Goal: Task Accomplishment & Management: Manage account settings

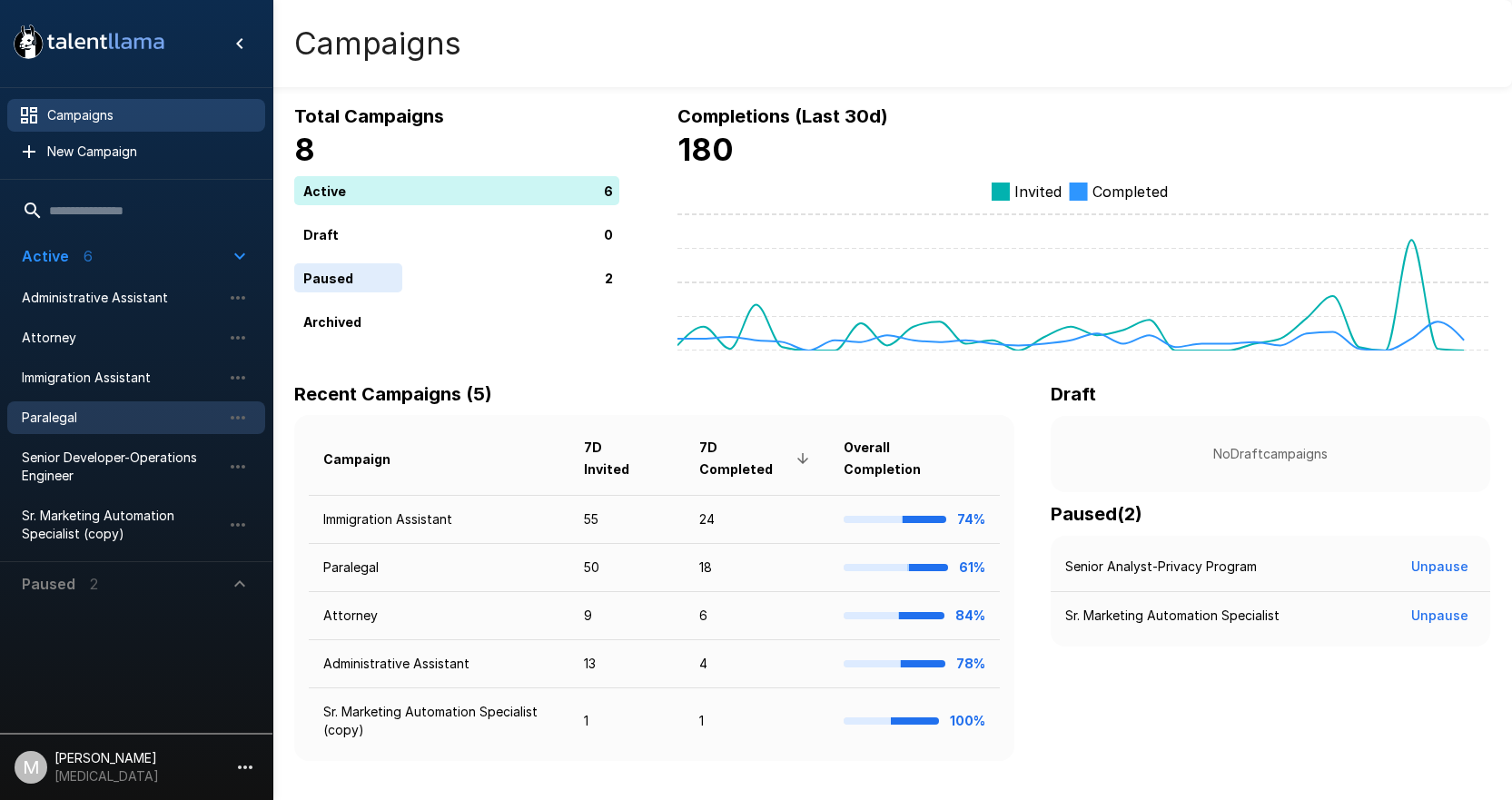
click at [82, 424] on span "Paralegal" at bounding box center [121, 418] width 200 height 18
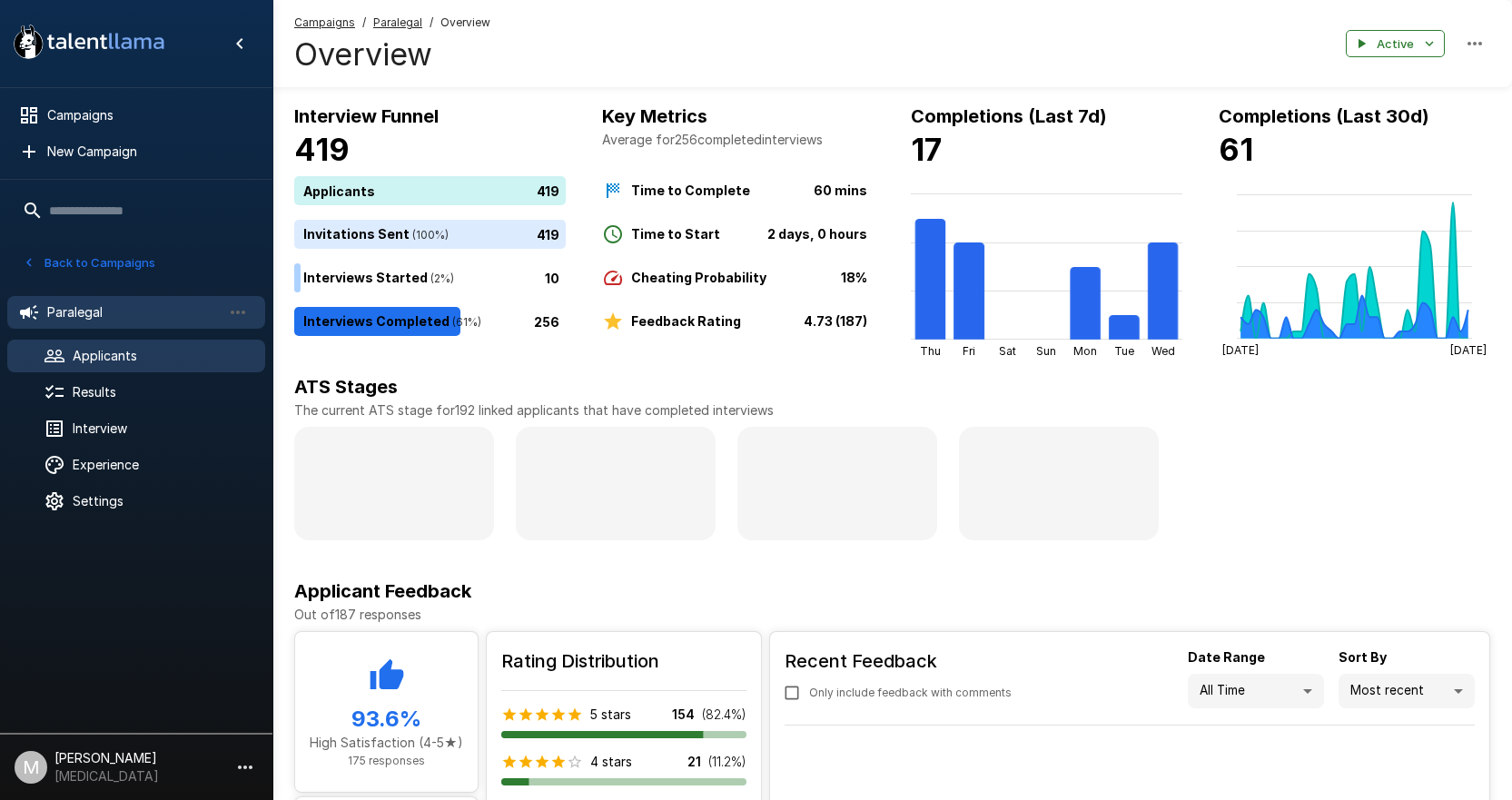
click at [404, 29] on span "Paralegal" at bounding box center [398, 22] width 49 height 18
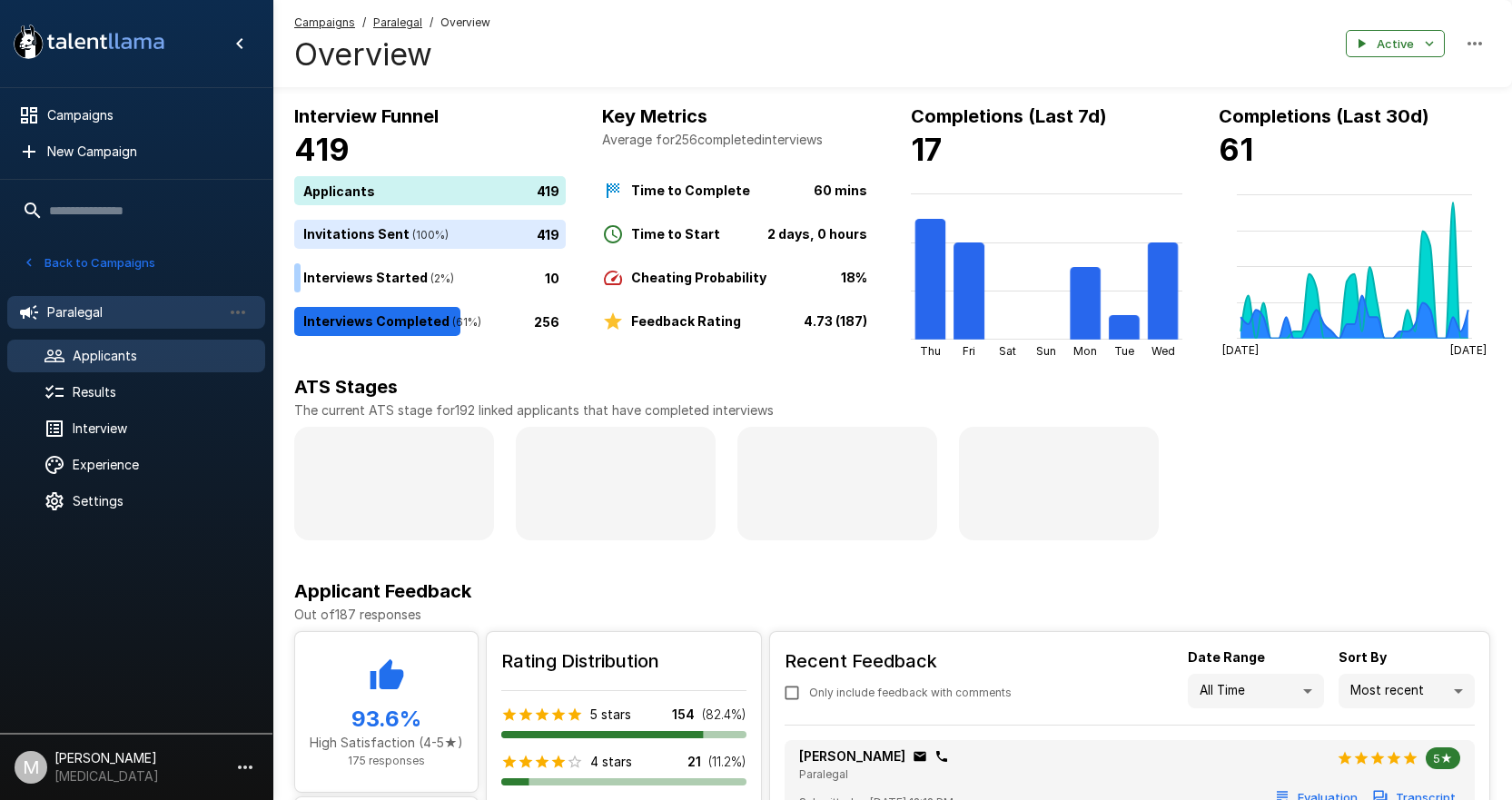
click at [140, 345] on div "Applicants" at bounding box center [137, 356] width 258 height 32
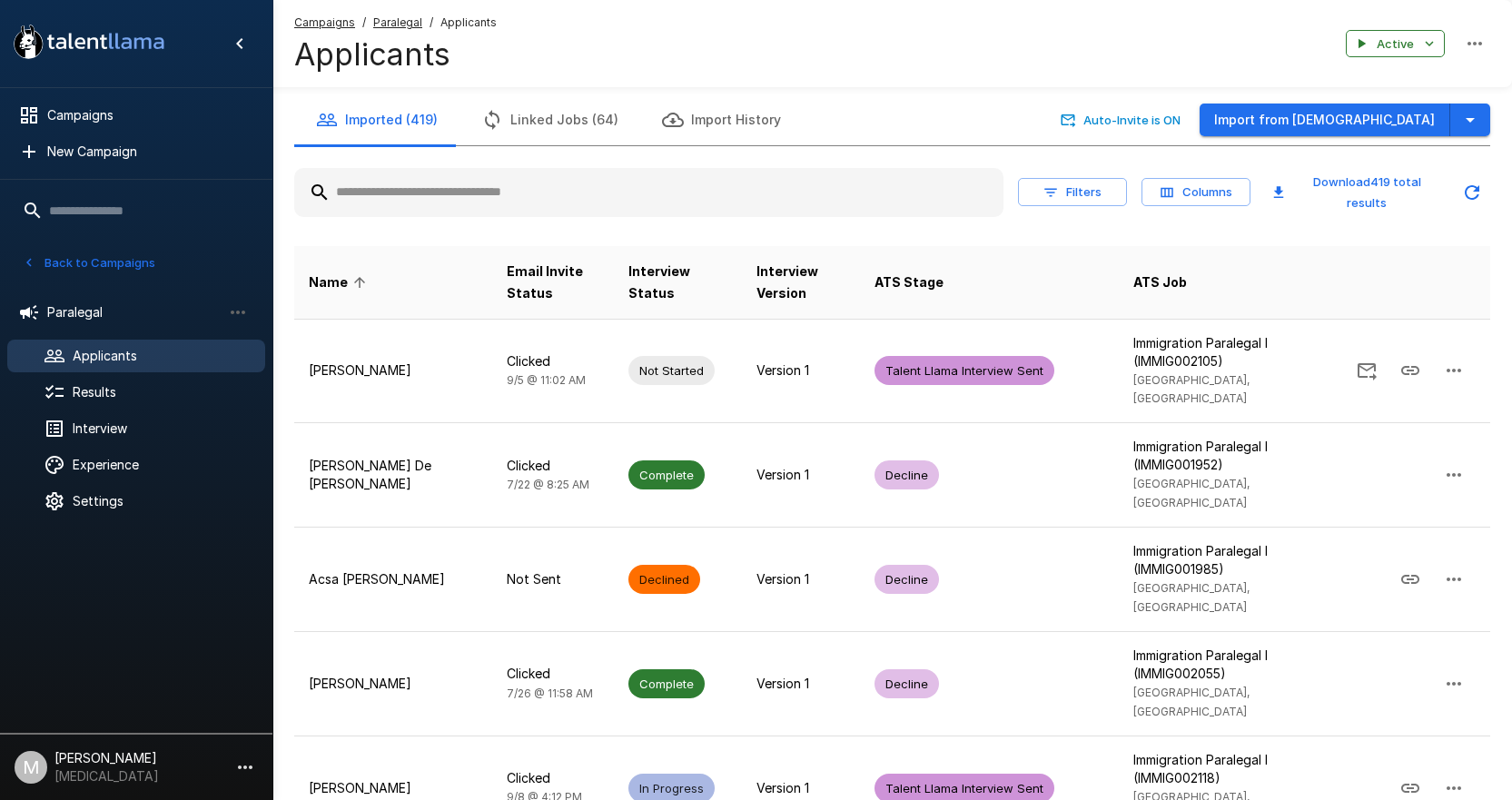
click at [485, 189] on input "text" at bounding box center [649, 192] width 709 height 32
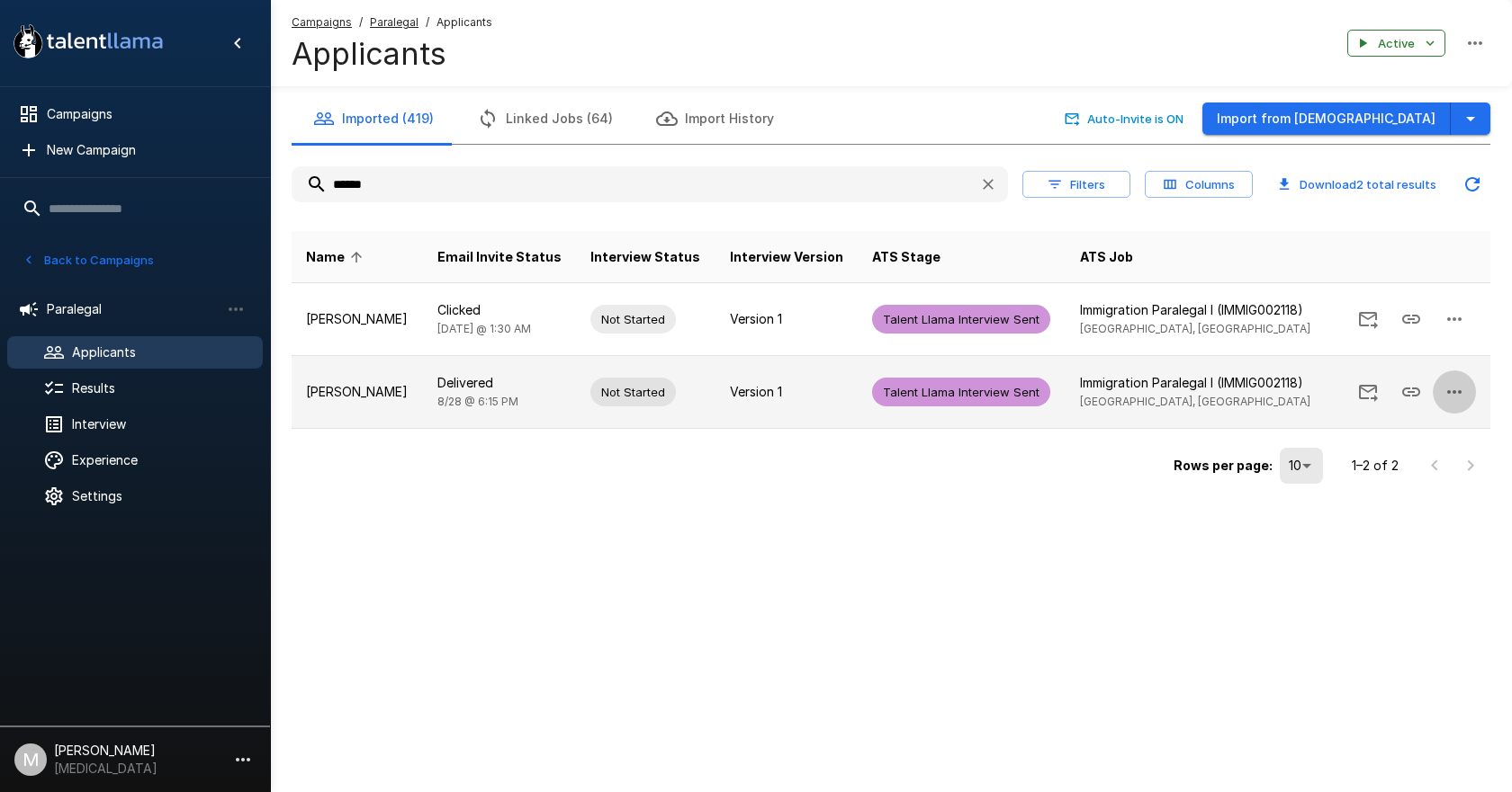
click at [1462, 395] on icon "button" at bounding box center [1453, 392] width 22 height 22
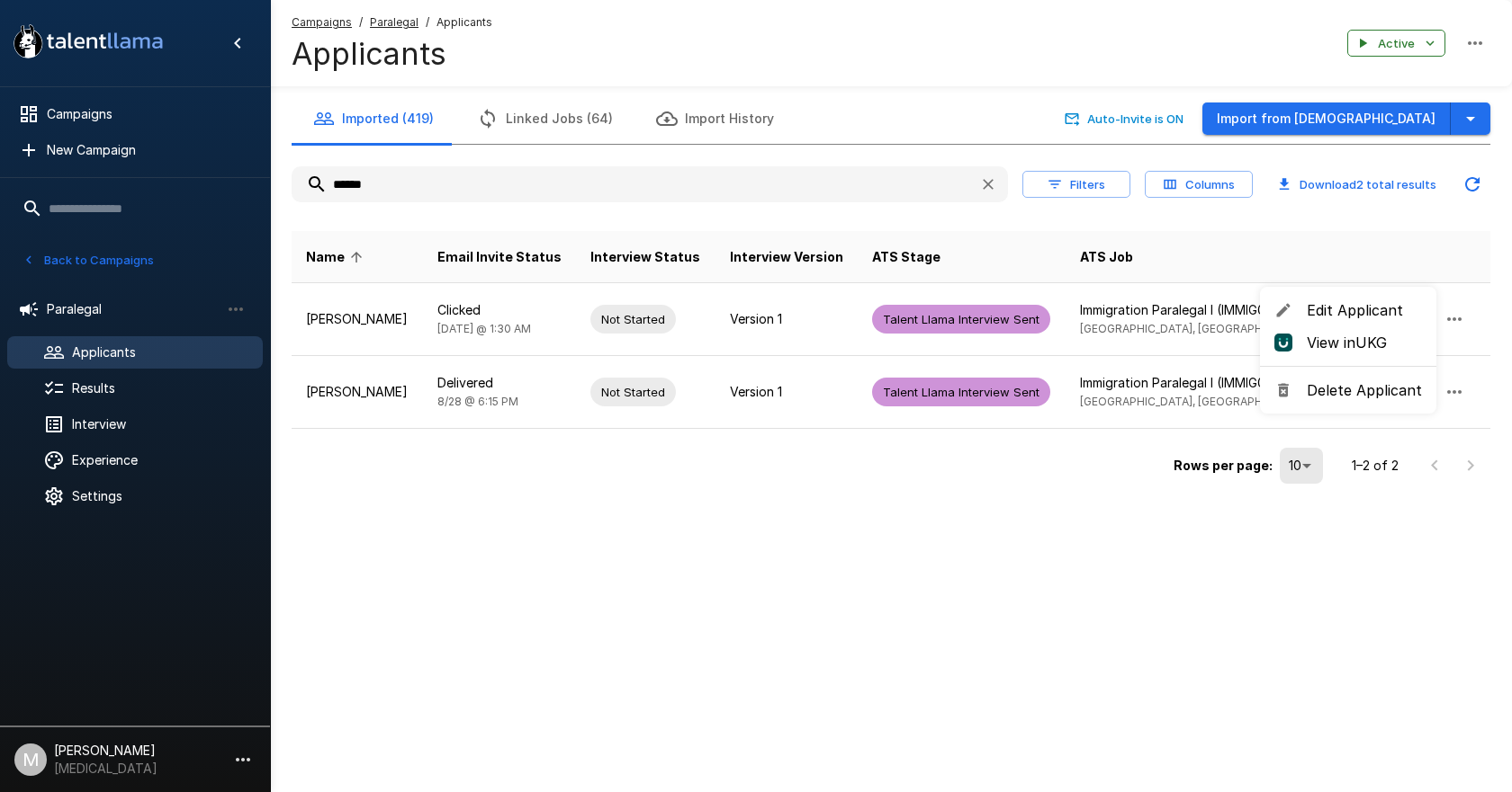
click at [1321, 385] on span "Delete Applicant" at bounding box center [1364, 390] width 116 height 22
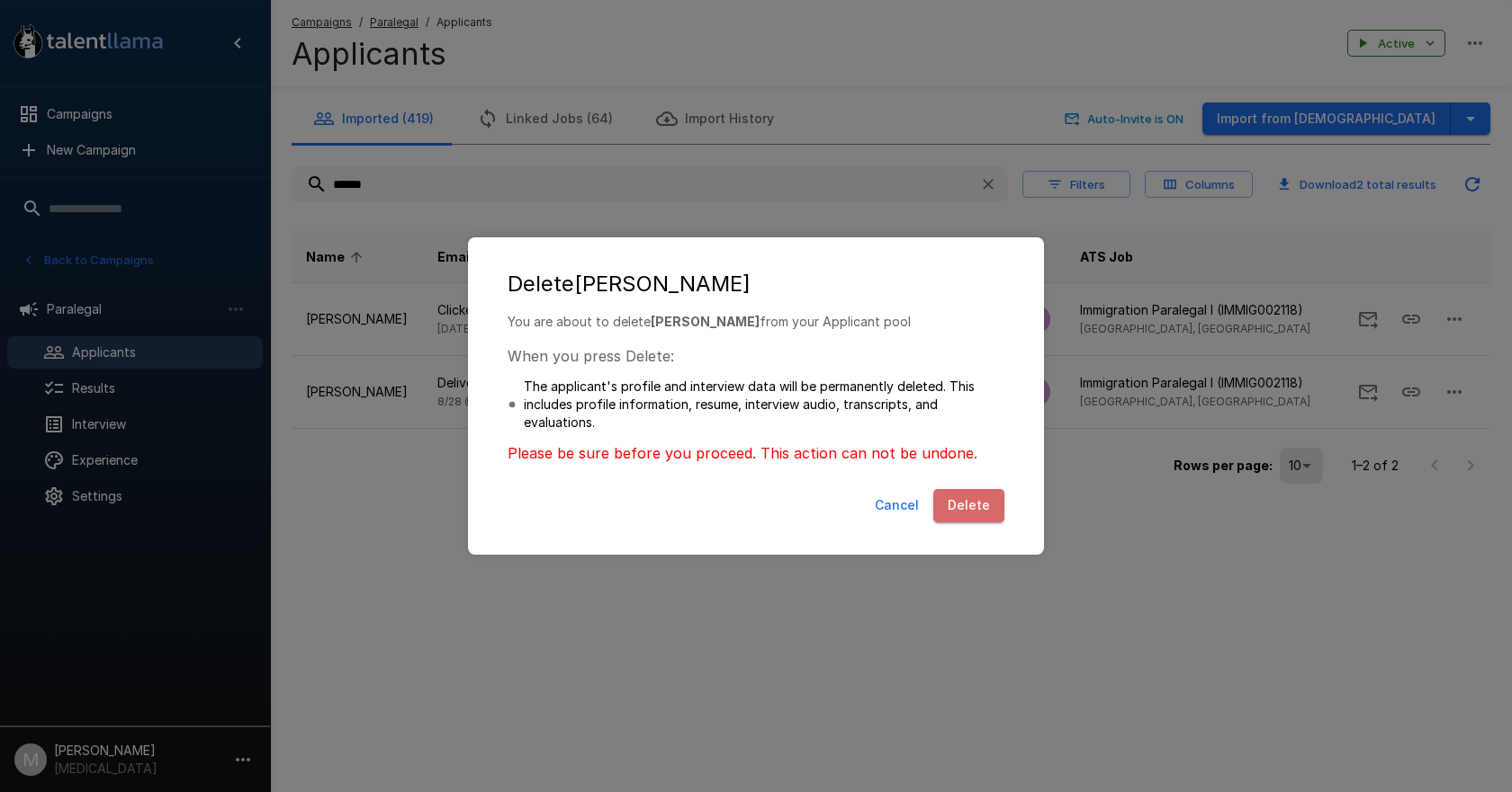
click at [982, 508] on button "Delete" at bounding box center [968, 505] width 71 height 33
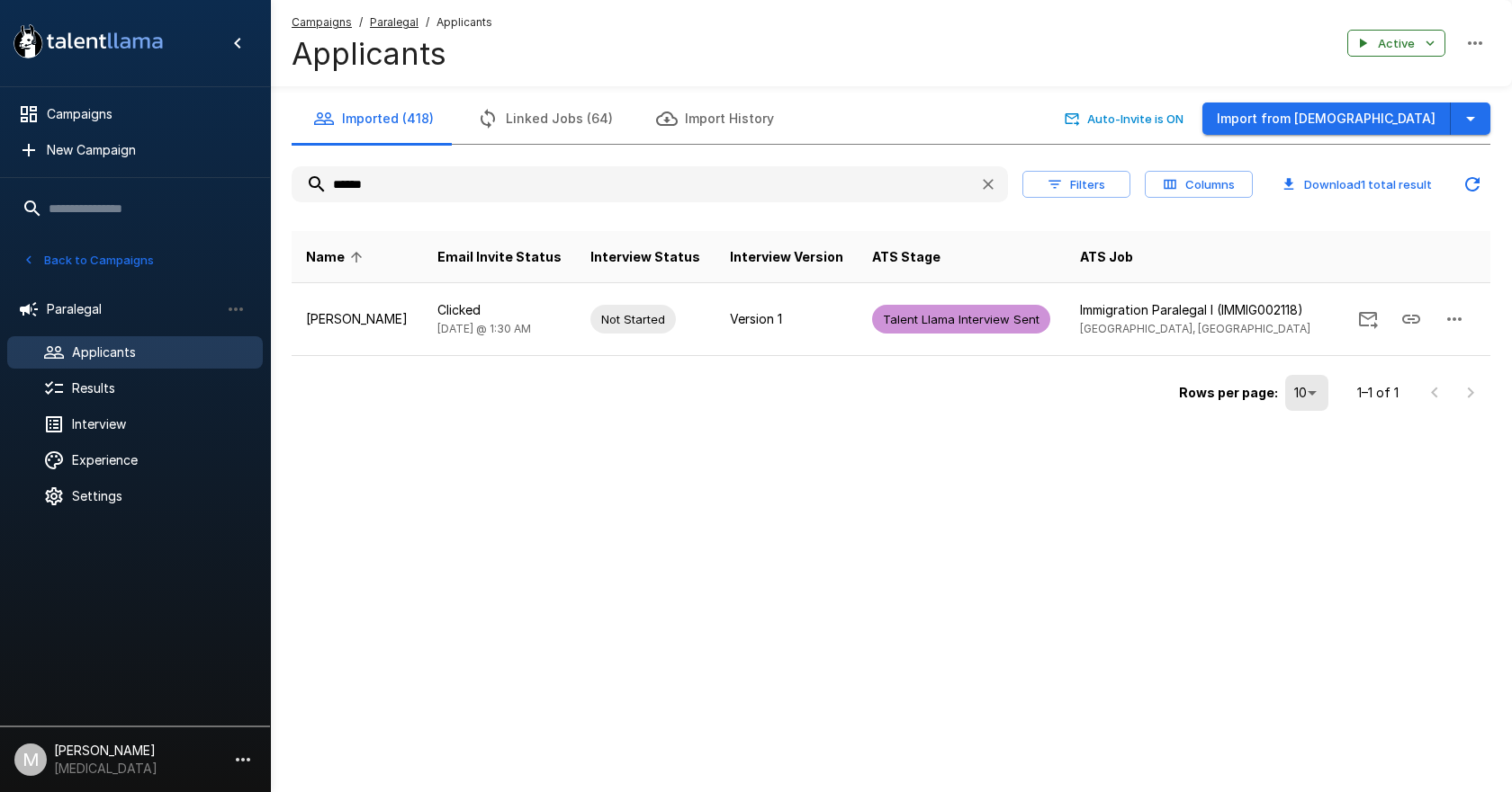
drag, startPoint x: 490, startPoint y: 186, endPoint x: 74, endPoint y: 187, distance: 416.0
click at [270, 187] on div ".st0{fill:#FFFFFF;} .st1{fill:#76a4ed;} Campaigns New Campaign Active 6 Adminis…" at bounding box center [890, 244] width 1241 height 488
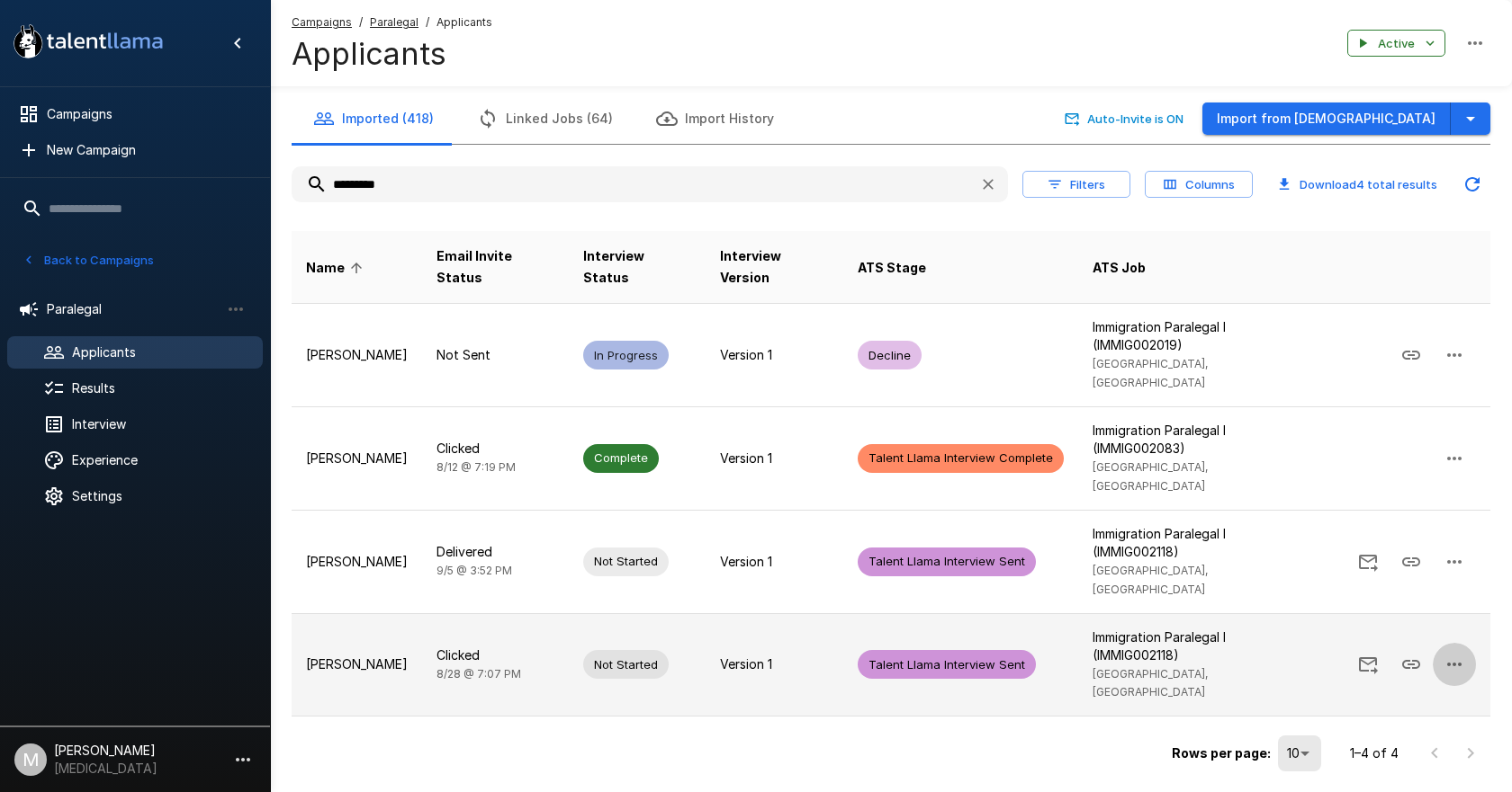
click at [1467, 642] on button "button" at bounding box center [1454, 664] width 44 height 44
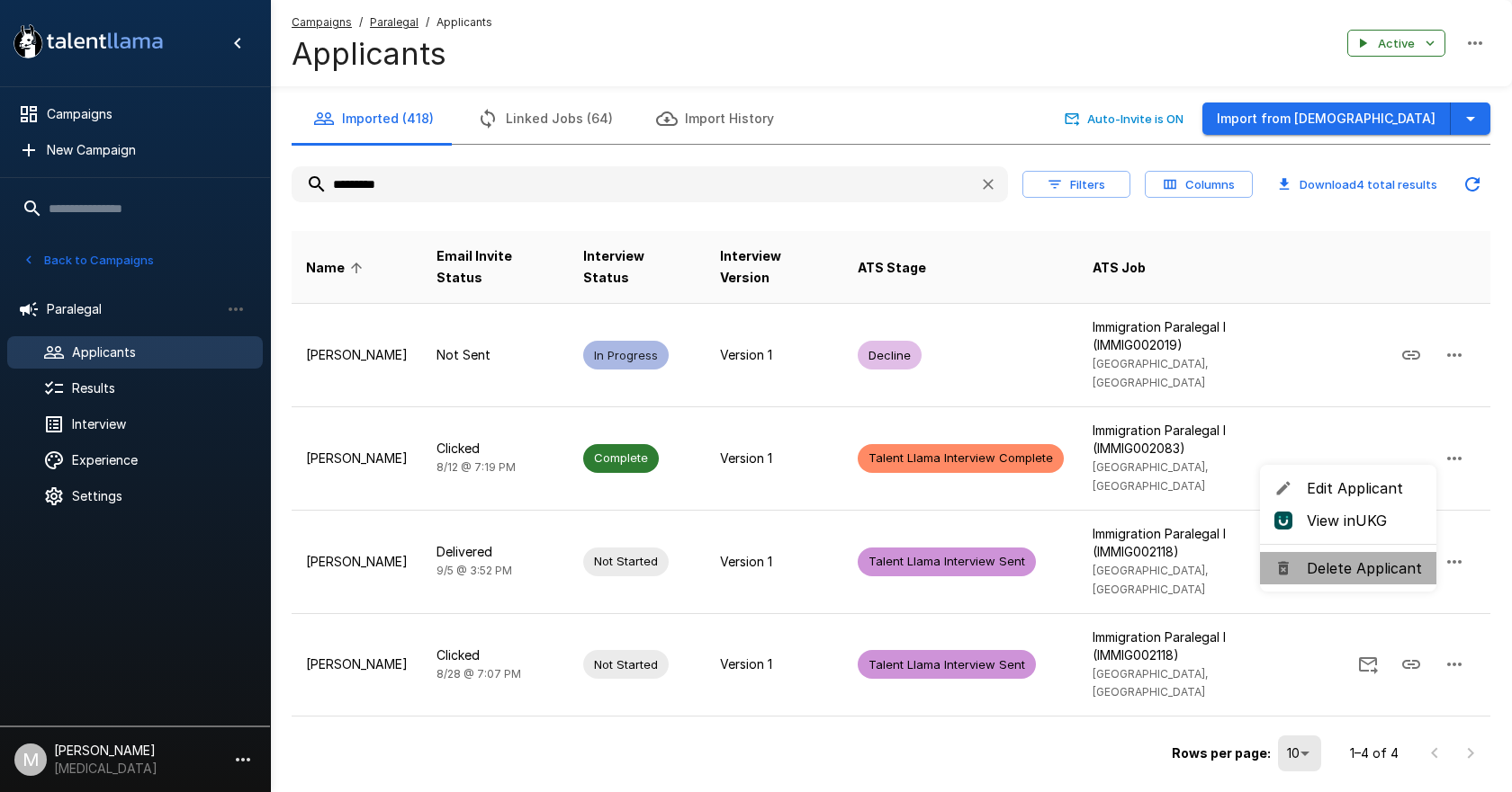
click at [1360, 572] on span "Delete Applicant" at bounding box center [1364, 568] width 116 height 22
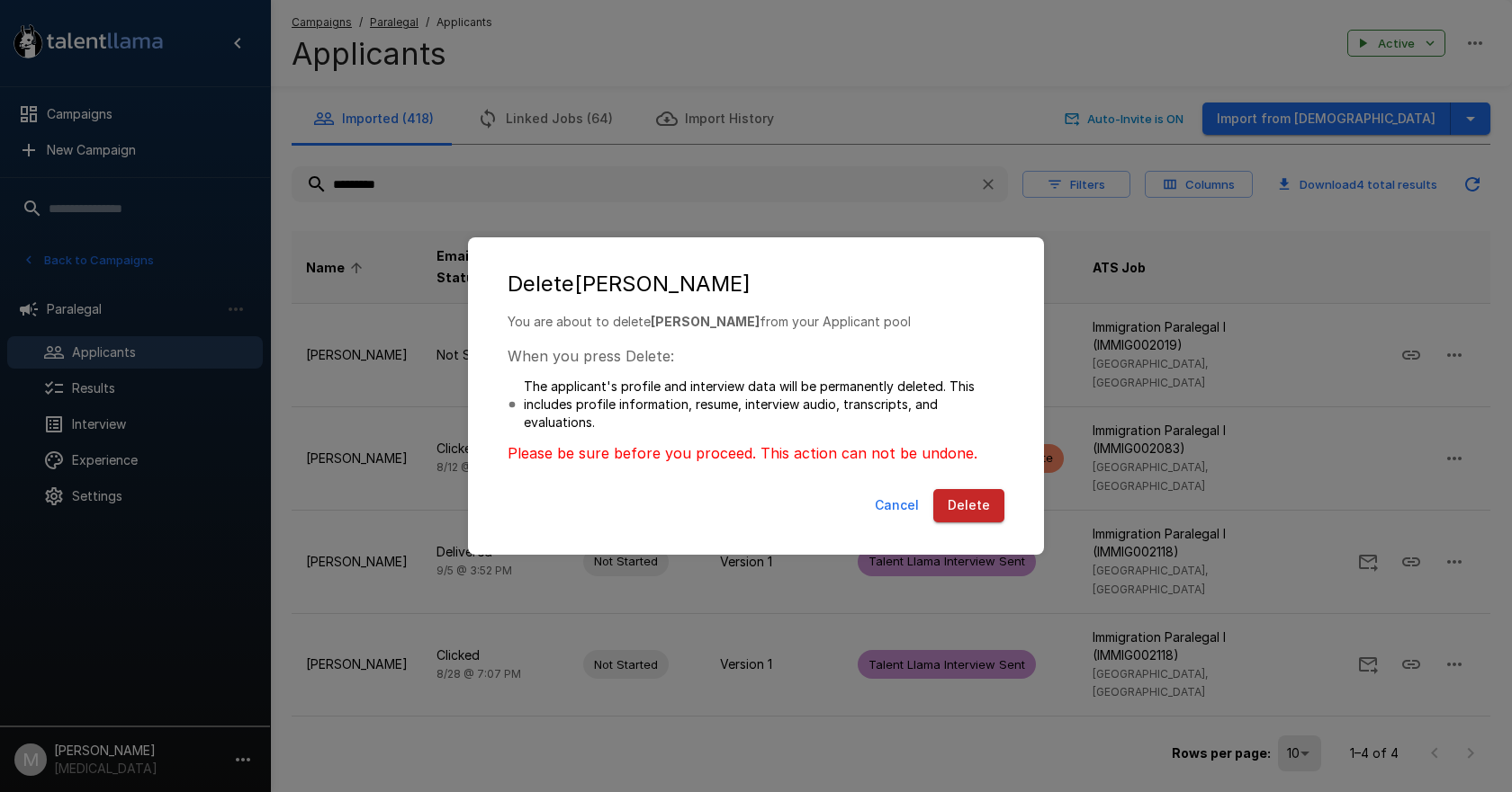
click at [978, 488] on div "Cancel Delete" at bounding box center [756, 509] width 540 height 55
click at [978, 501] on button "Delete" at bounding box center [968, 505] width 71 height 33
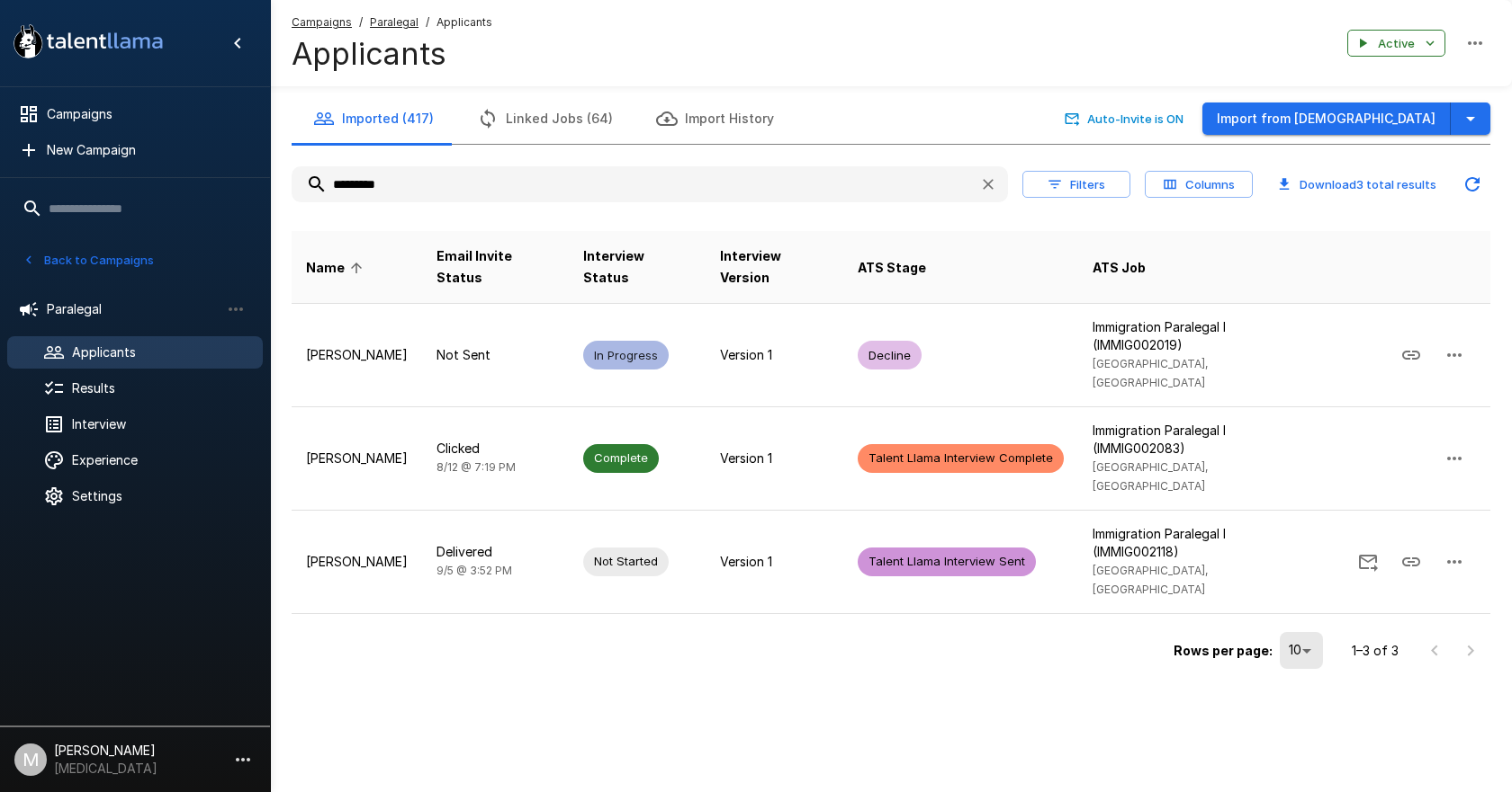
drag, startPoint x: 463, startPoint y: 180, endPoint x: -158, endPoint y: 146, distance: 621.9
click at [0, 146] on html ".st0{fill:#FFFFFF;} .st1{fill:#76a4ed;} Campaigns New Campaign Active 6 Adminis…" at bounding box center [756, 396] width 1512 height 792
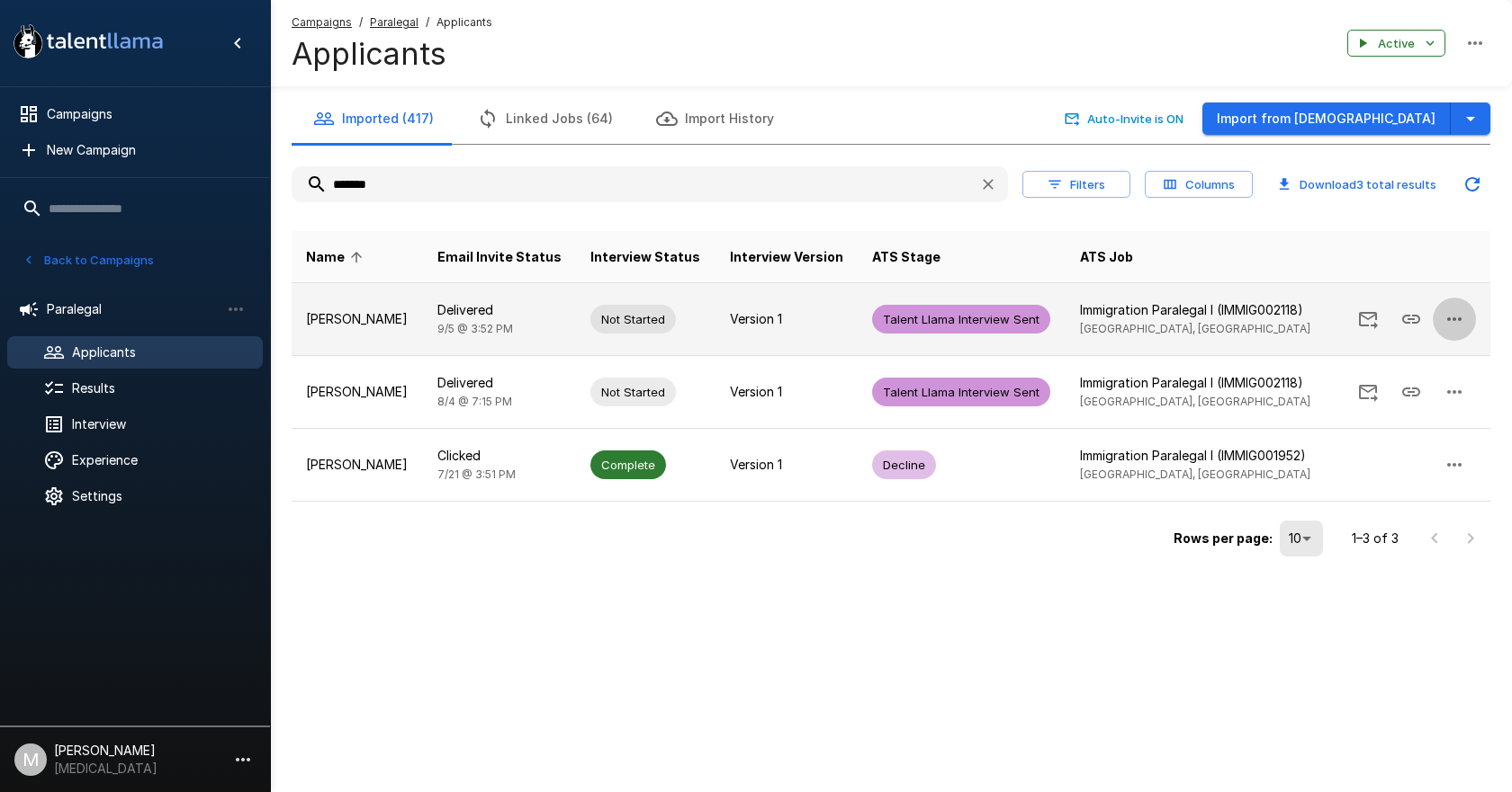
click at [1444, 320] on icon "button" at bounding box center [1453, 319] width 22 height 22
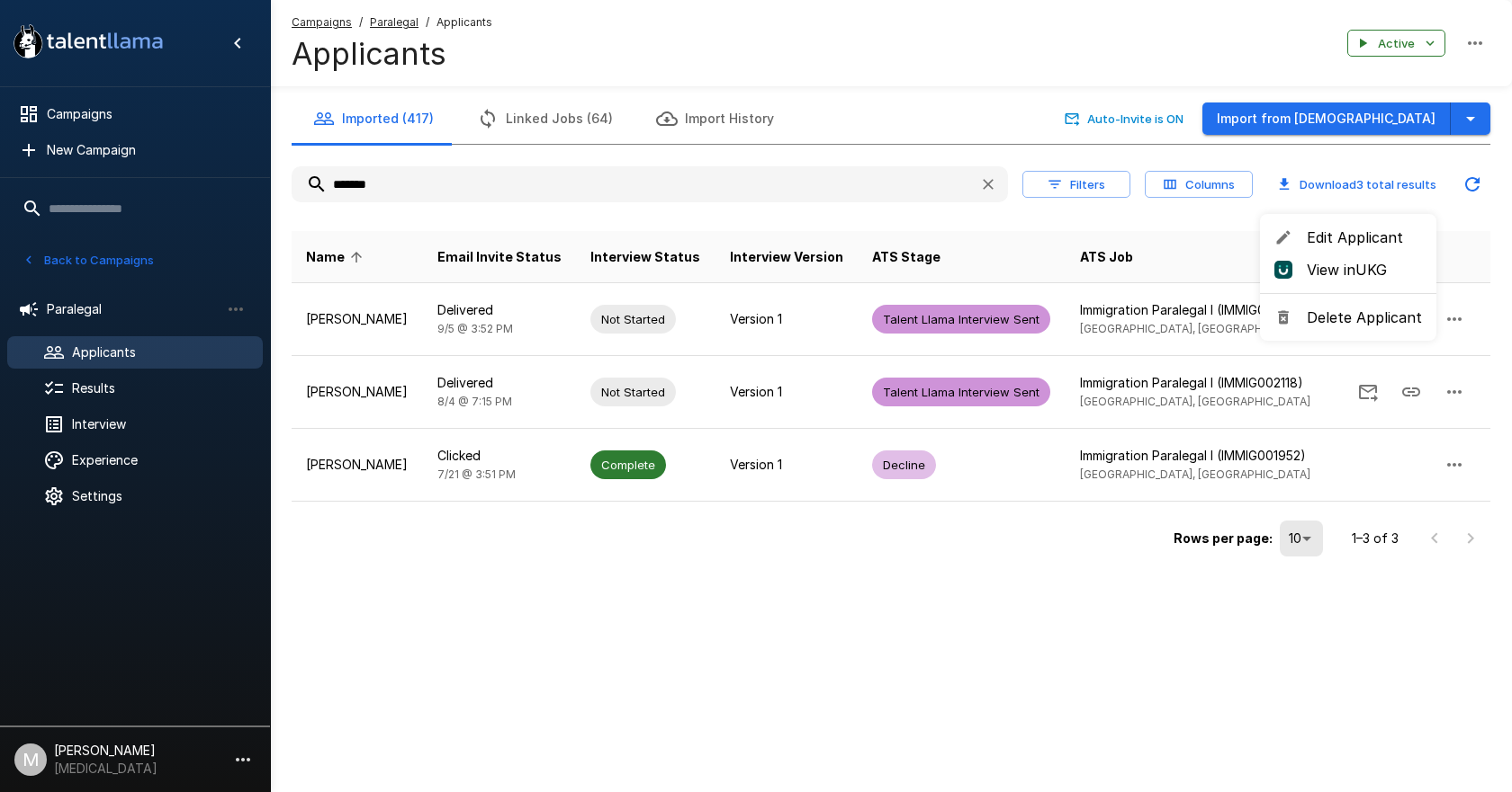
click at [1339, 314] on span "Delete Applicant" at bounding box center [1364, 317] width 116 height 22
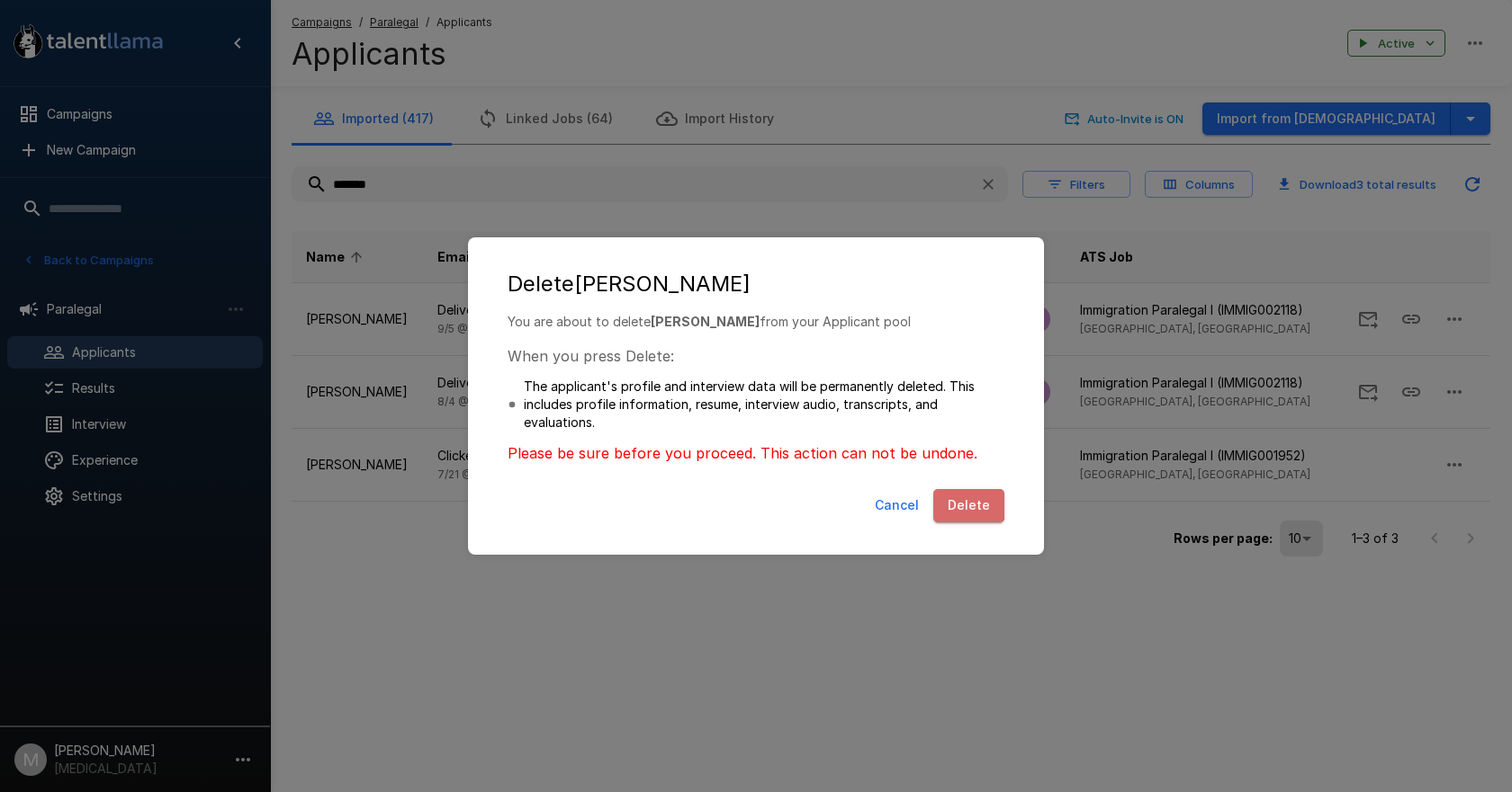
click at [965, 502] on button "Delete" at bounding box center [968, 505] width 71 height 33
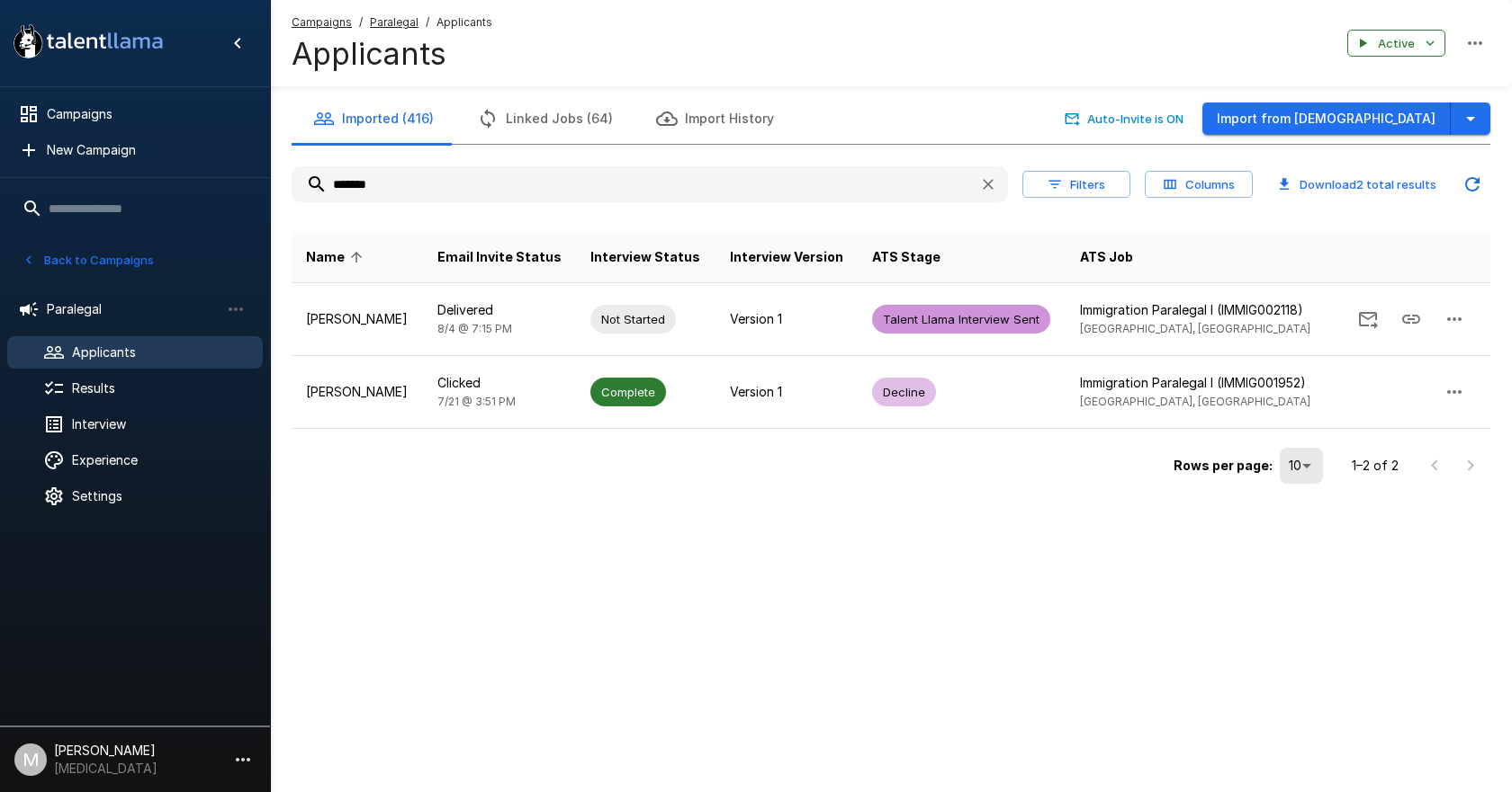
drag, startPoint x: 418, startPoint y: 203, endPoint x: 418, endPoint y: 192, distance: 11.0
click at [419, 201] on div "******* Filters Columns Download 2 total results" at bounding box center [891, 184] width 1199 height 50
drag, startPoint x: 417, startPoint y: 185, endPoint x: -161, endPoint y: 250, distance: 581.6
click at [0, 250] on html ".st0{fill:#FFFFFF;} .st1{fill:#76a4ed;} Campaigns New Campaign Active 6 Adminis…" at bounding box center [756, 396] width 1512 height 792
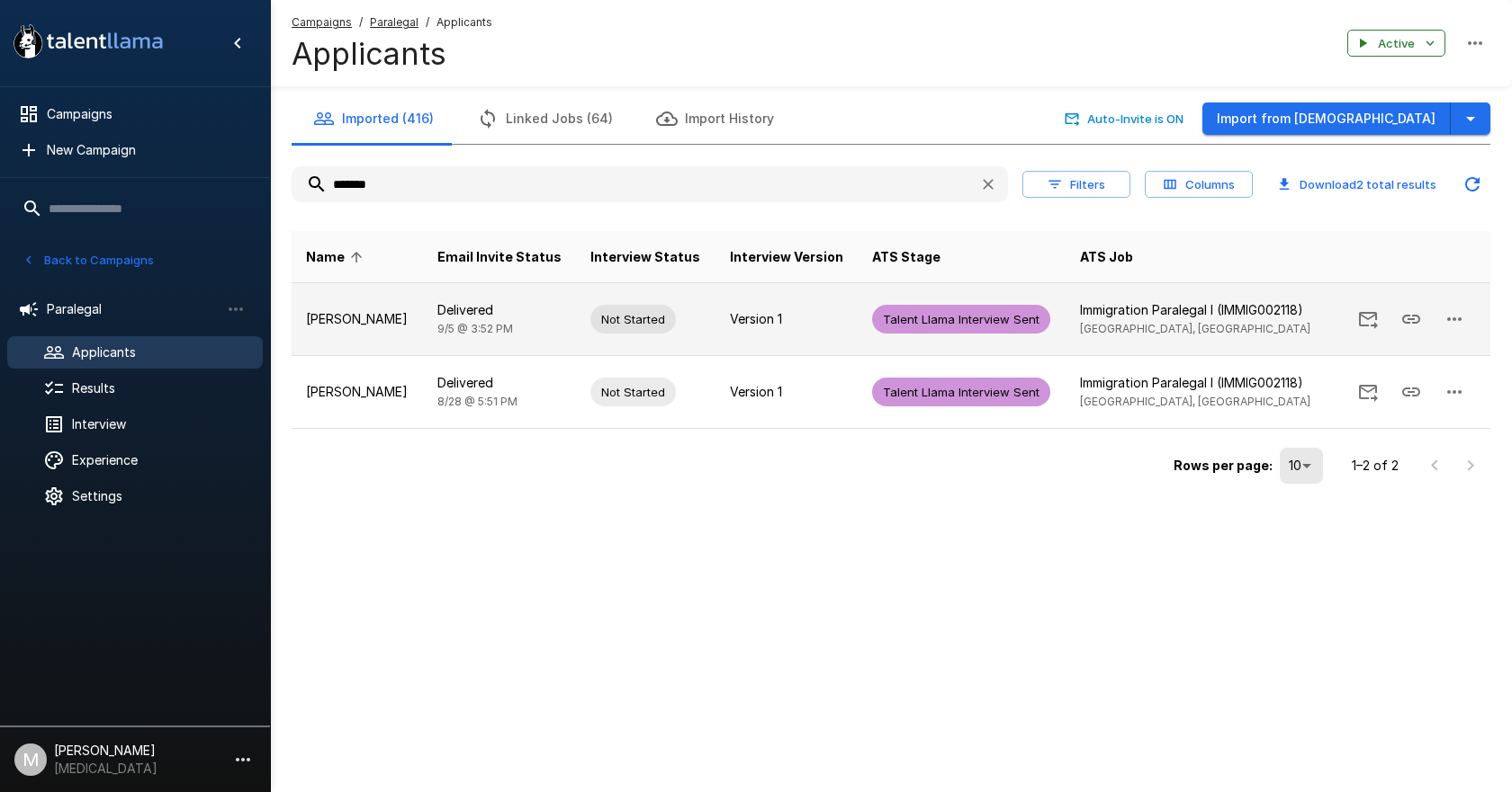
click at [1455, 314] on icon "button" at bounding box center [1453, 319] width 22 height 22
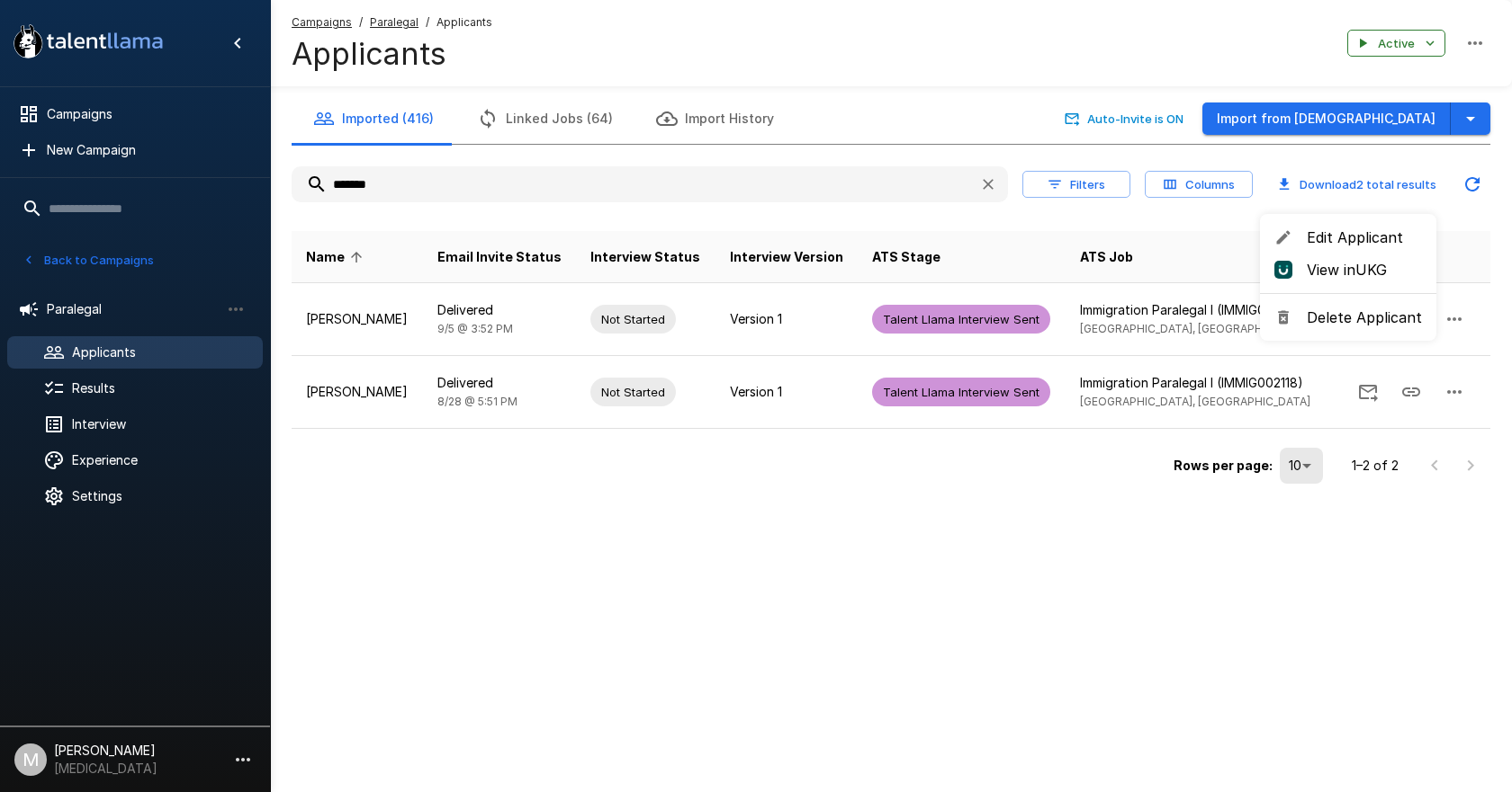
click at [1360, 327] on li "Delete Applicant" at bounding box center [1347, 317] width 176 height 32
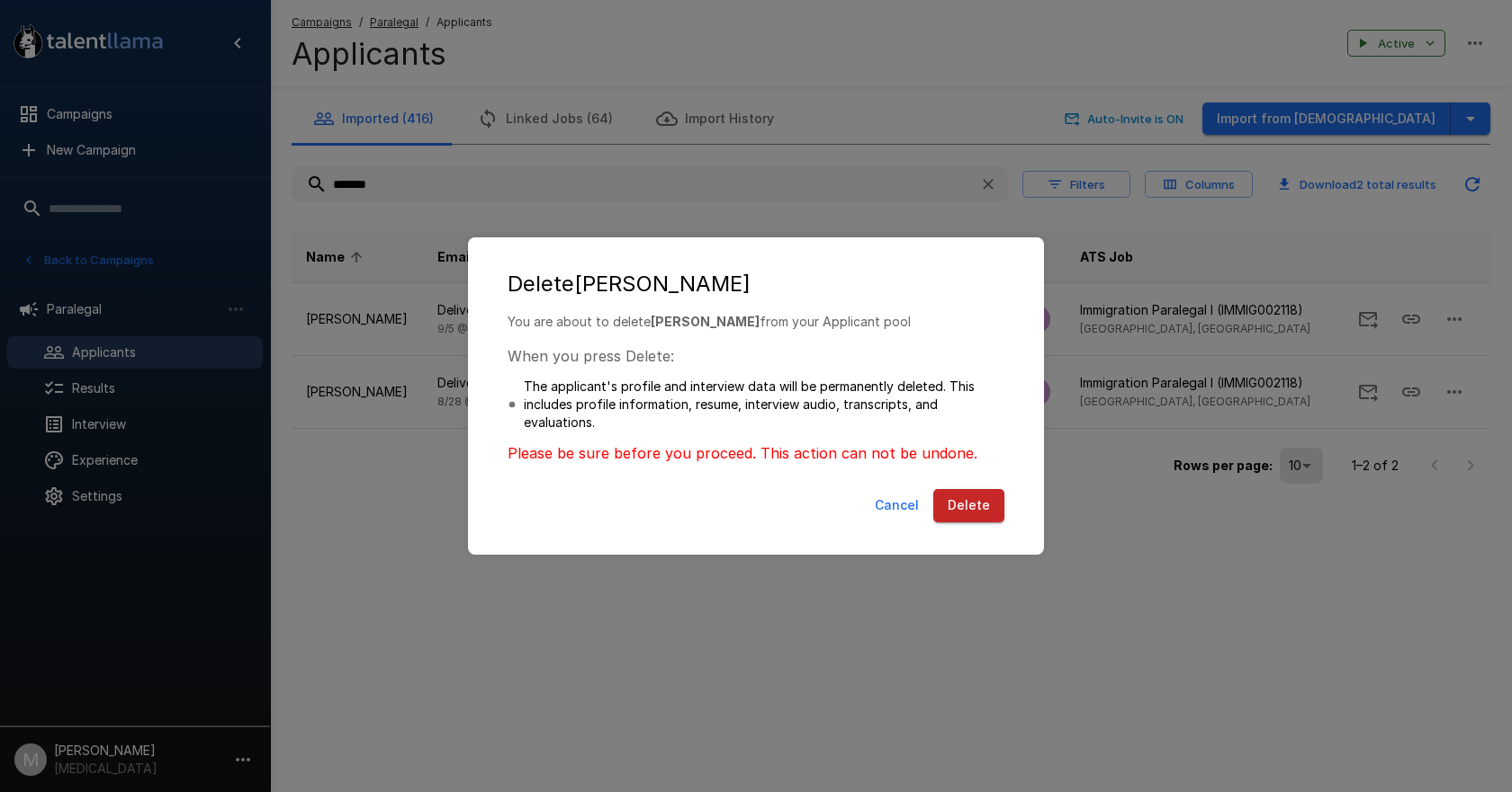
click at [995, 511] on button "Delete" at bounding box center [968, 505] width 71 height 33
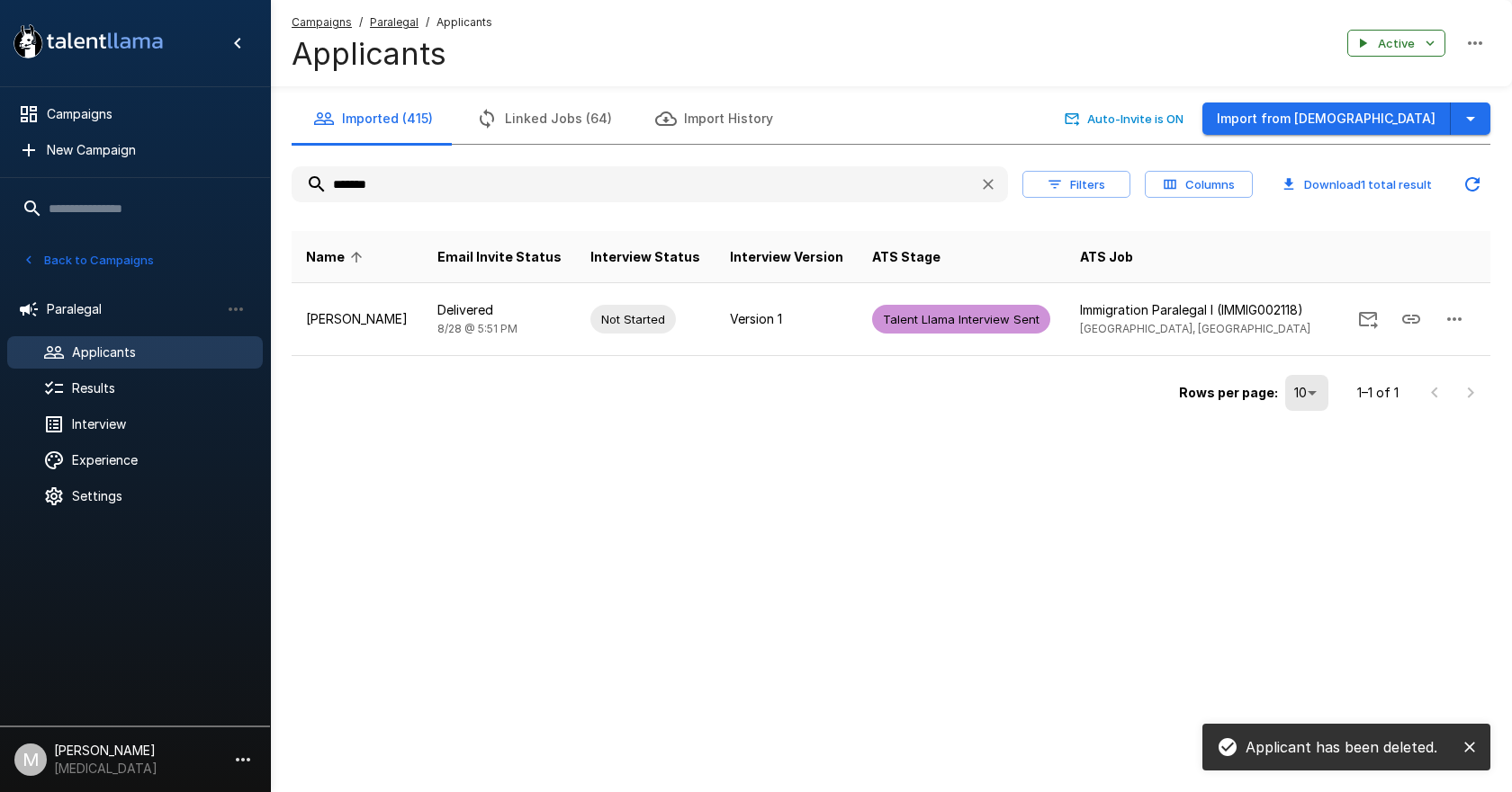
drag, startPoint x: 434, startPoint y: 196, endPoint x: -215, endPoint y: 137, distance: 651.7
click at [0, 137] on html ".st0{fill:#FFFFFF;} .st1{fill:#76a4ed;} Campaigns New Campaign Active 6 Adminis…" at bounding box center [756, 396] width 1512 height 792
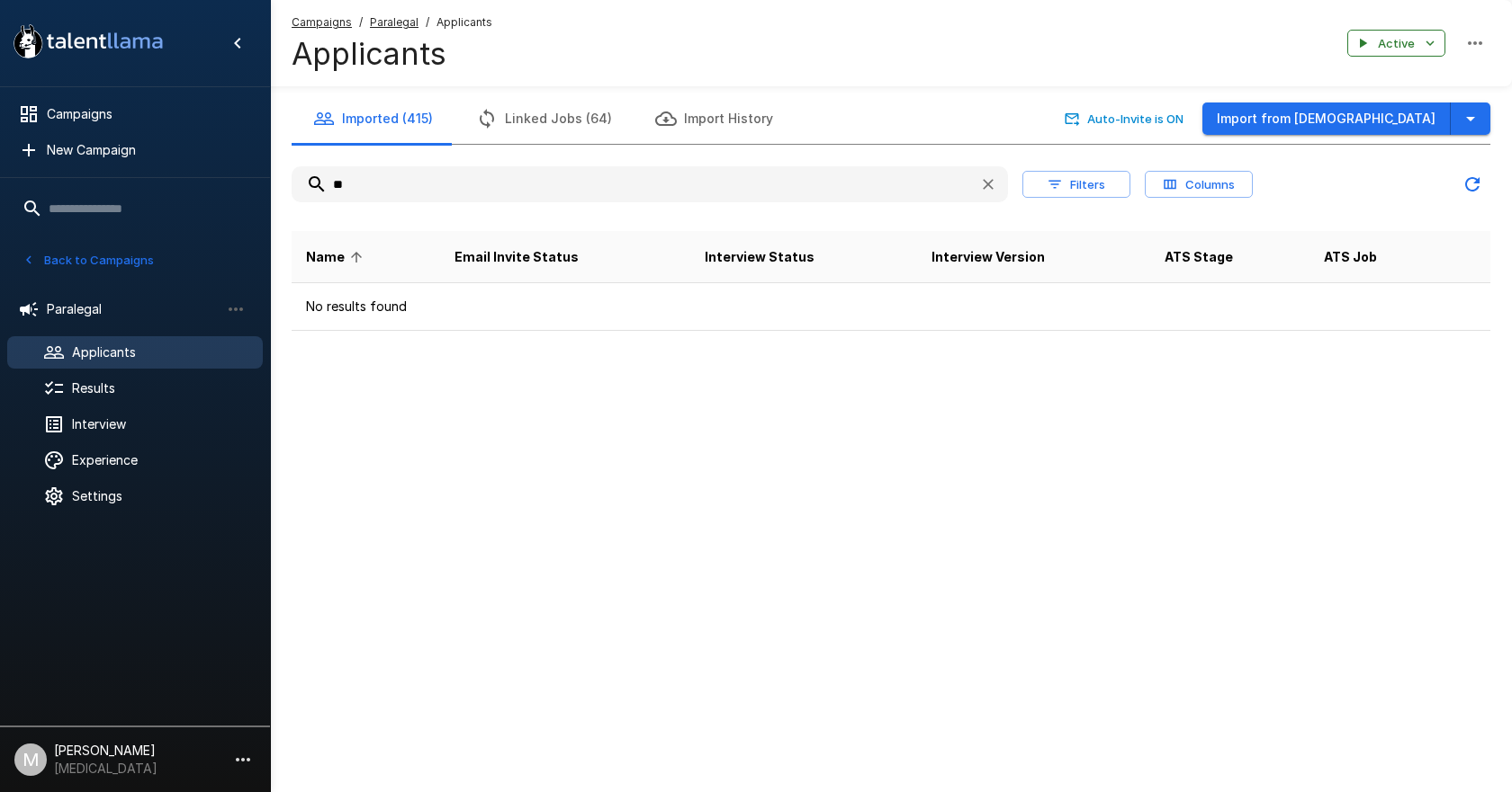
type input "*"
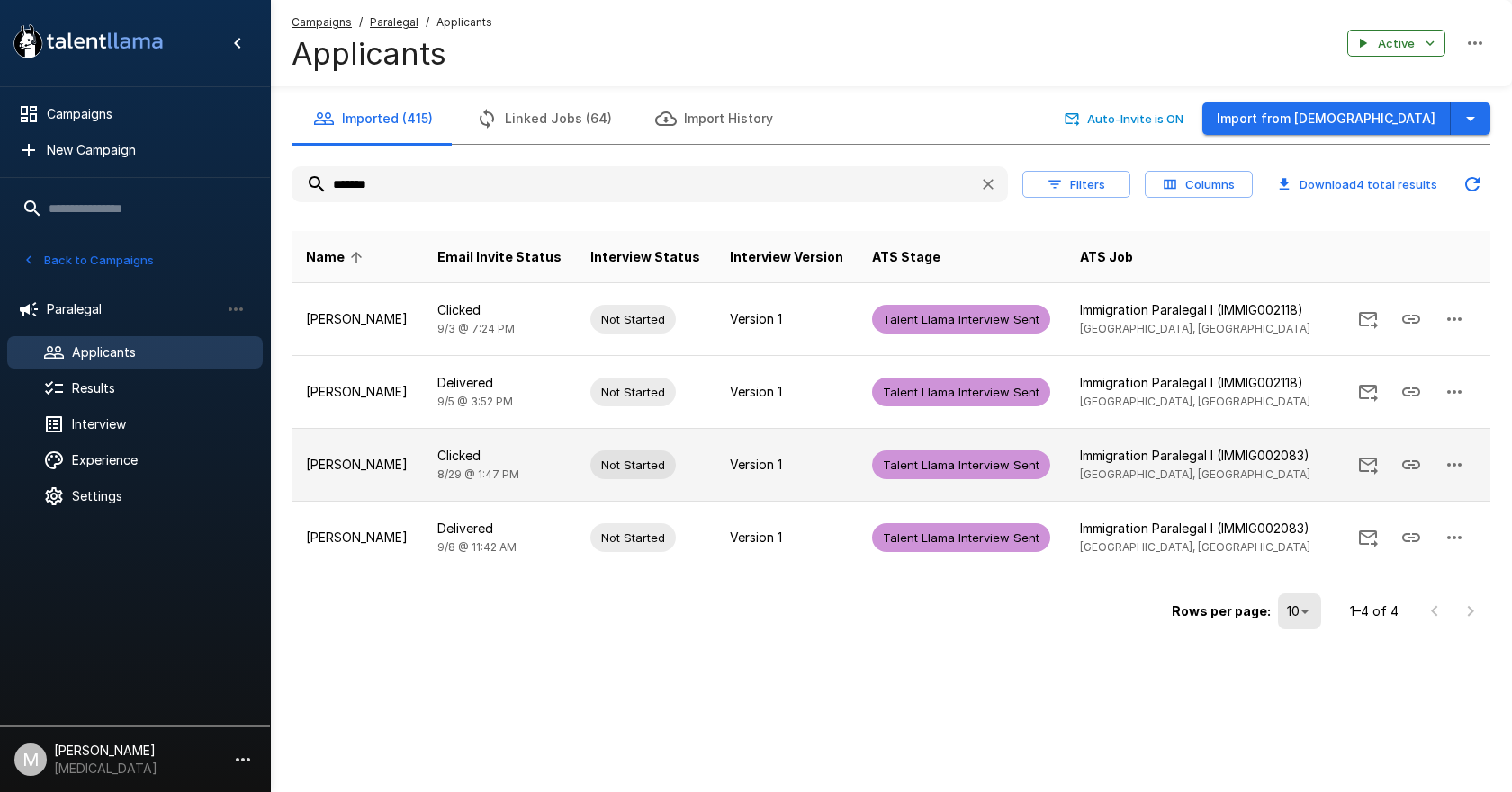
type input "*******"
click at [1465, 464] on button "button" at bounding box center [1454, 466] width 44 height 44
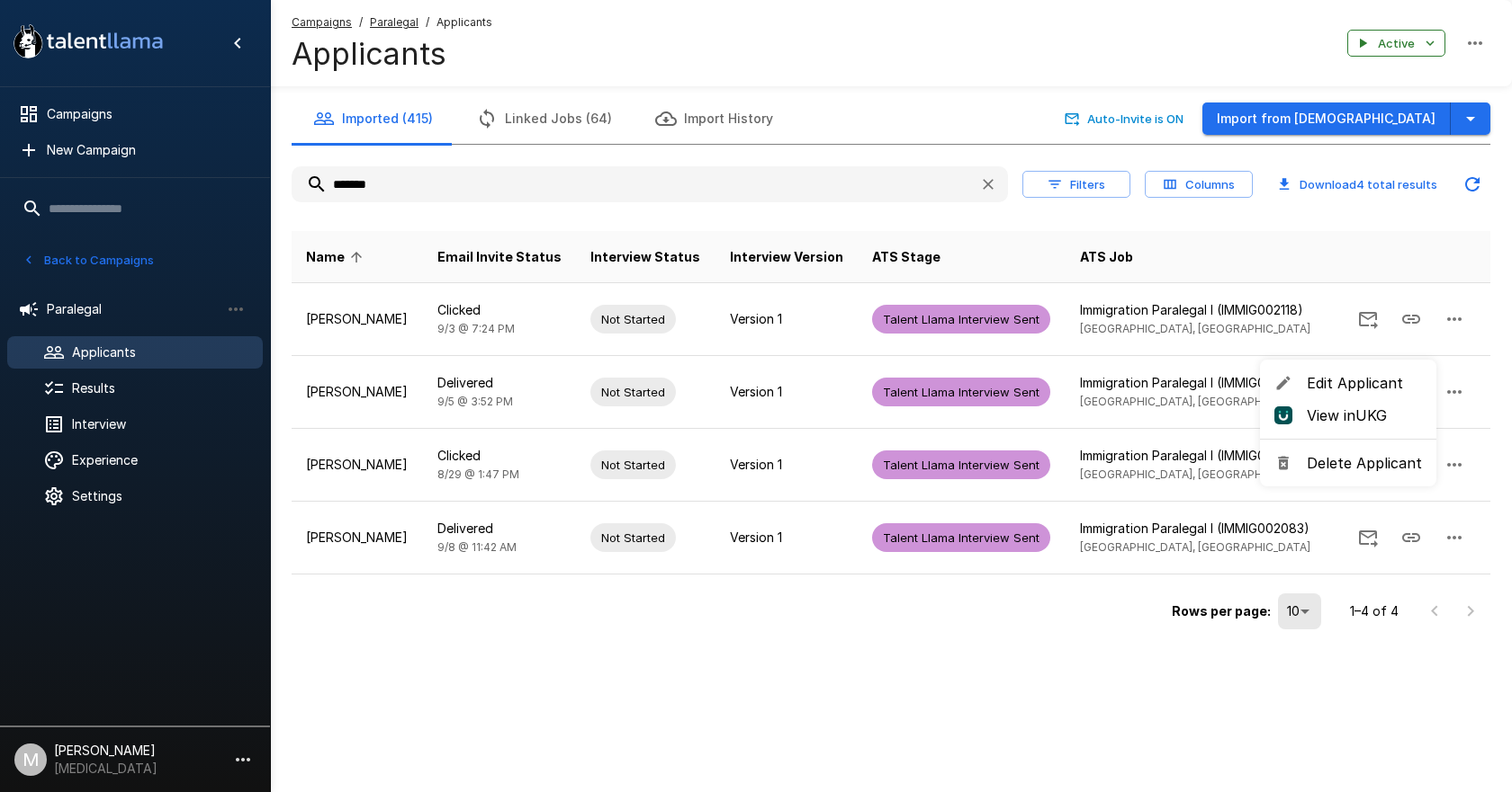
click at [1178, 647] on div at bounding box center [756, 396] width 1512 height 792
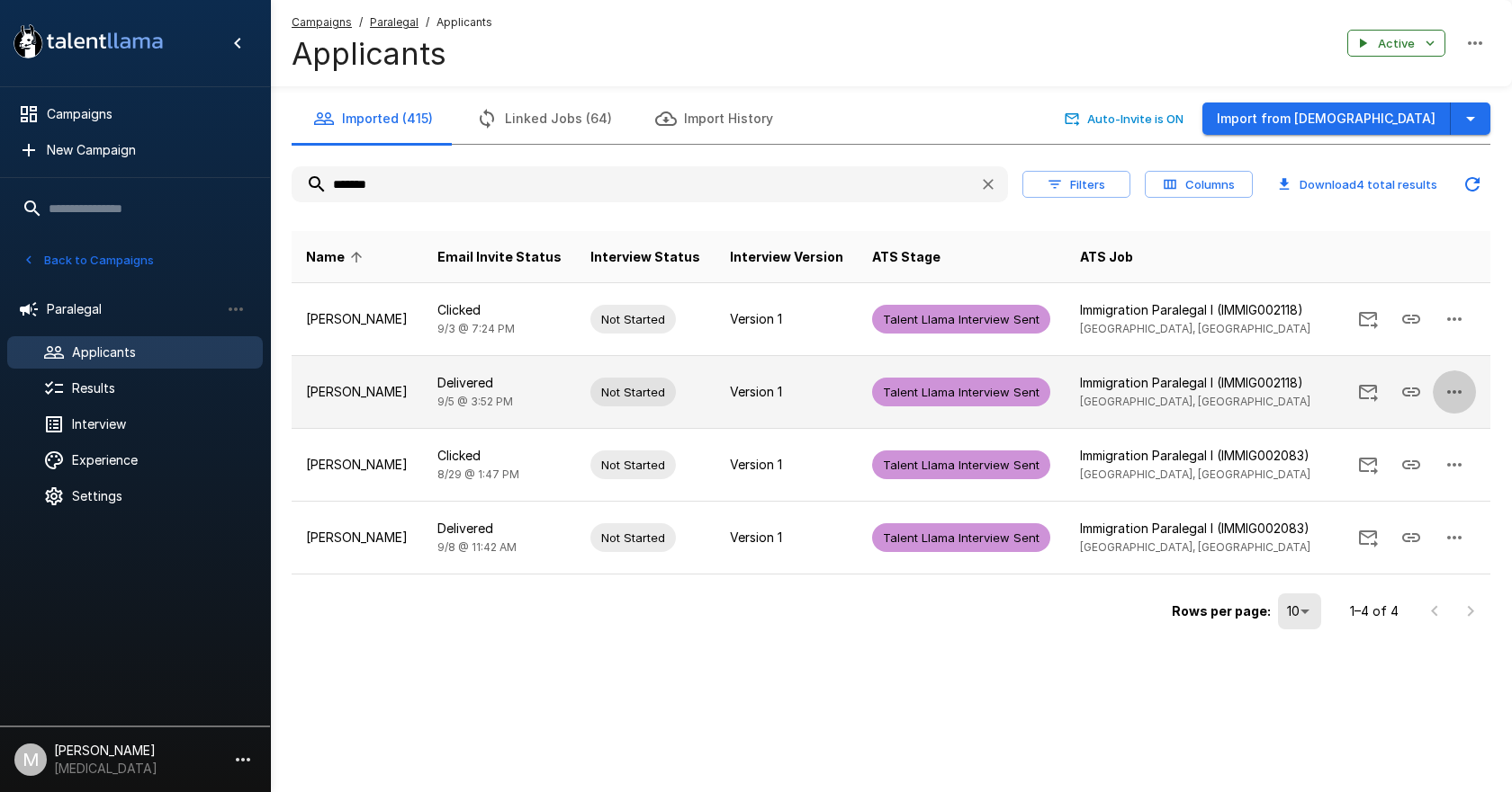
click at [1453, 397] on icon "button" at bounding box center [1453, 392] width 22 height 22
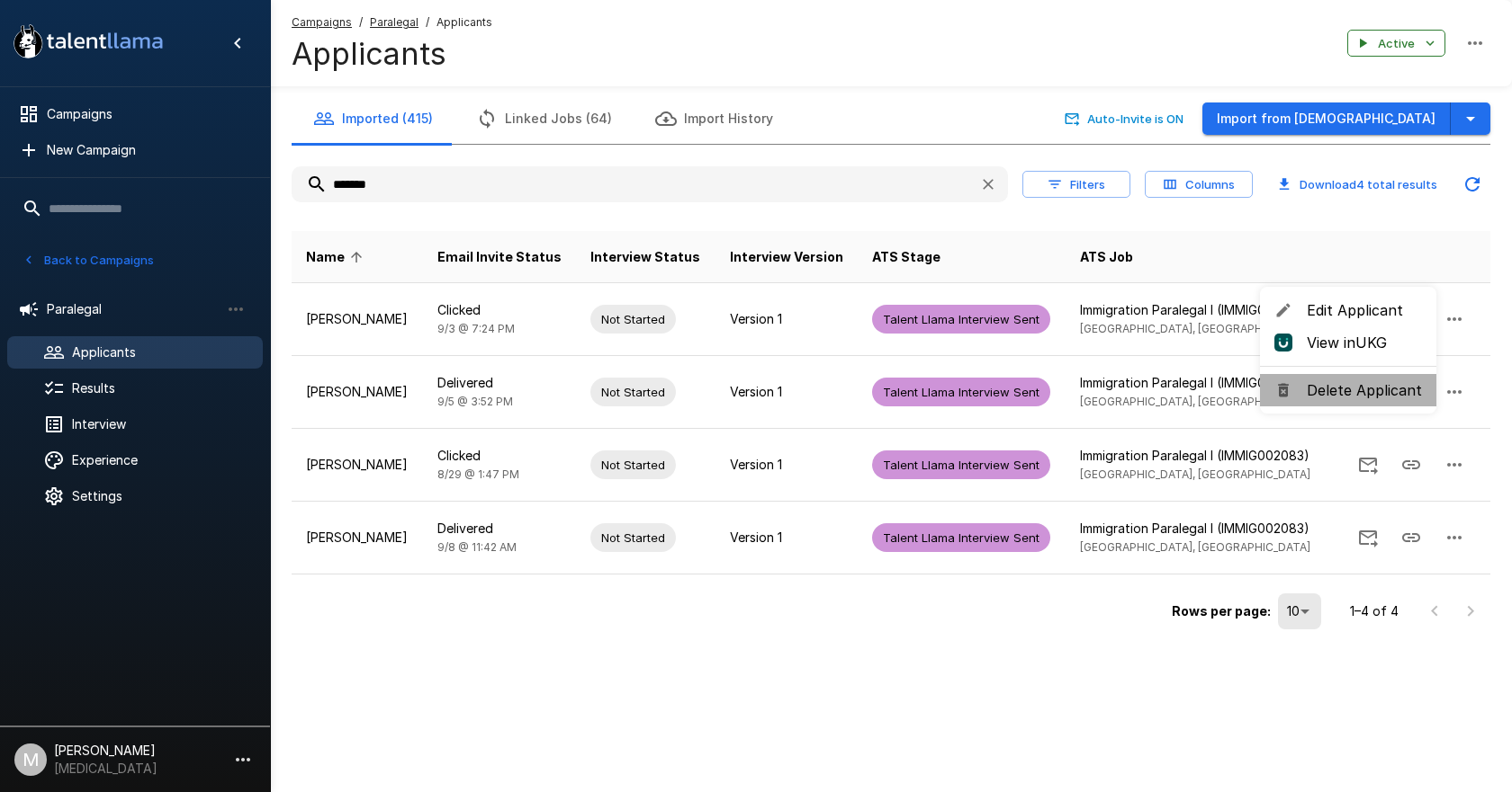
click at [1356, 381] on span "Delete Applicant" at bounding box center [1364, 390] width 116 height 22
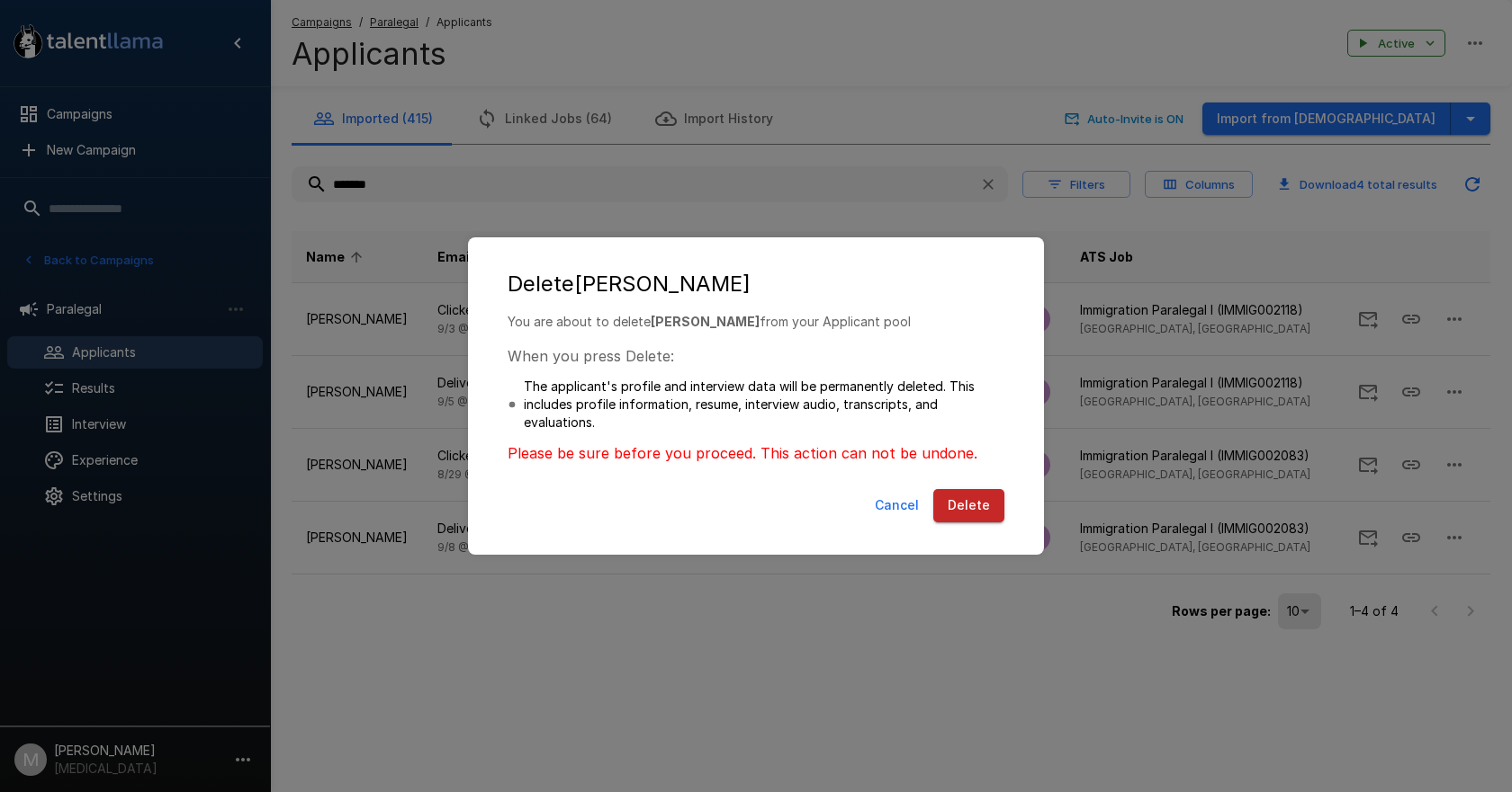
click at [982, 506] on button "Delete" at bounding box center [968, 505] width 71 height 33
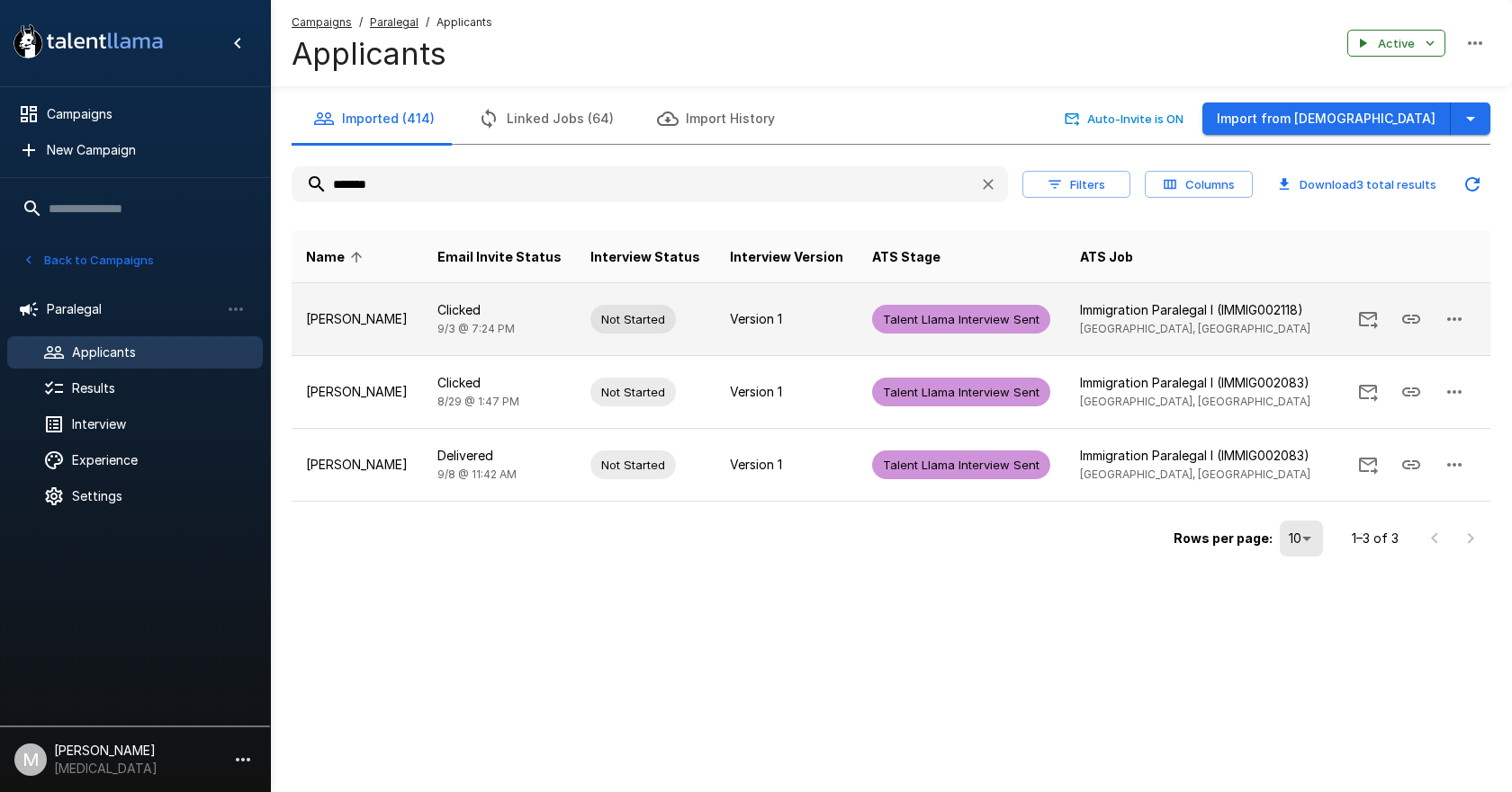
click at [716, 328] on td "Version 1" at bounding box center [787, 319] width 143 height 73
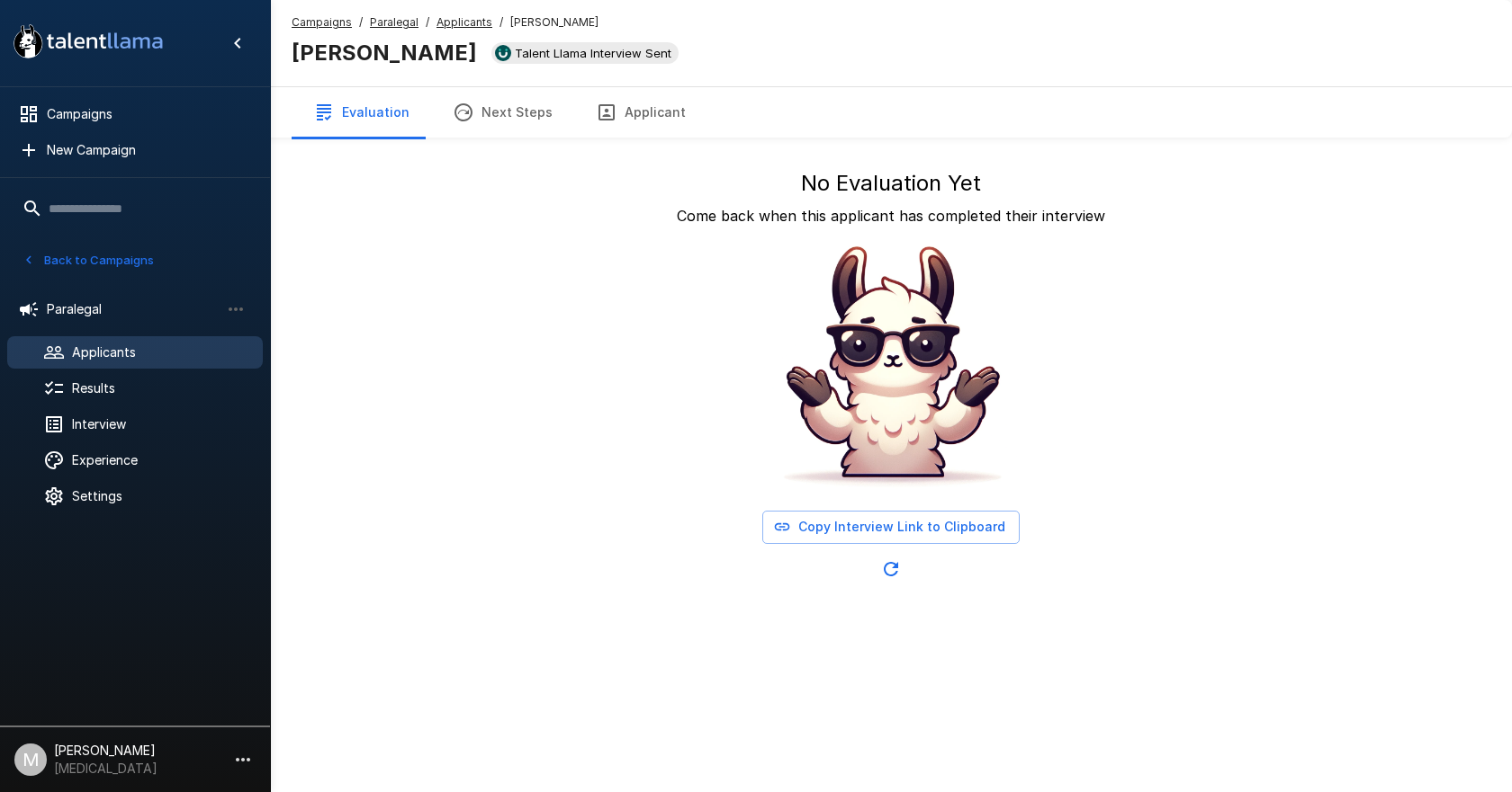
click at [461, 27] on u "Applicants" at bounding box center [464, 22] width 56 height 13
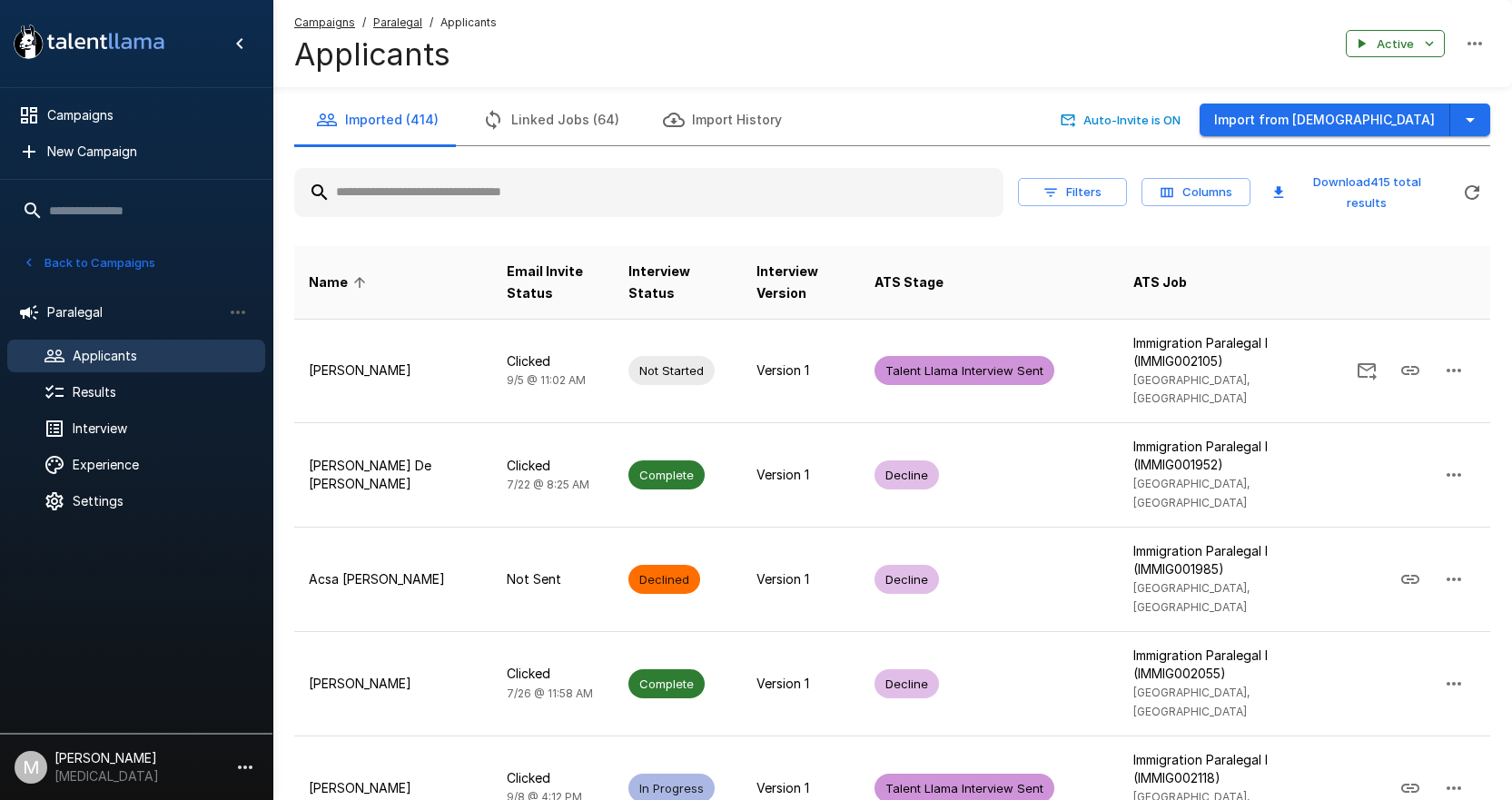
click at [493, 207] on input "text" at bounding box center [649, 192] width 709 height 32
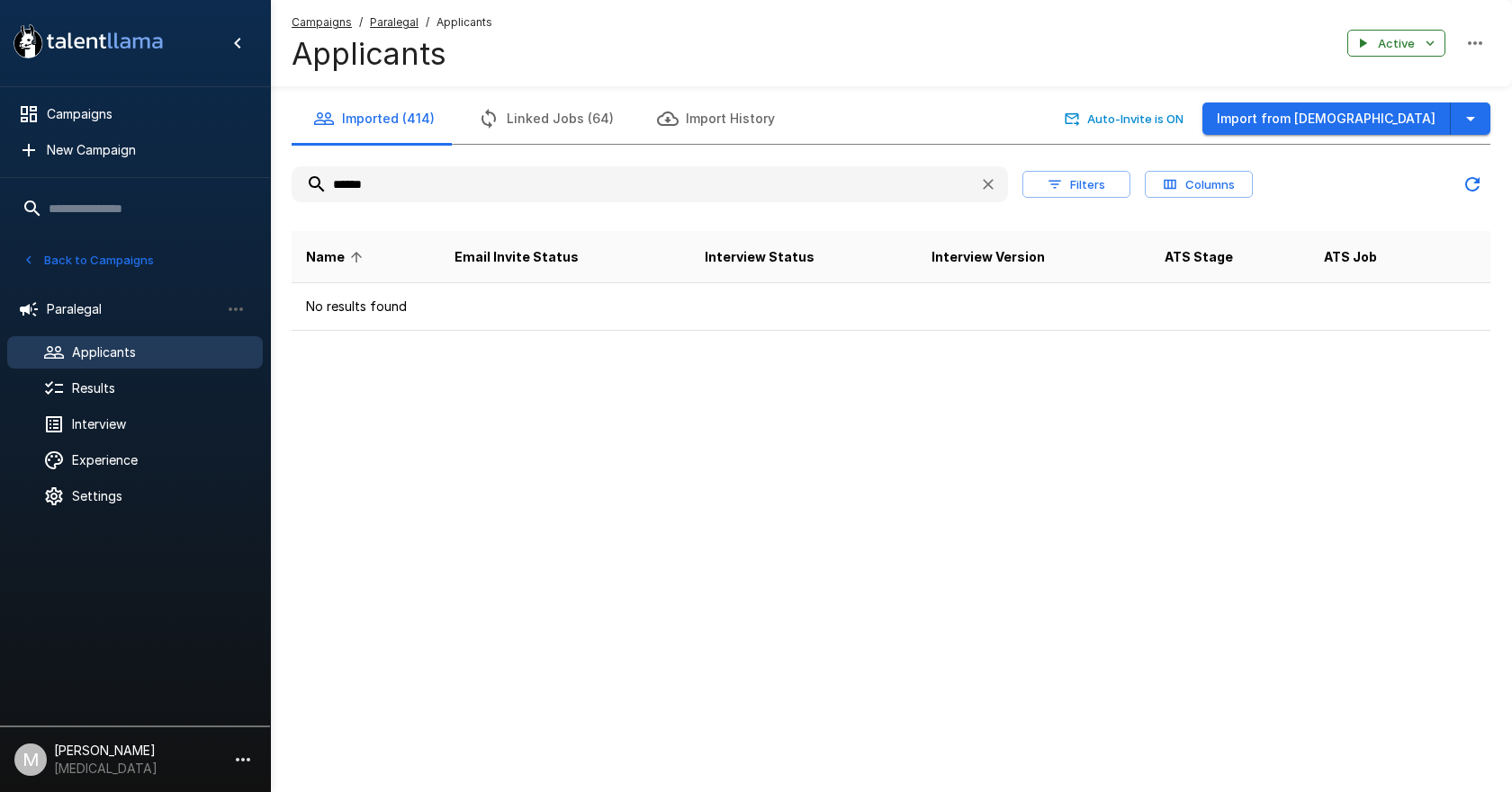
drag, startPoint x: 458, startPoint y: 186, endPoint x: -85, endPoint y: 102, distance: 549.5
click at [0, 102] on html ".st0{fill:#FFFFFF;} .st1{fill:#76a4ed;} Campaigns New Campaign Active 6 Adminis…" at bounding box center [756, 396] width 1512 height 792
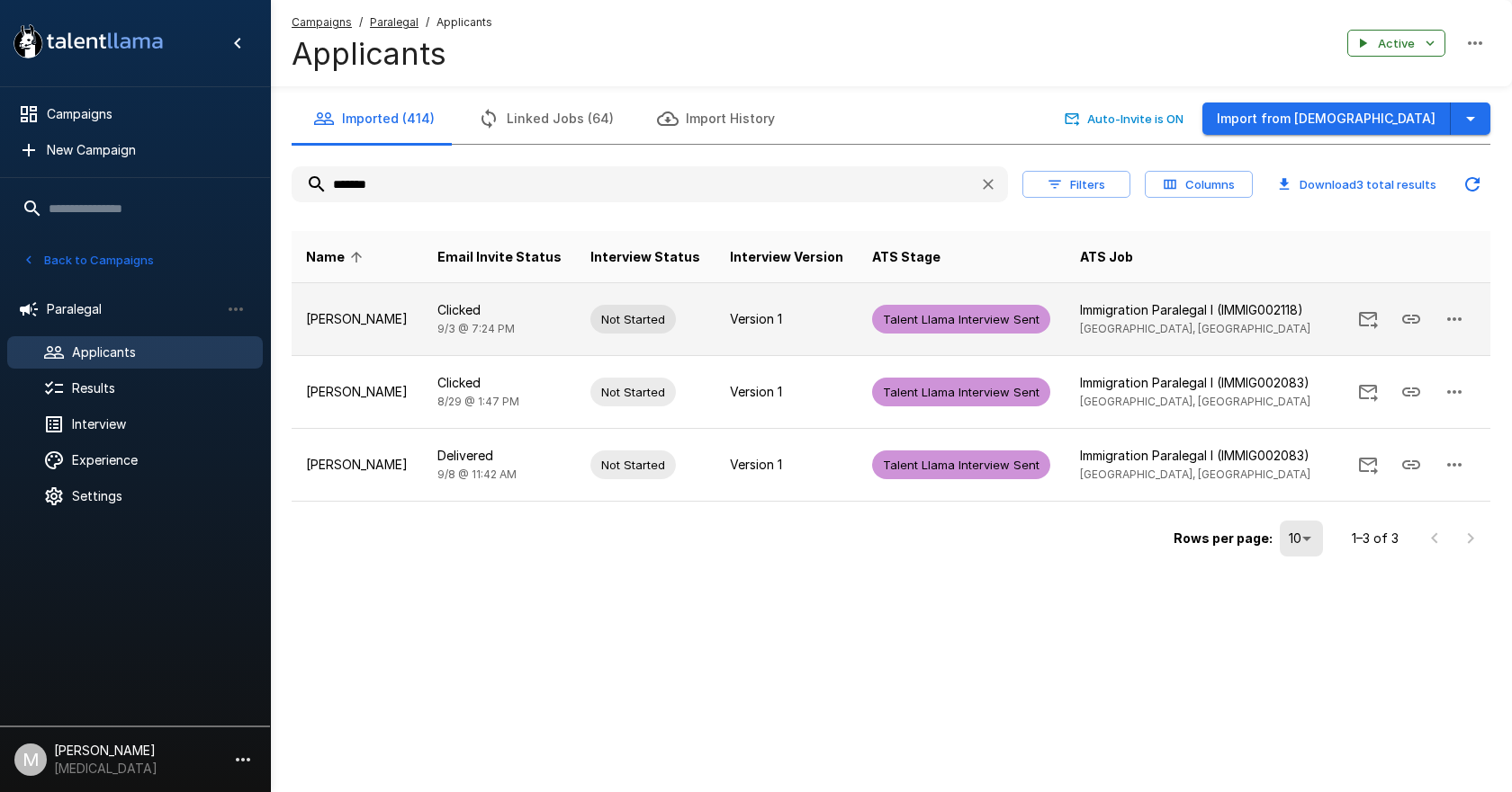
type input "*******"
click at [744, 310] on p "Version 1" at bounding box center [787, 319] width 115 height 18
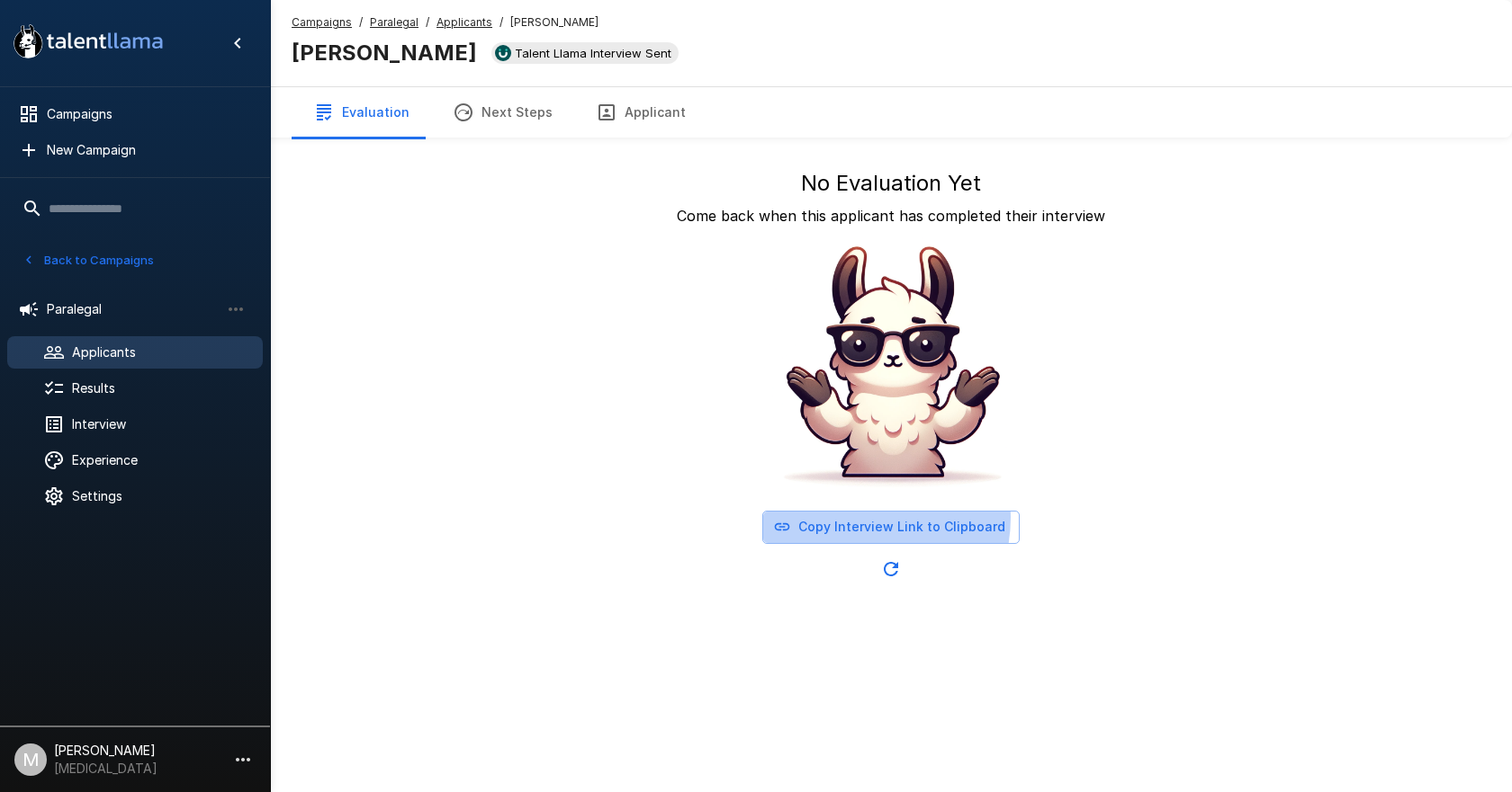
click at [859, 518] on button "Copy Interview Link to Clipboard" at bounding box center [891, 527] width 258 height 33
drag, startPoint x: 188, startPoint y: 347, endPoint x: 178, endPoint y: 352, distance: 11.2
click at [188, 347] on span "Applicants" at bounding box center [160, 352] width 176 height 18
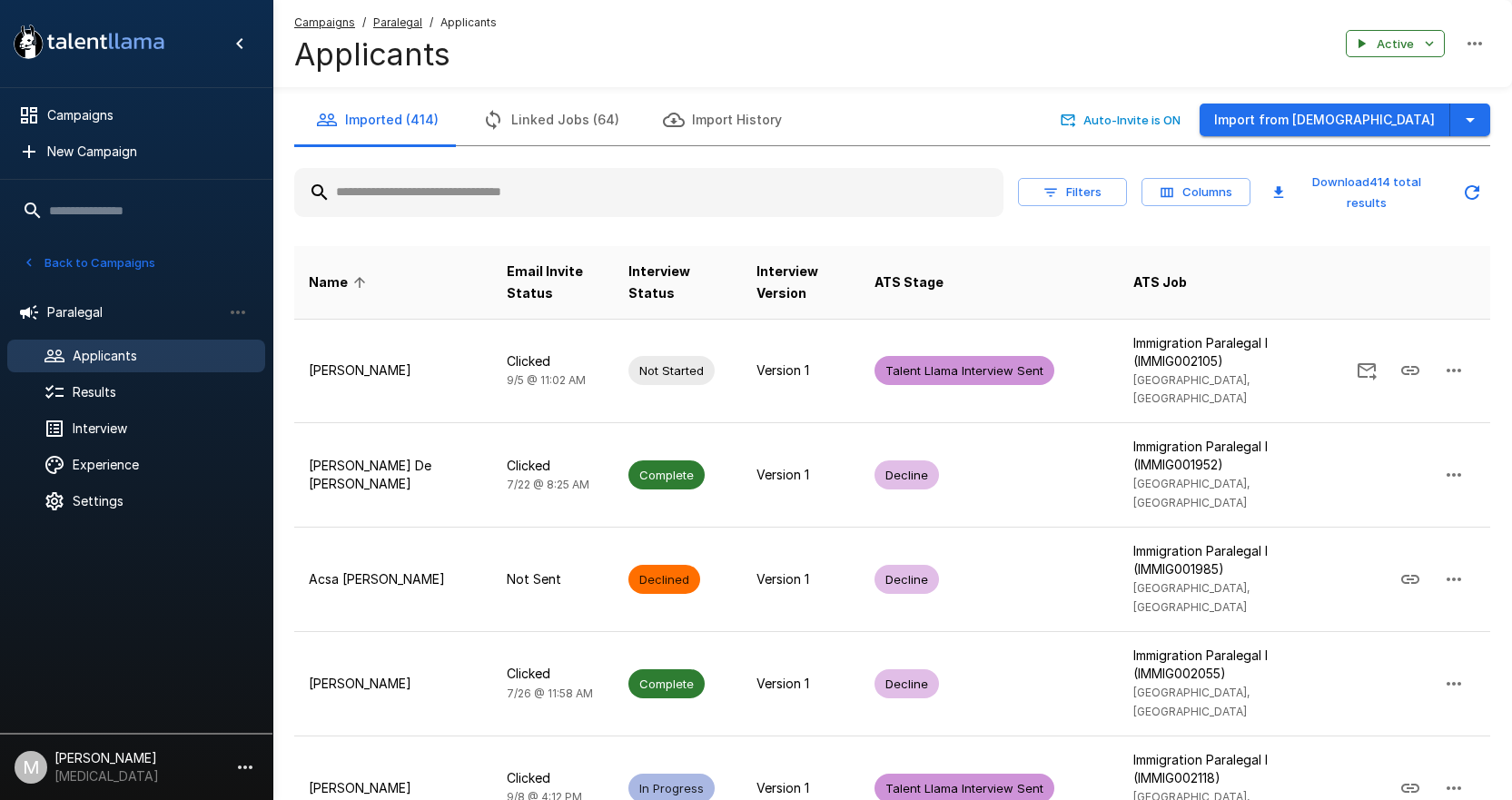
click at [428, 189] on input "text" at bounding box center [649, 192] width 709 height 32
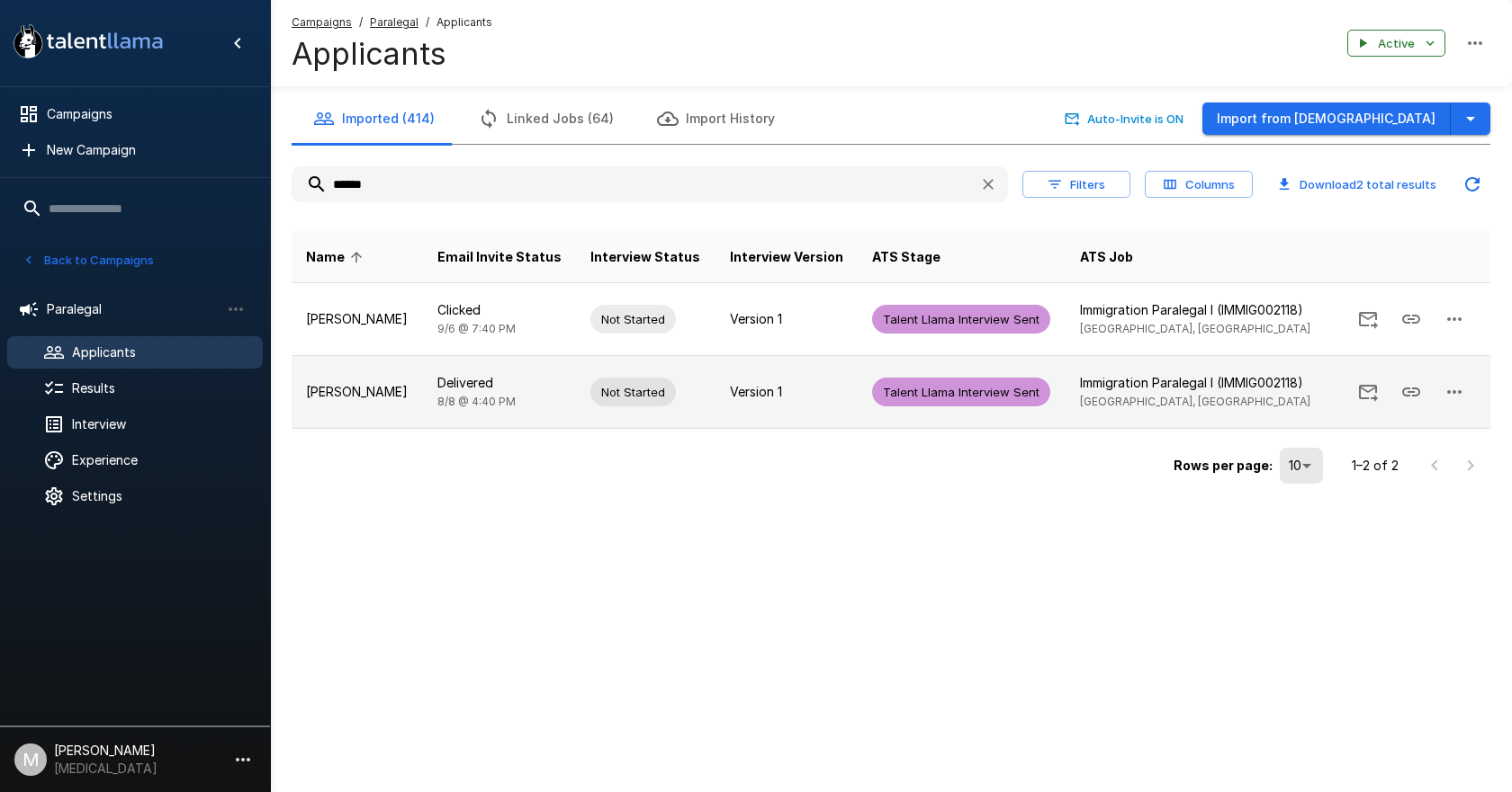
click at [1445, 389] on icon "button" at bounding box center [1453, 392] width 22 height 22
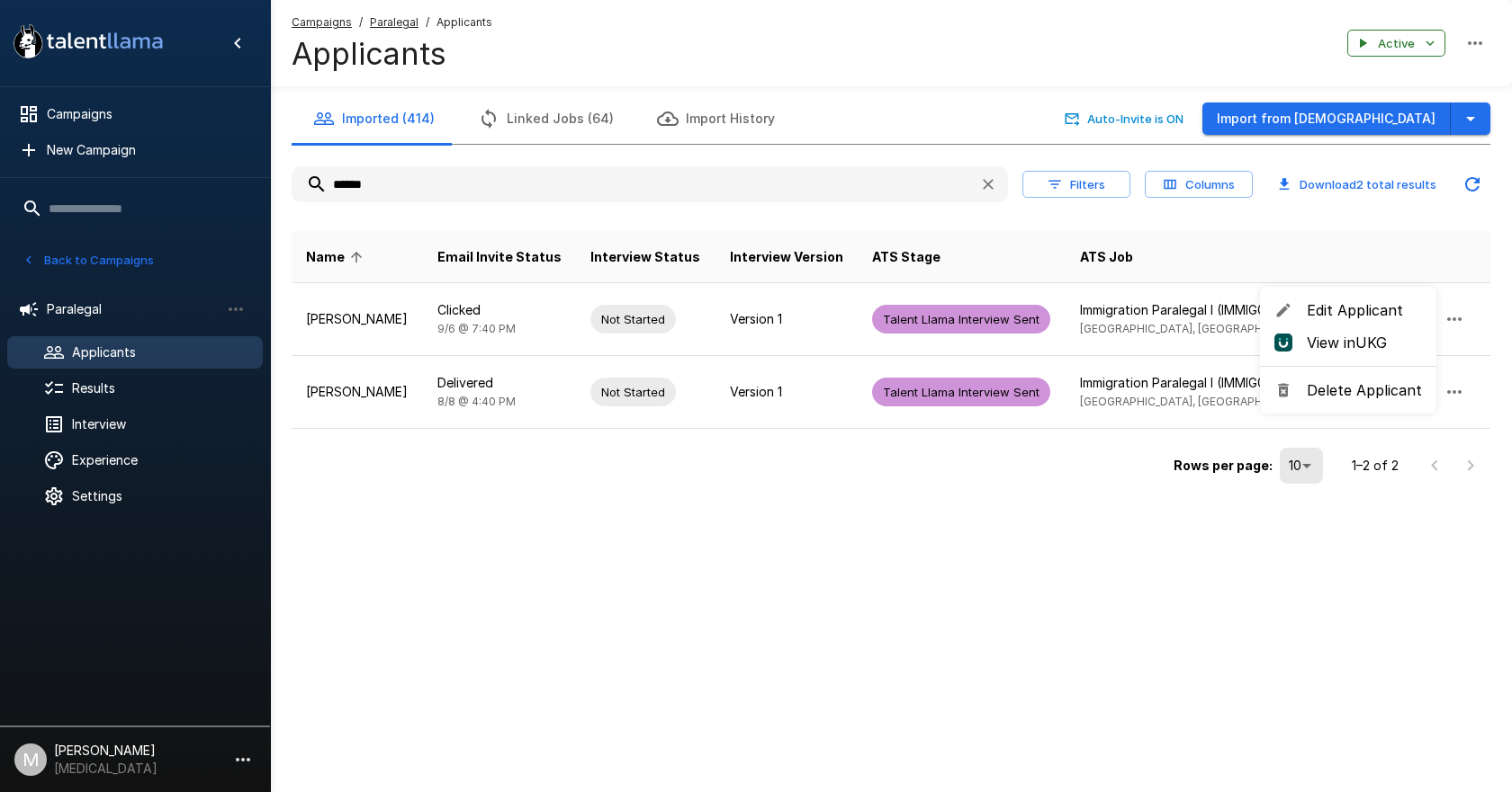
click at [1453, 309] on div at bounding box center [756, 396] width 1512 height 792
click at [1453, 321] on icon "button" at bounding box center [1453, 319] width 22 height 22
click at [1355, 326] on span "Delete Applicant" at bounding box center [1364, 317] width 116 height 22
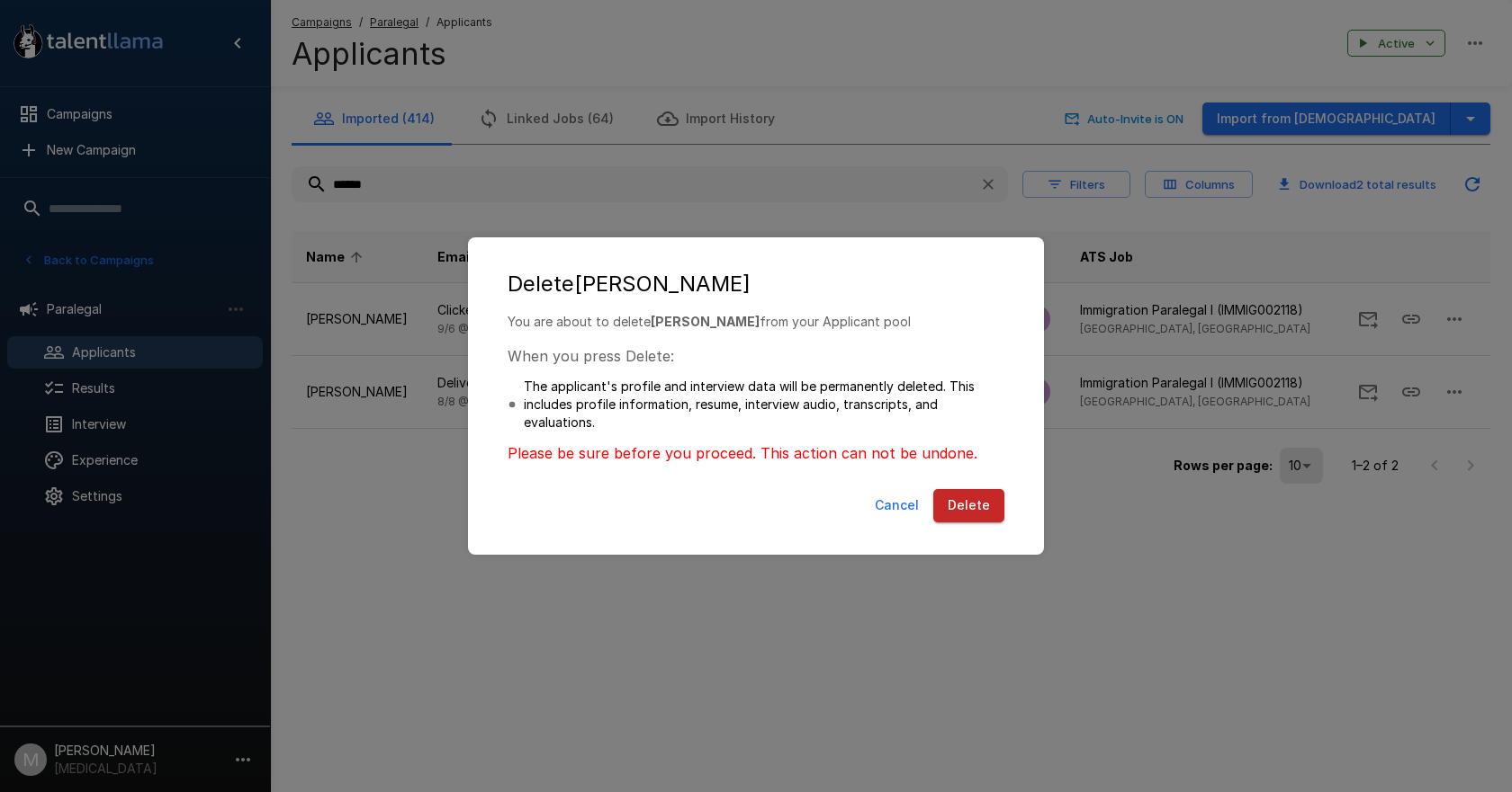
click at [976, 518] on button "Delete" at bounding box center [968, 505] width 71 height 33
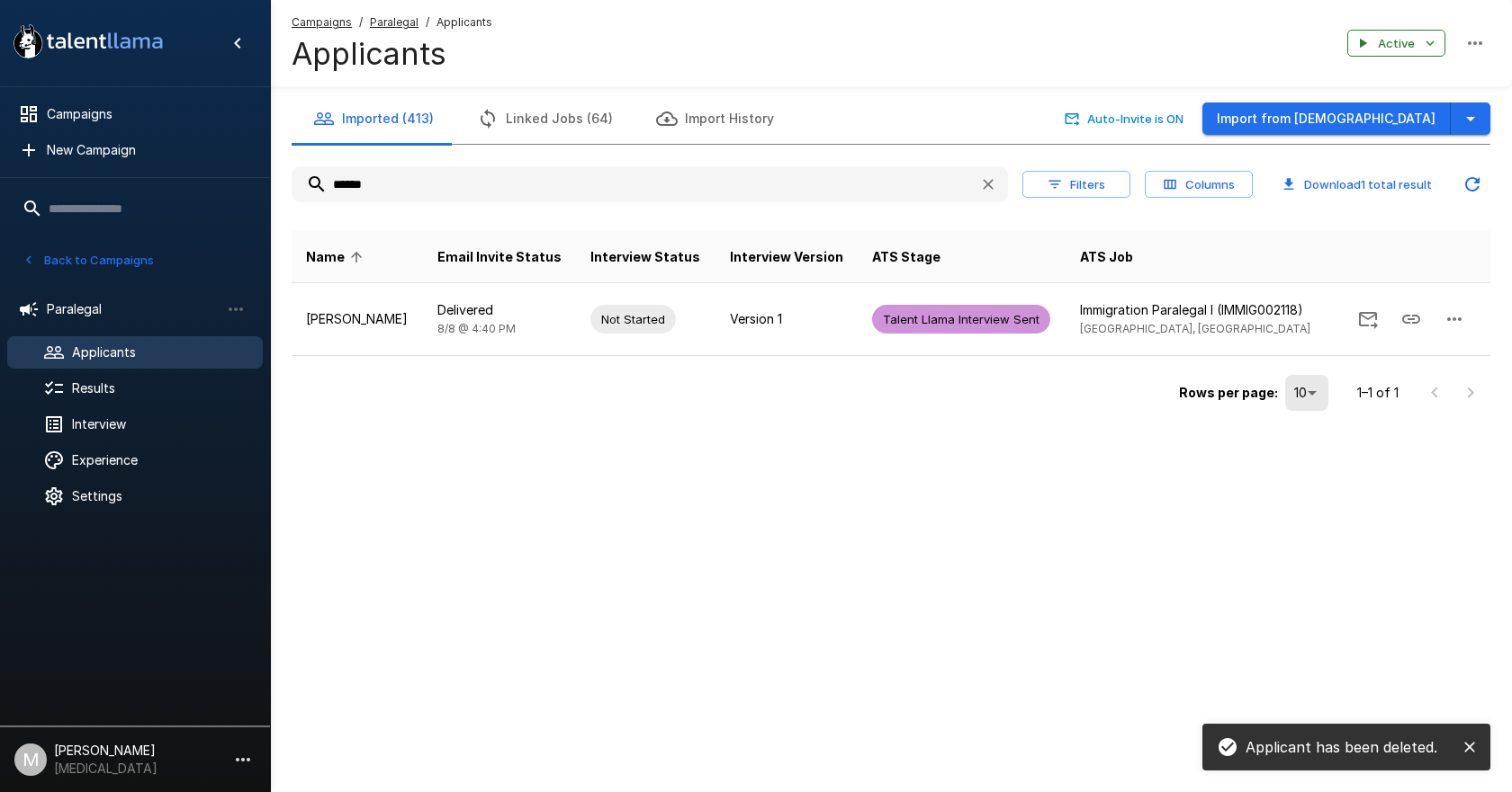
drag, startPoint x: 474, startPoint y: 188, endPoint x: -304, endPoint y: 189, distance: 778.0
click at [0, 189] on html ".st0{fill:#FFFFFF;} .st1{fill:#76a4ed;} Campaigns New Campaign Active 6 Adminis…" at bounding box center [756, 396] width 1512 height 792
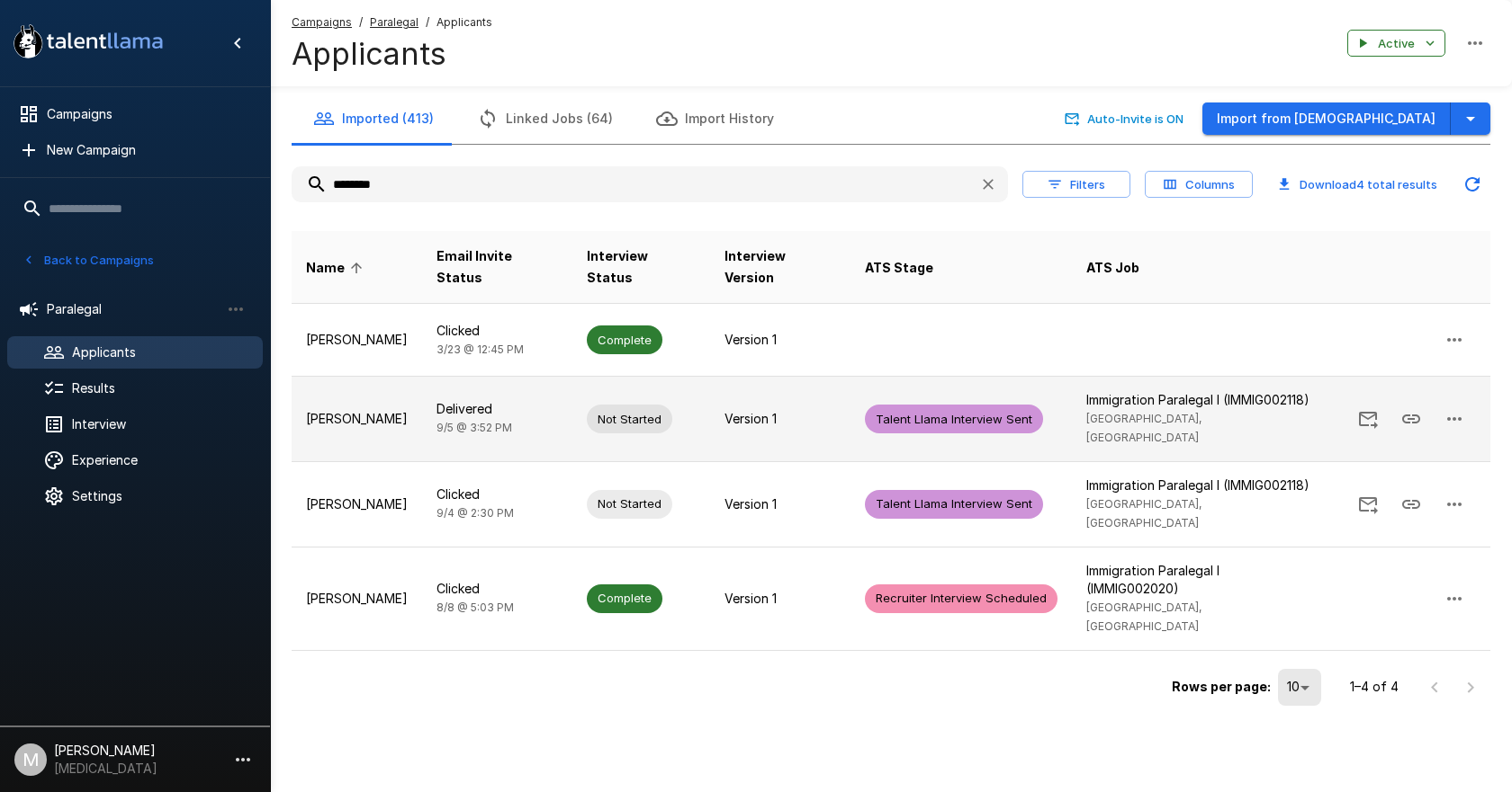
type input "********"
click at [1461, 422] on icon "button" at bounding box center [1453, 418] width 22 height 22
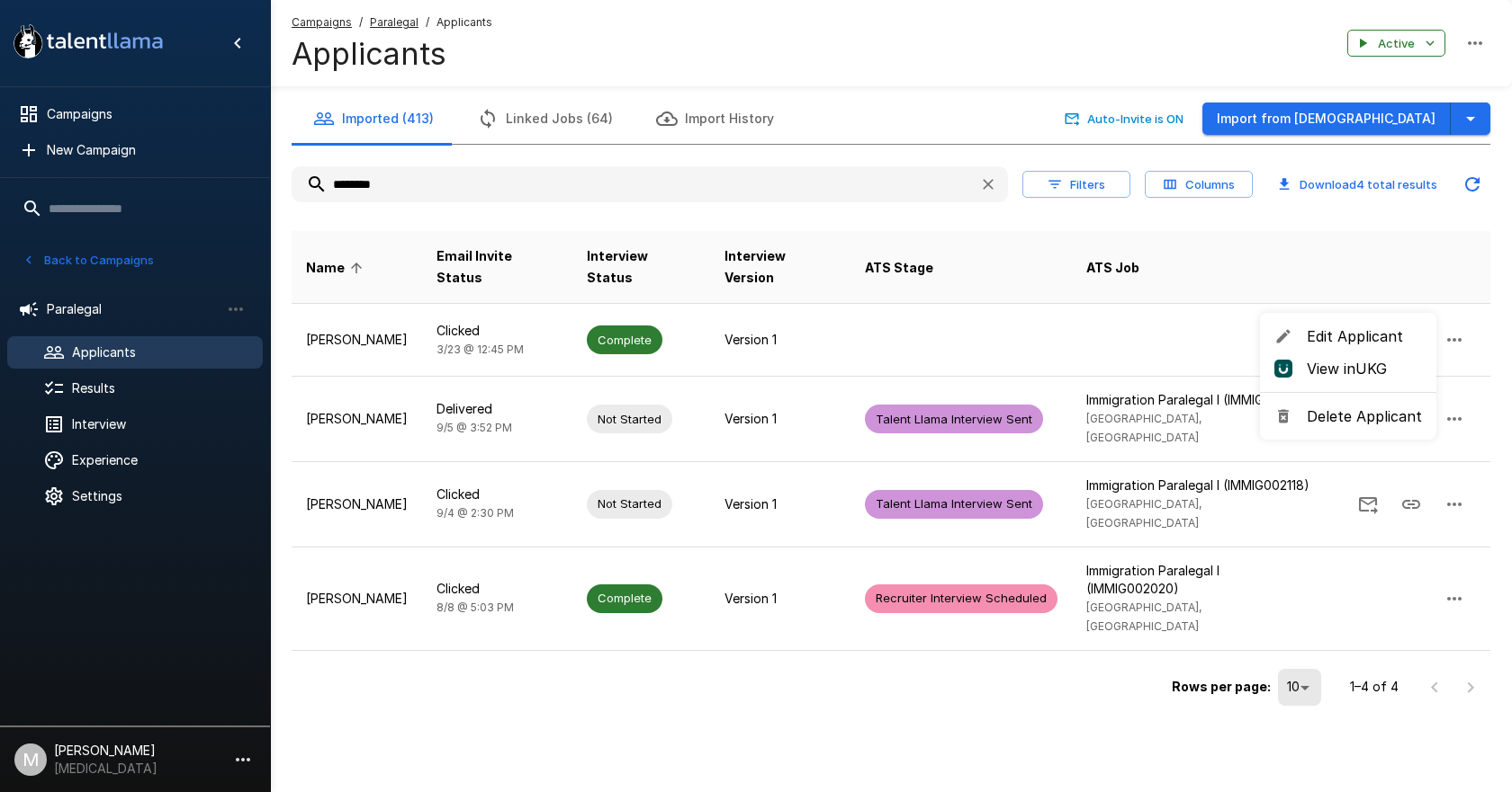
click at [1457, 499] on div at bounding box center [756, 396] width 1512 height 792
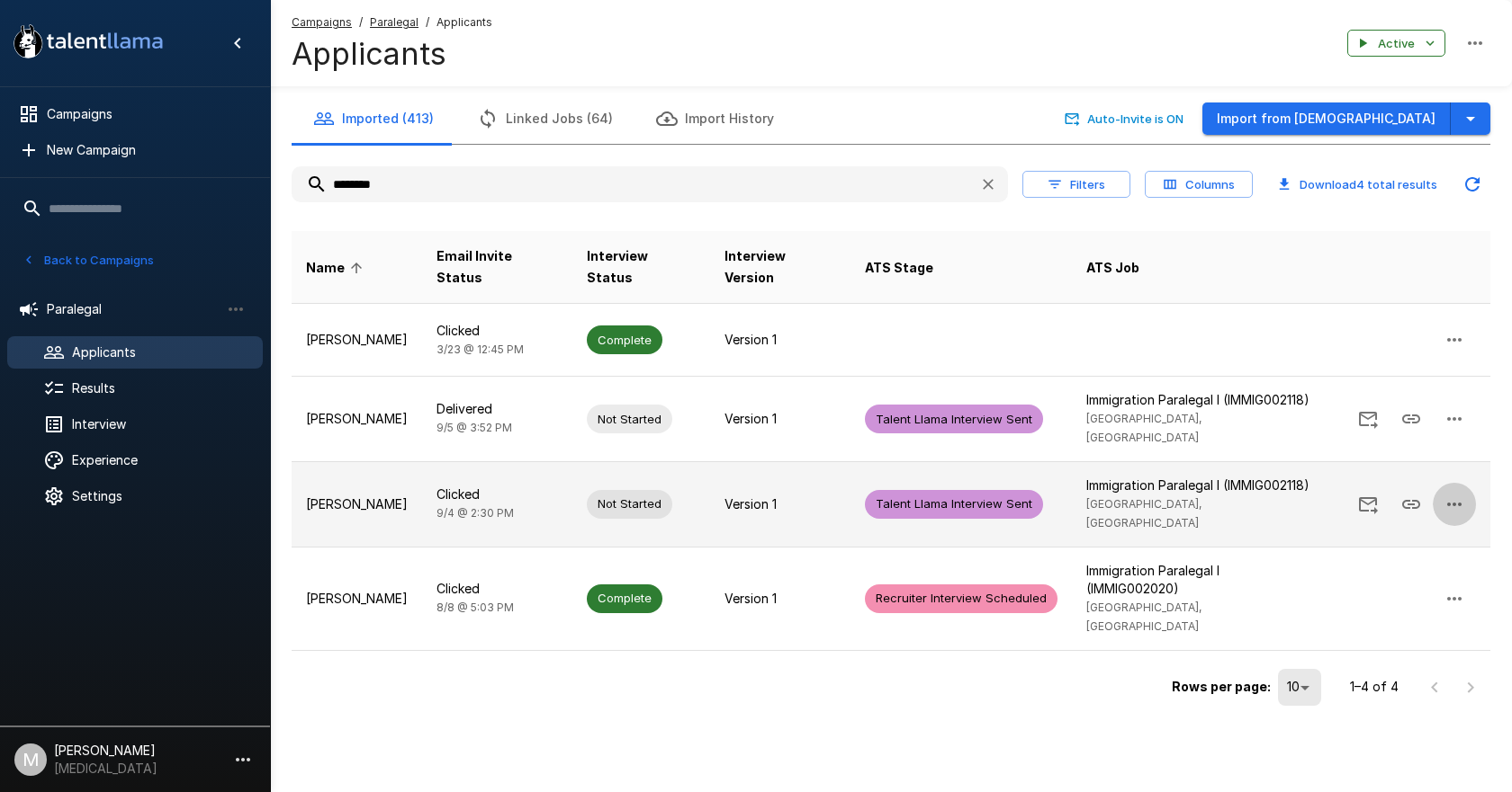
click at [1452, 504] on icon "button" at bounding box center [1453, 504] width 22 height 22
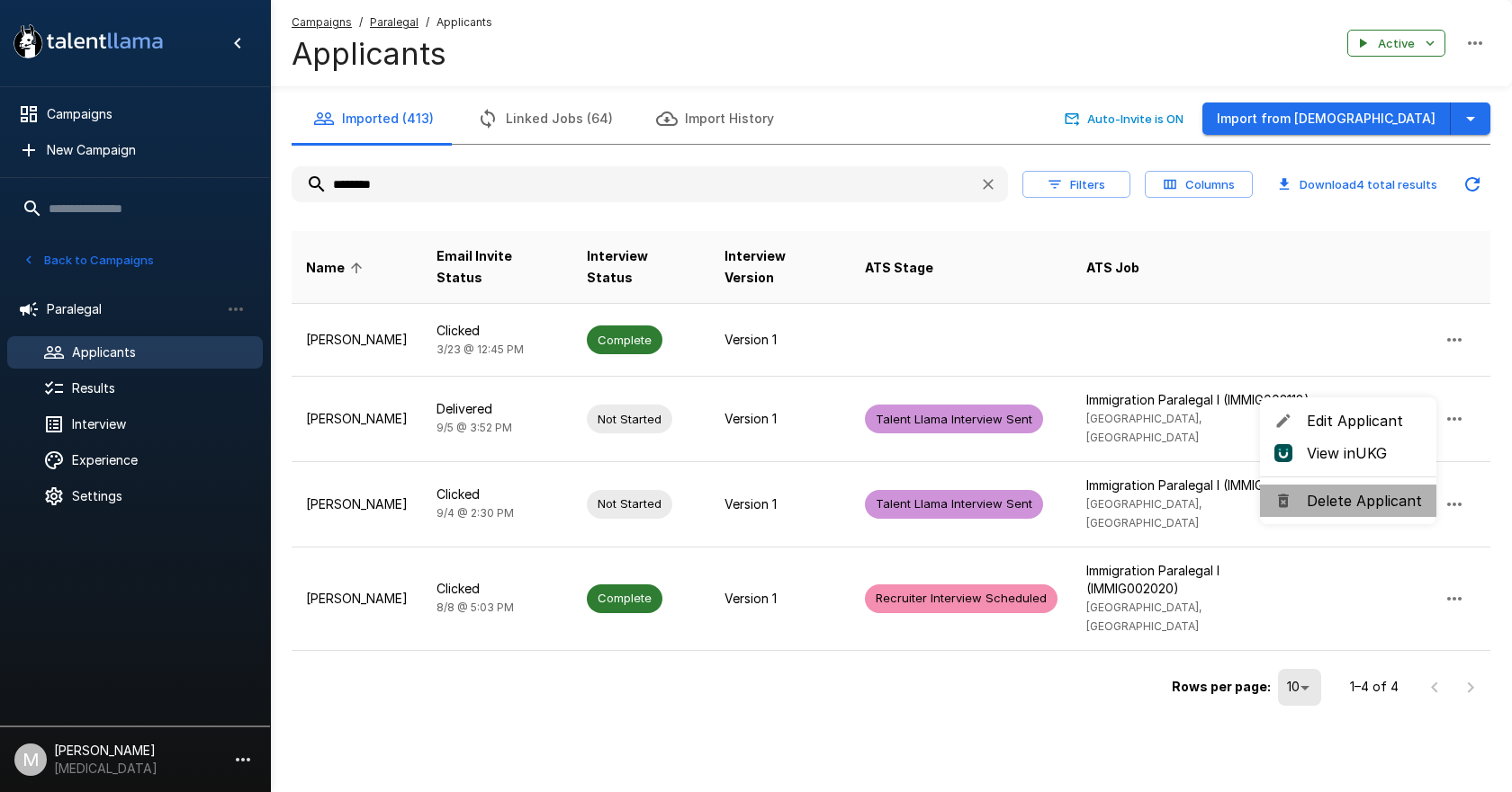
click at [1373, 496] on span "Delete Applicant" at bounding box center [1364, 501] width 116 height 22
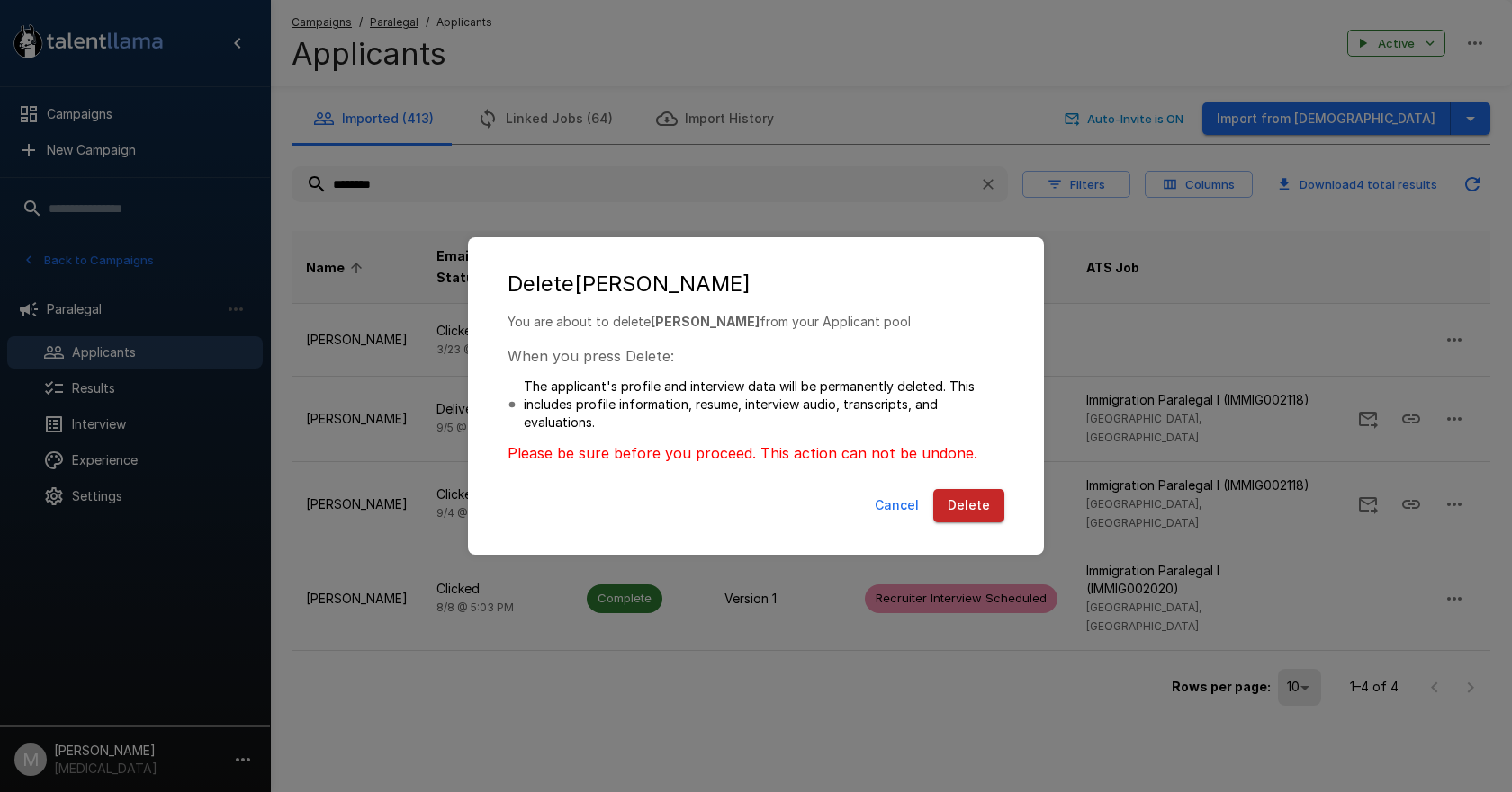
click at [971, 506] on button "Delete" at bounding box center [968, 505] width 71 height 33
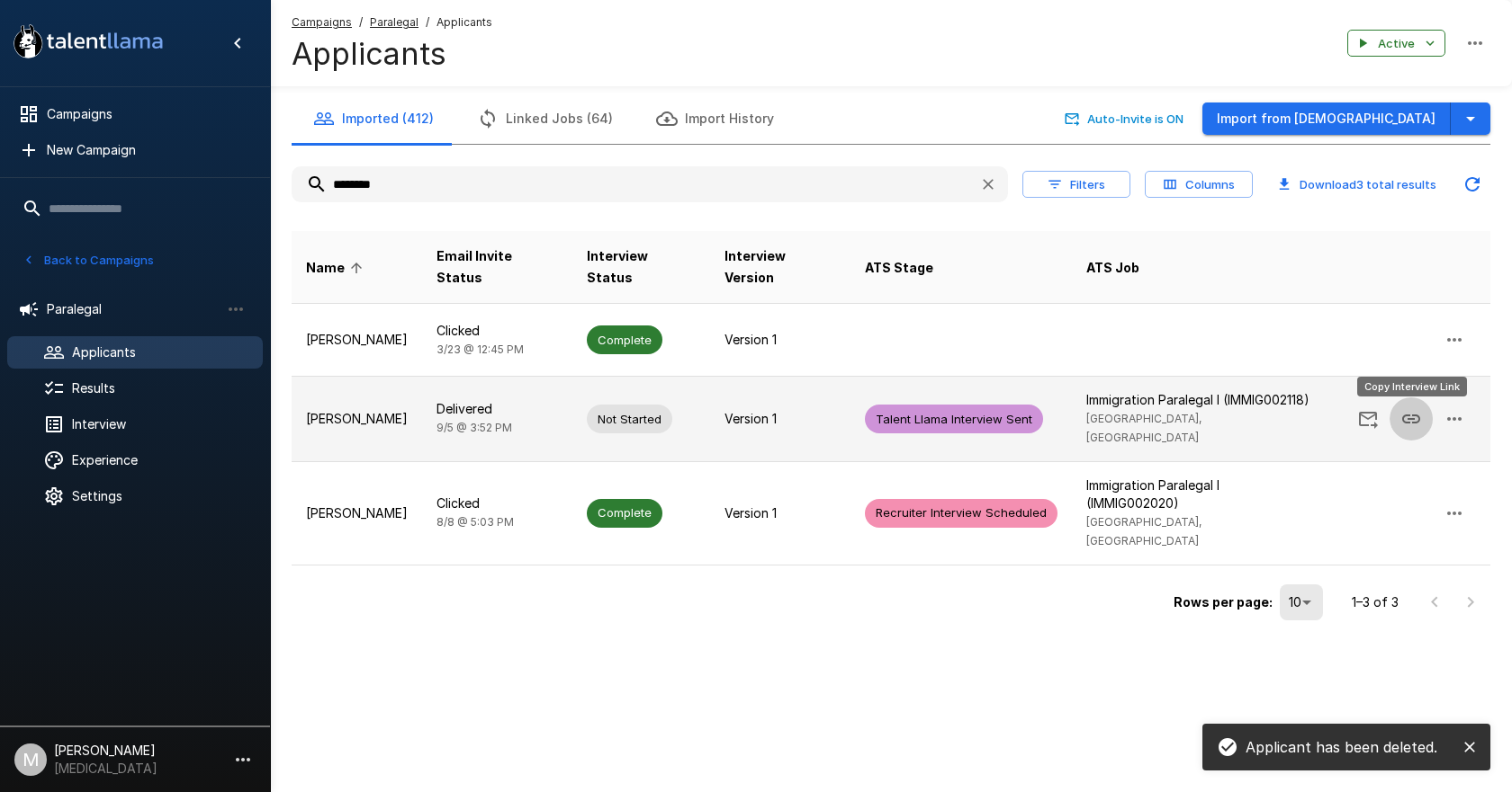
click at [1418, 414] on icon "Copy Interview Link" at bounding box center [1411, 418] width 22 height 22
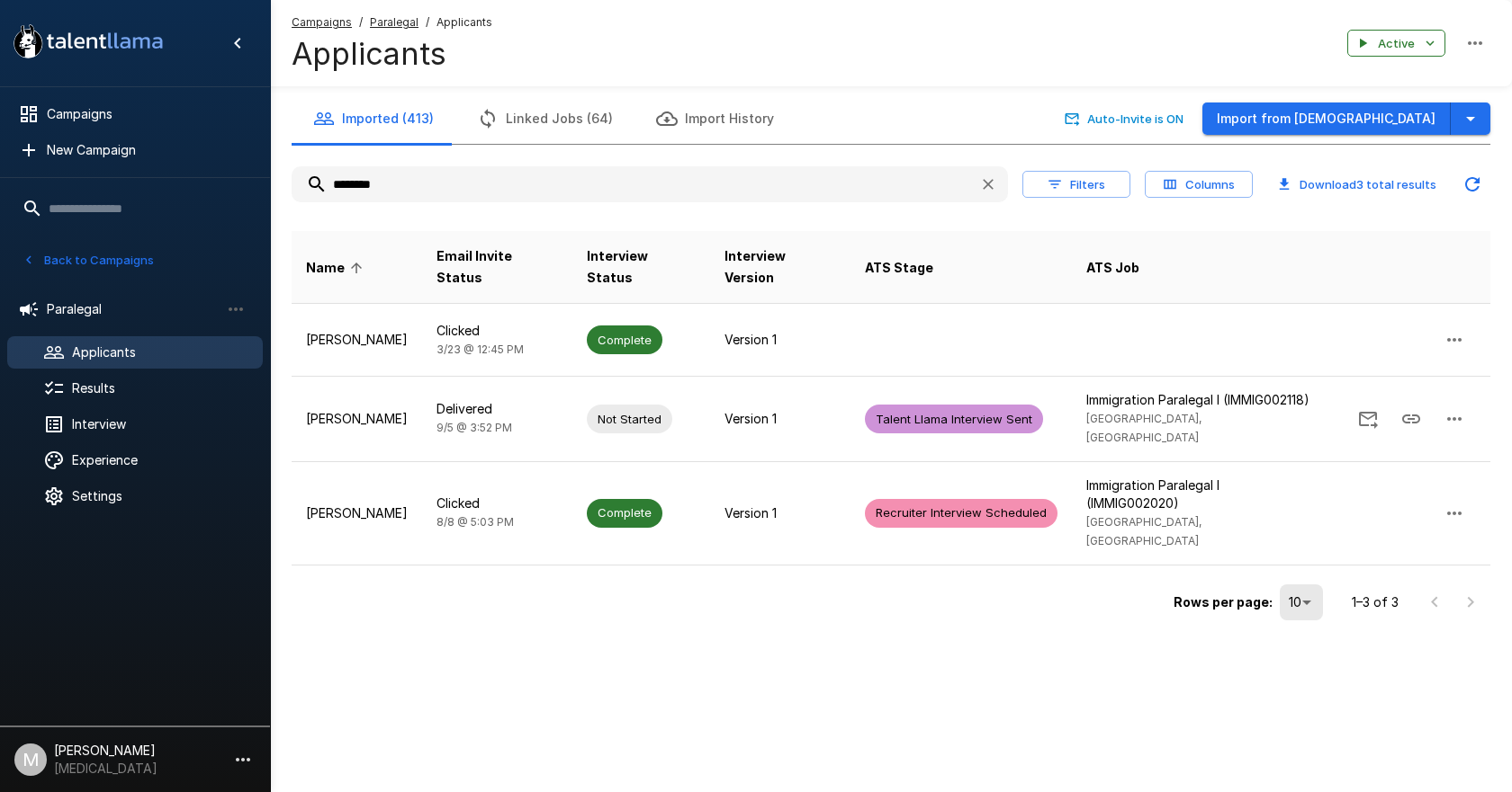
click at [327, 28] on span "Campaigns" at bounding box center [322, 22] width 61 height 18
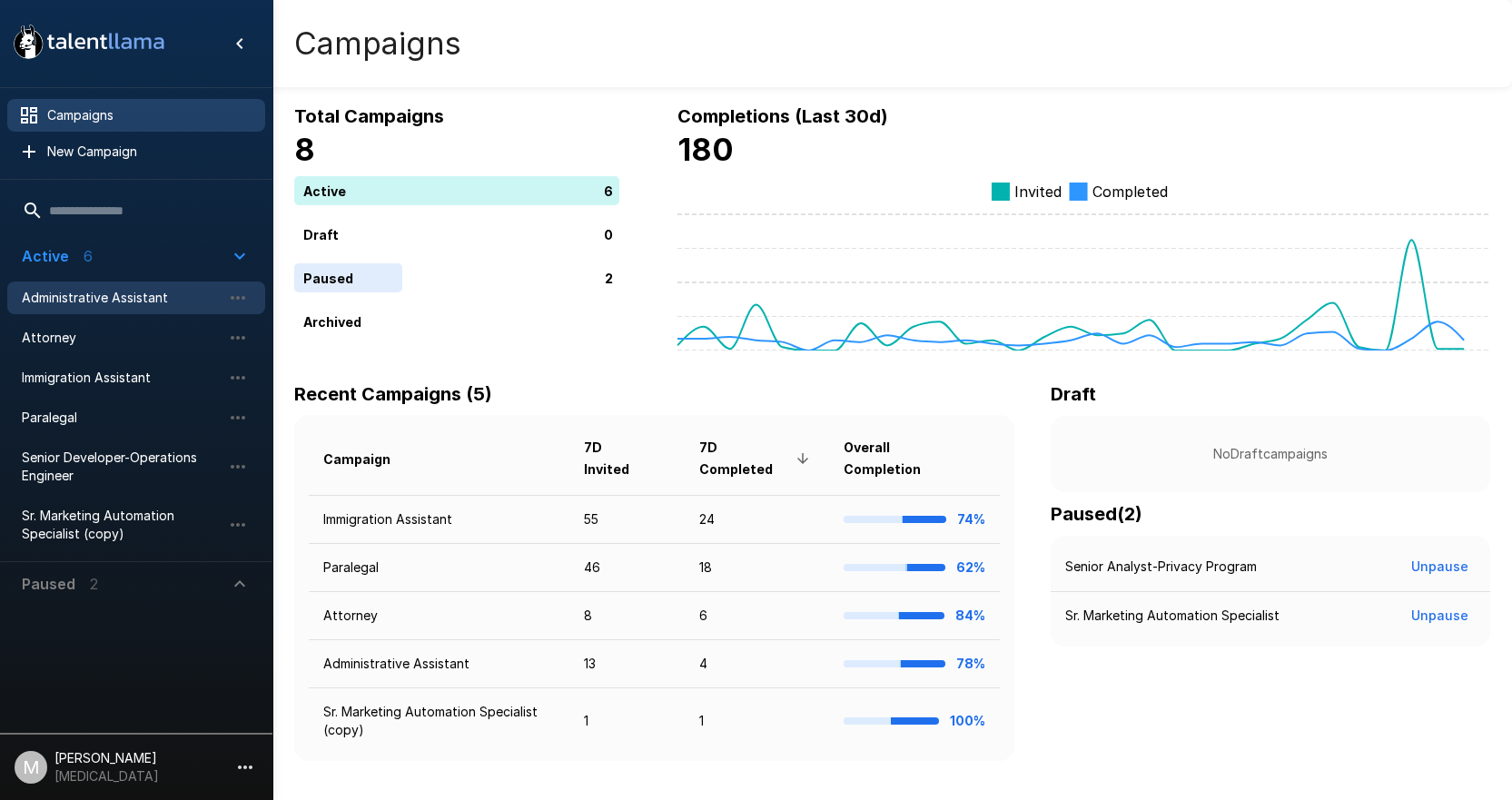
click at [116, 295] on span "Administrative Assistant" at bounding box center [121, 297] width 200 height 18
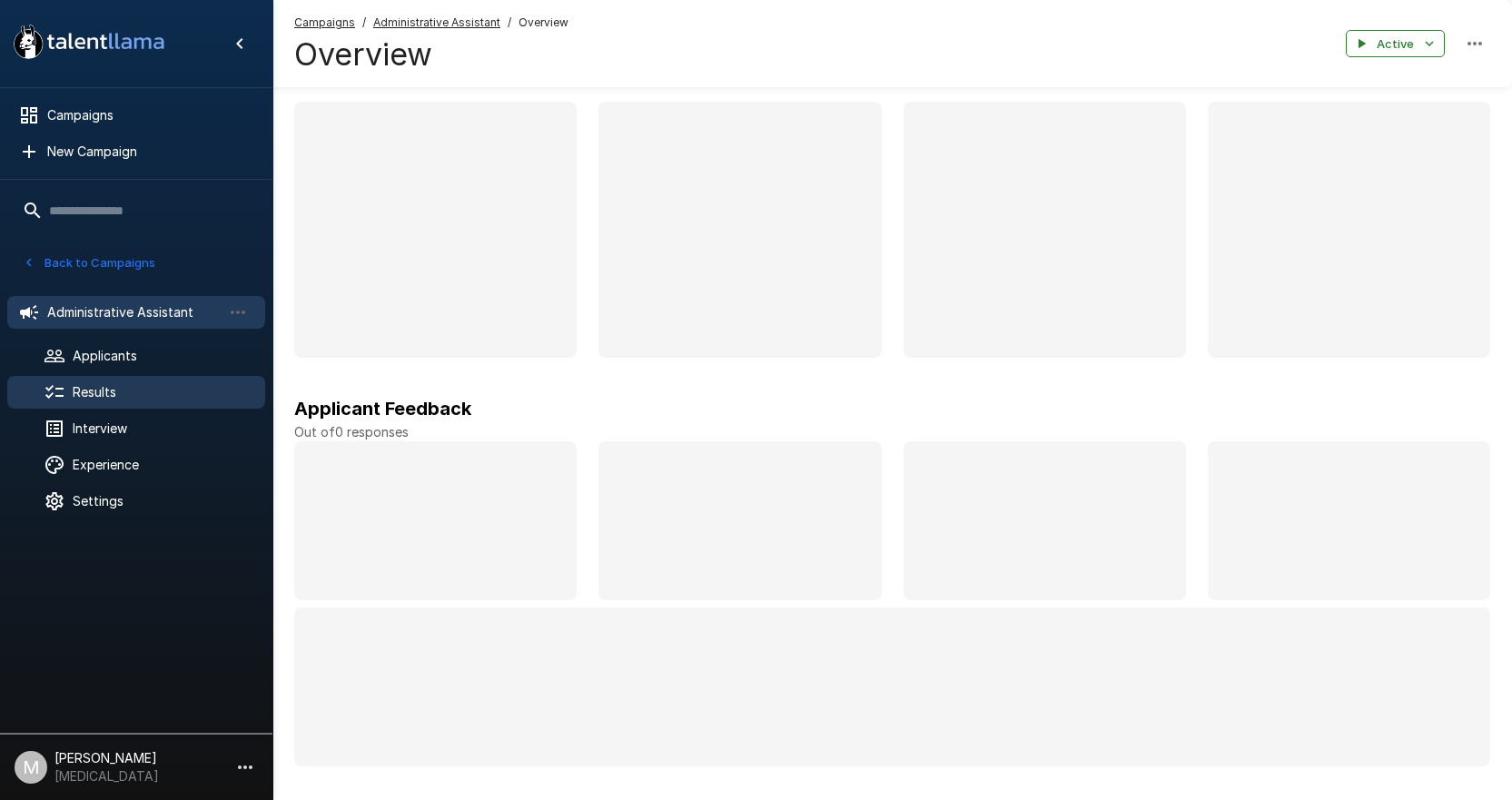
click at [122, 376] on div "Results" at bounding box center [137, 392] width 258 height 32
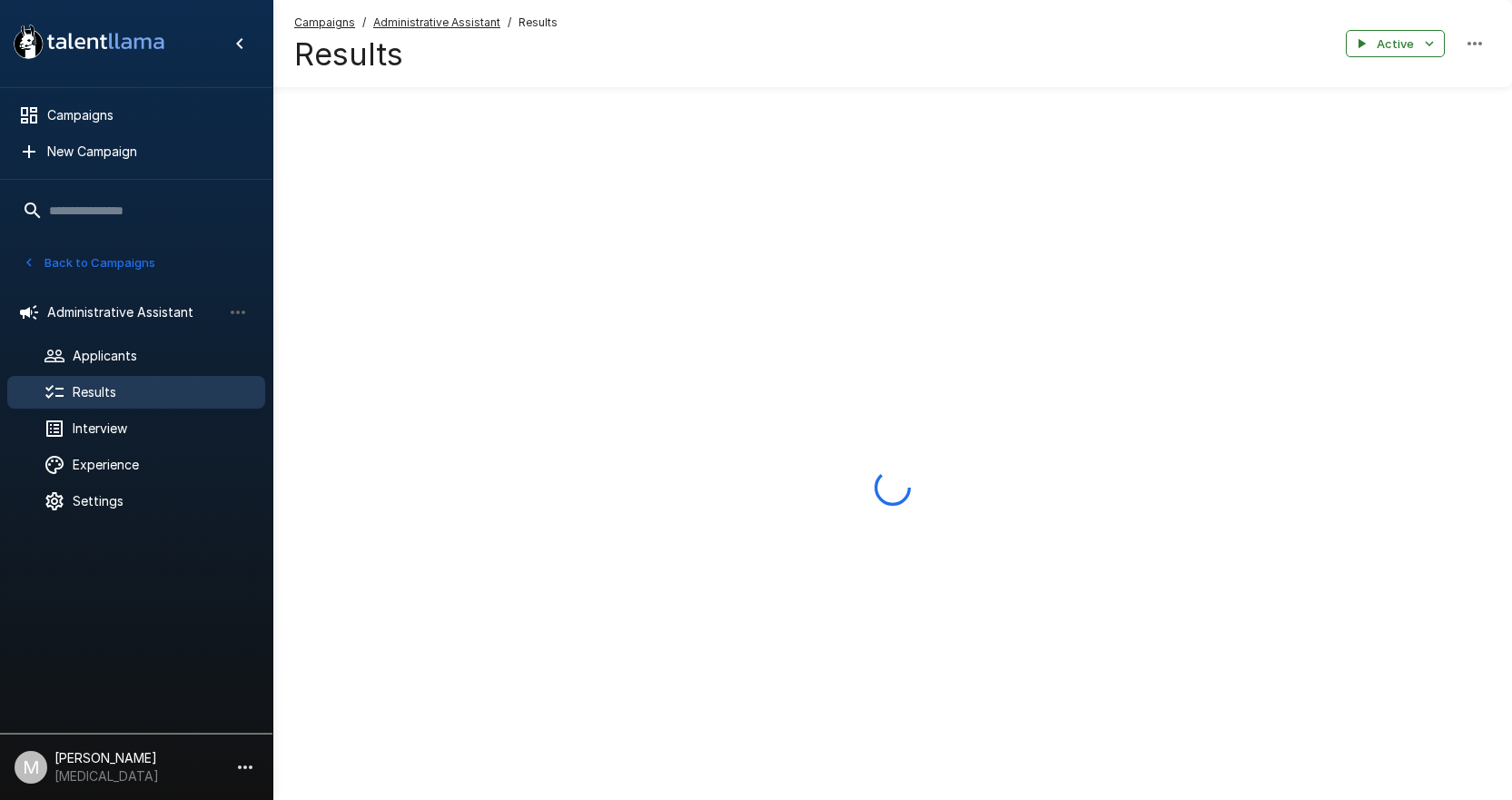
click at [335, 31] on span "Campaigns" at bounding box center [325, 22] width 61 height 18
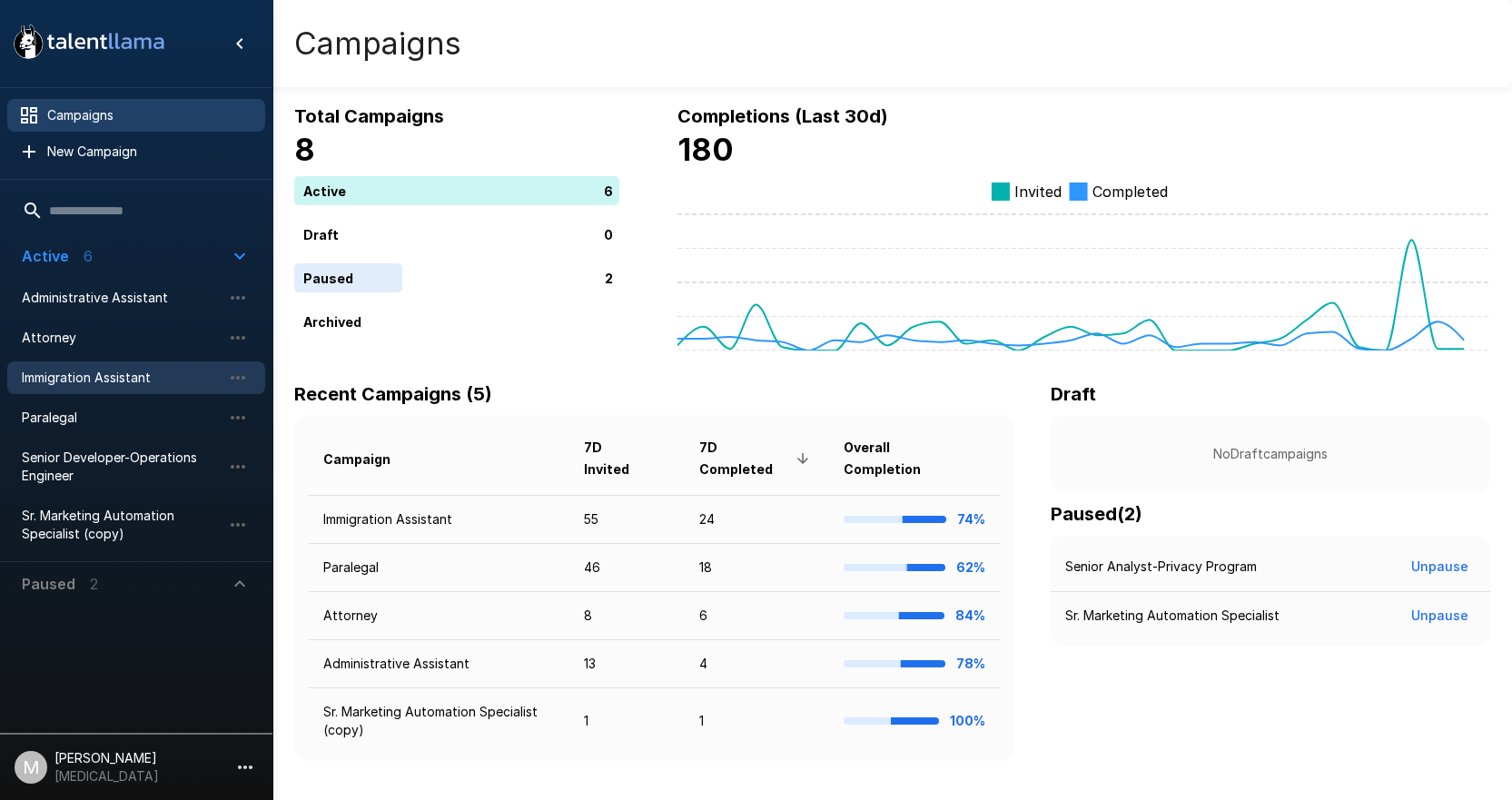
click at [119, 375] on span "Immigration Assistant" at bounding box center [121, 378] width 200 height 18
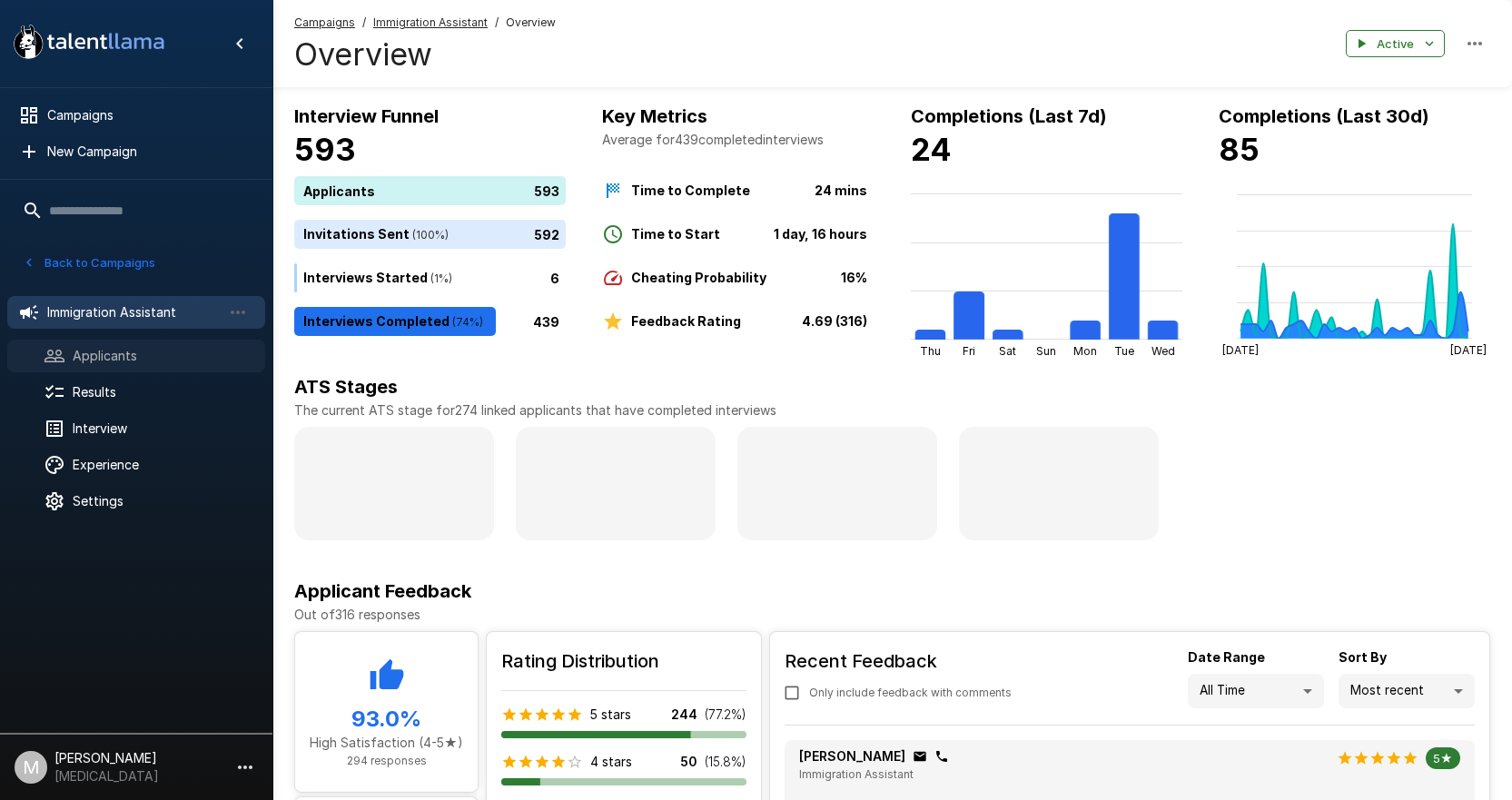
click at [100, 359] on span "Applicants" at bounding box center [162, 356] width 178 height 18
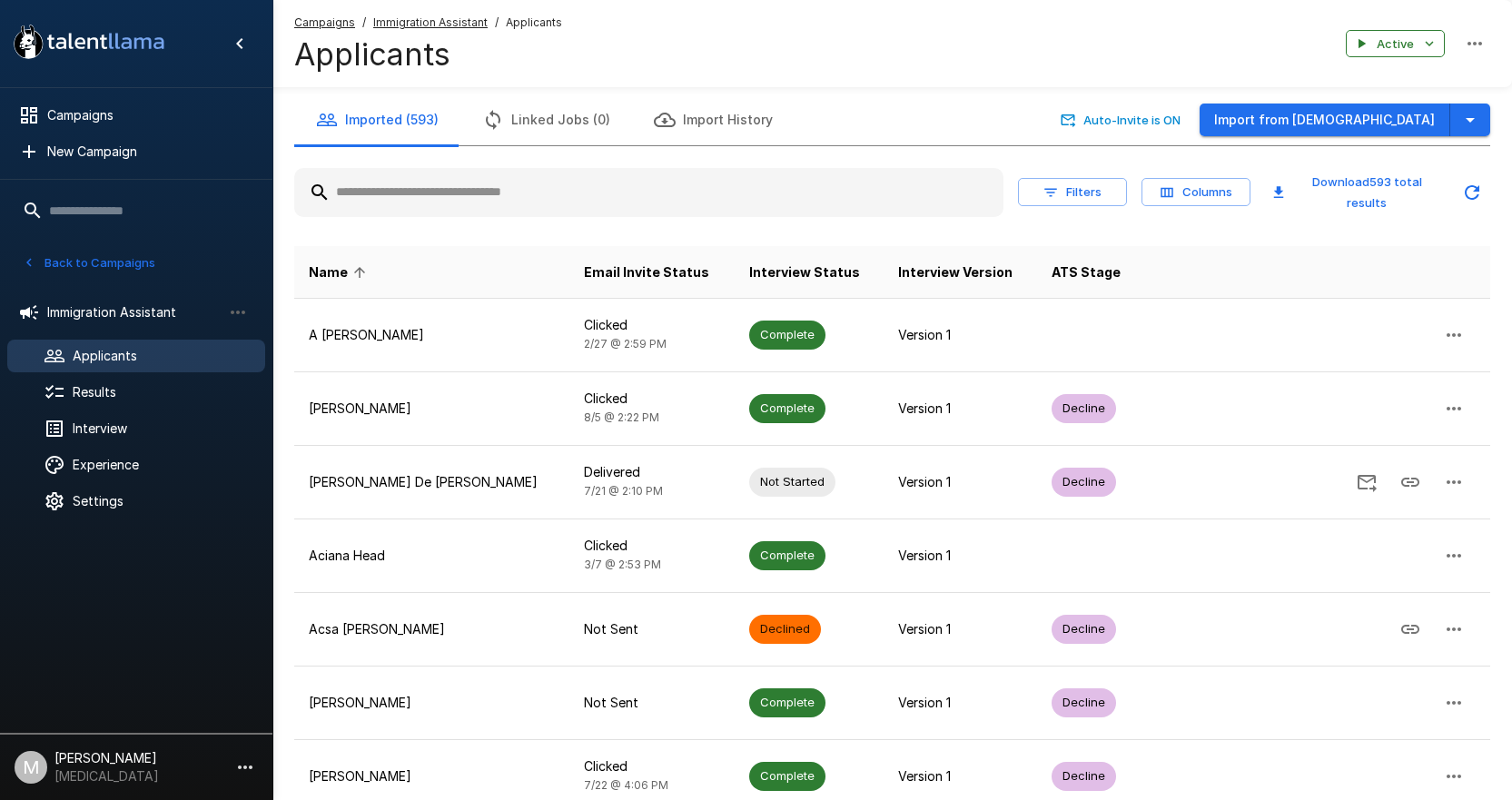
click at [503, 186] on input "text" at bounding box center [649, 192] width 709 height 32
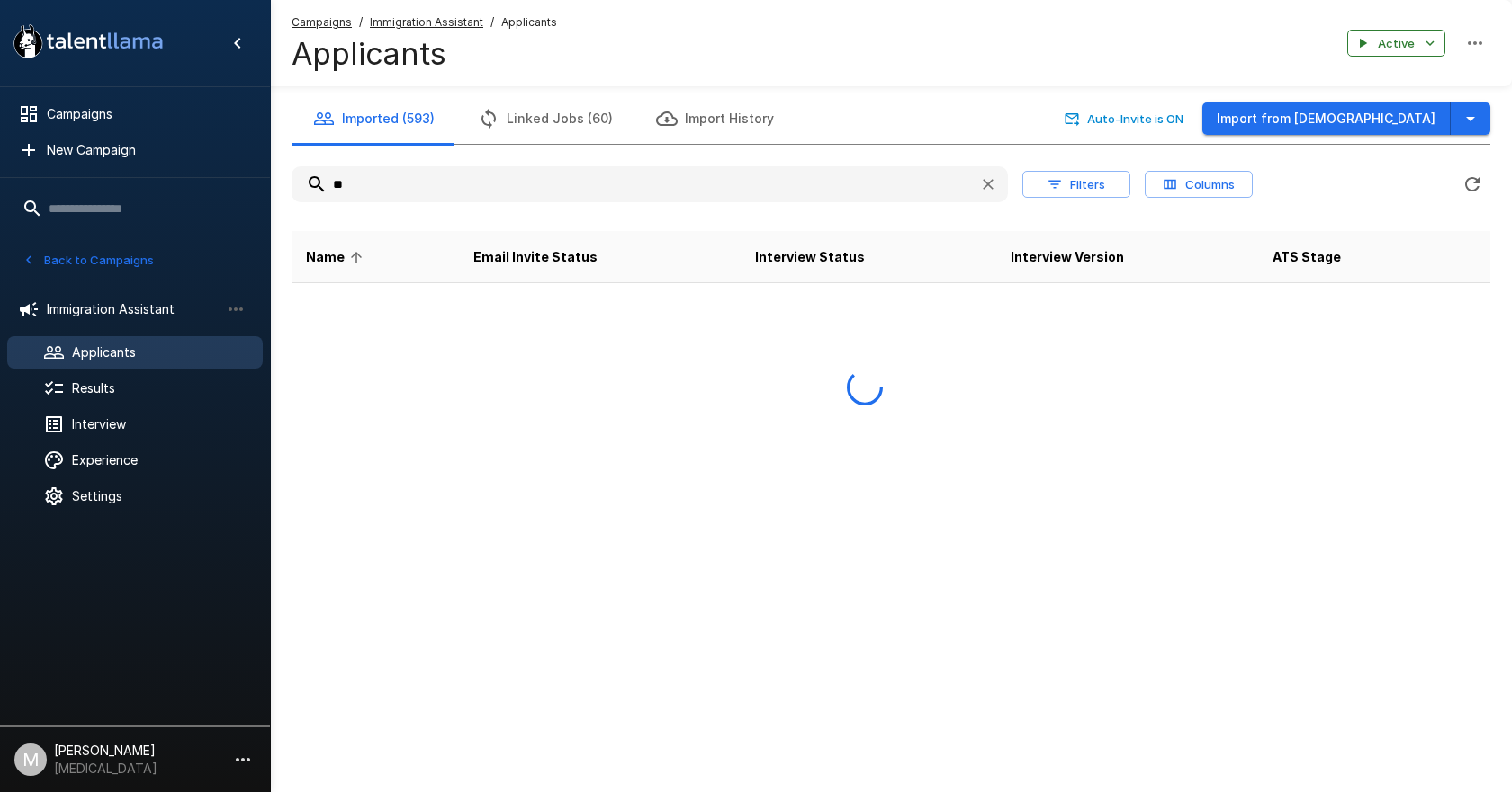
type input "*"
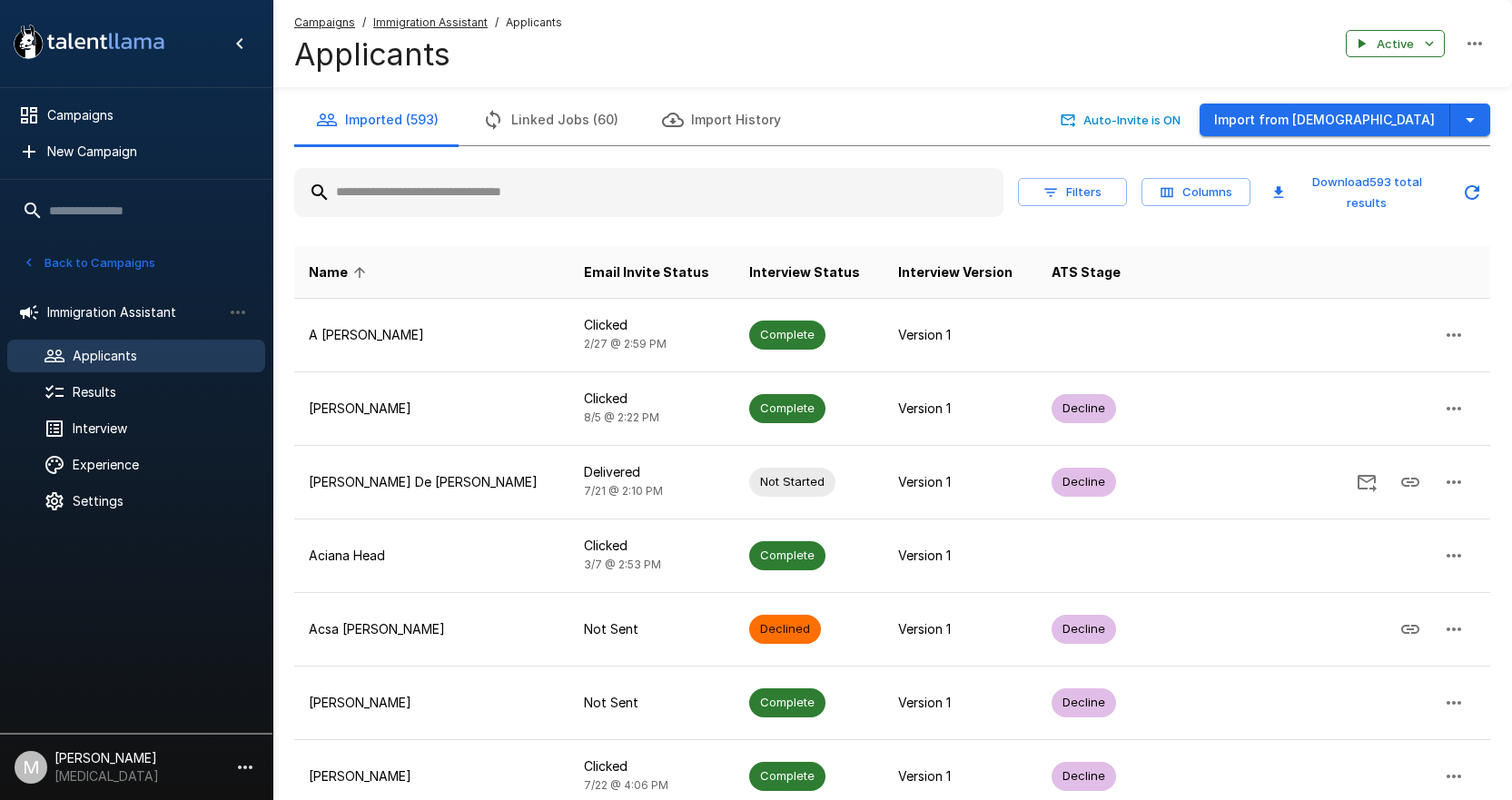
click at [550, 209] on div at bounding box center [649, 192] width 709 height 49
click at [320, 20] on u "Campaigns" at bounding box center [325, 22] width 61 height 13
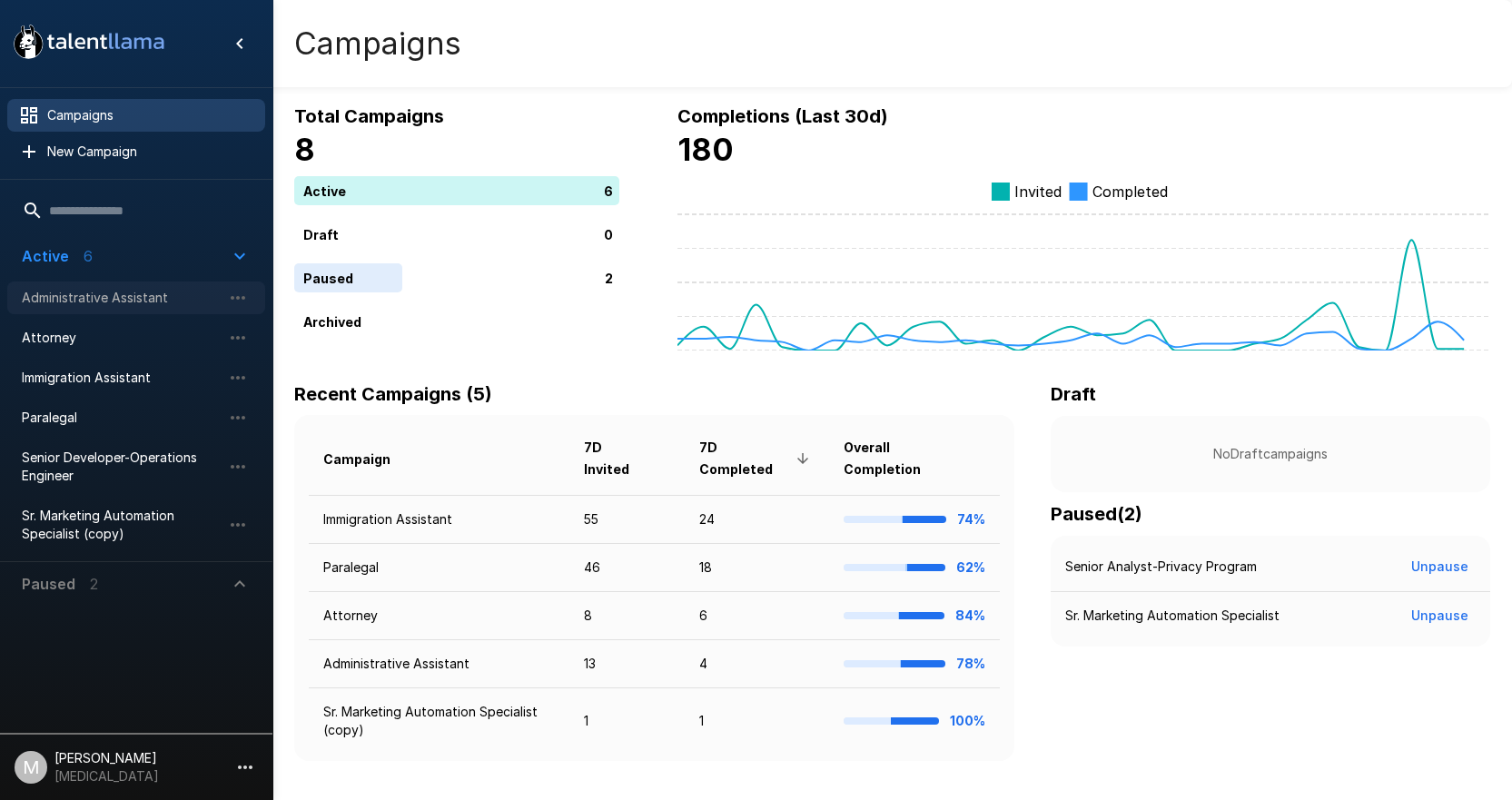
click at [128, 313] on div "Administrative Assistant" at bounding box center [137, 298] width 258 height 32
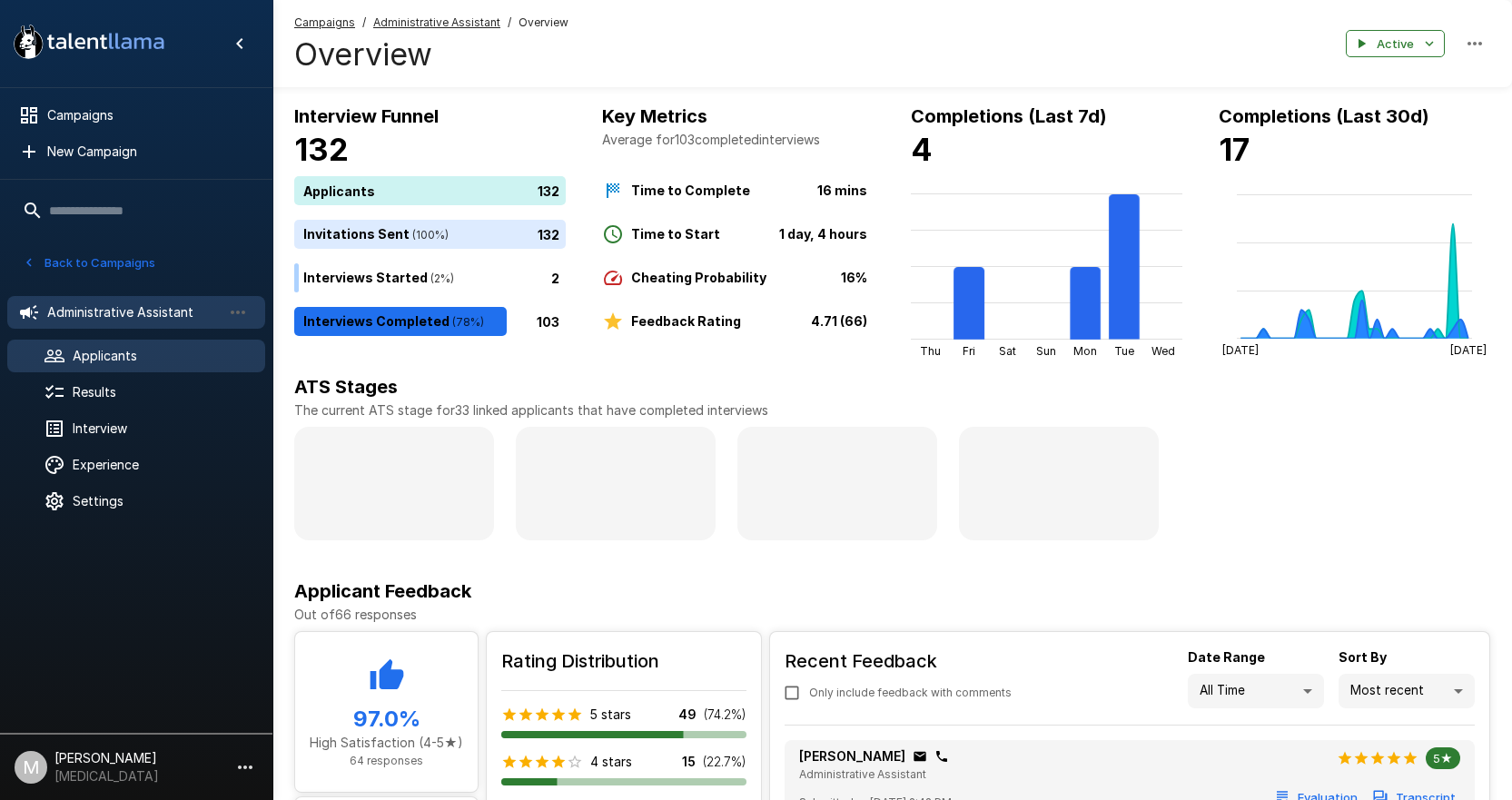
click at [138, 370] on div "Applicants" at bounding box center [137, 356] width 258 height 32
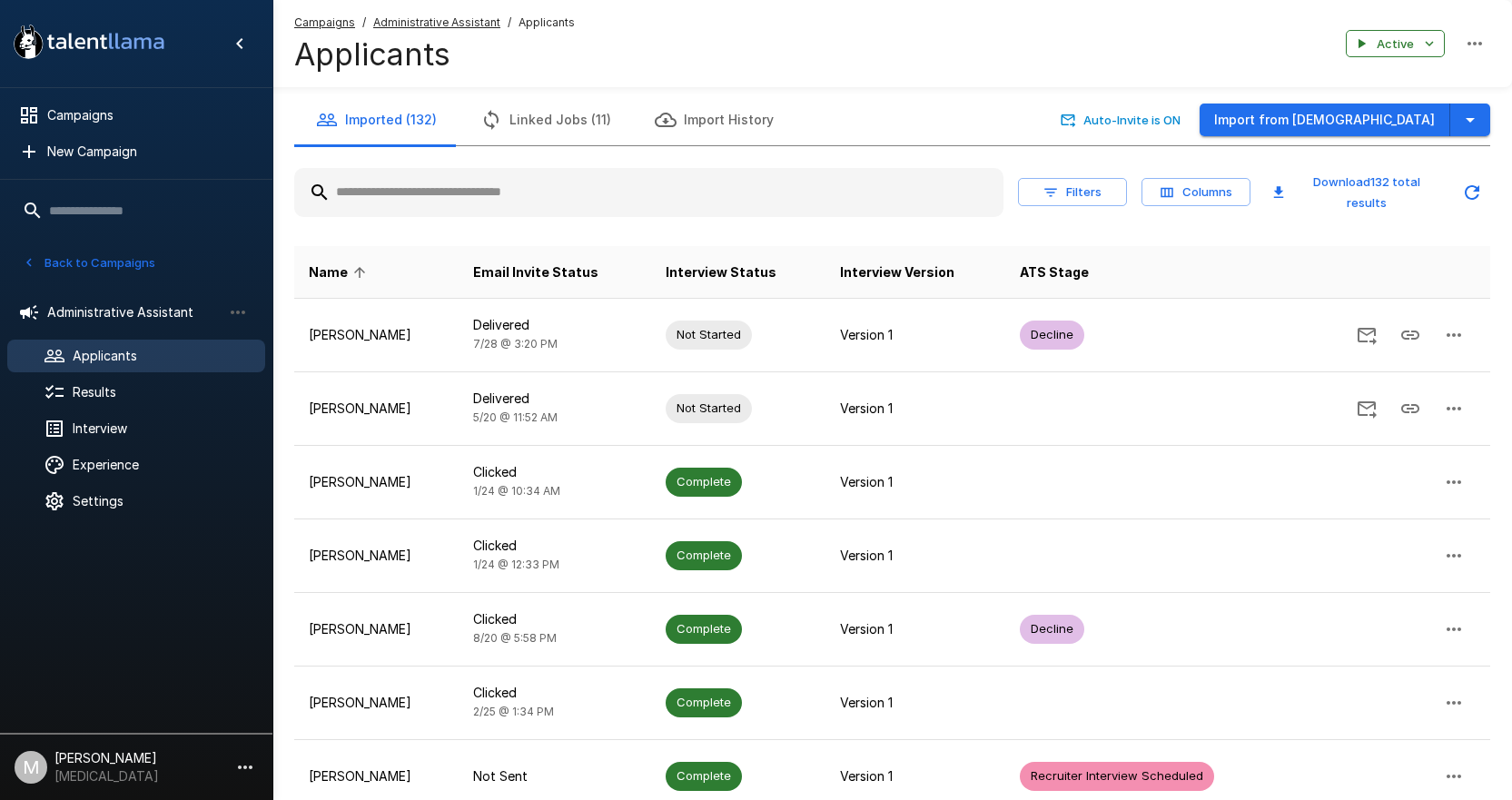
click at [326, 24] on u "Campaigns" at bounding box center [325, 22] width 61 height 13
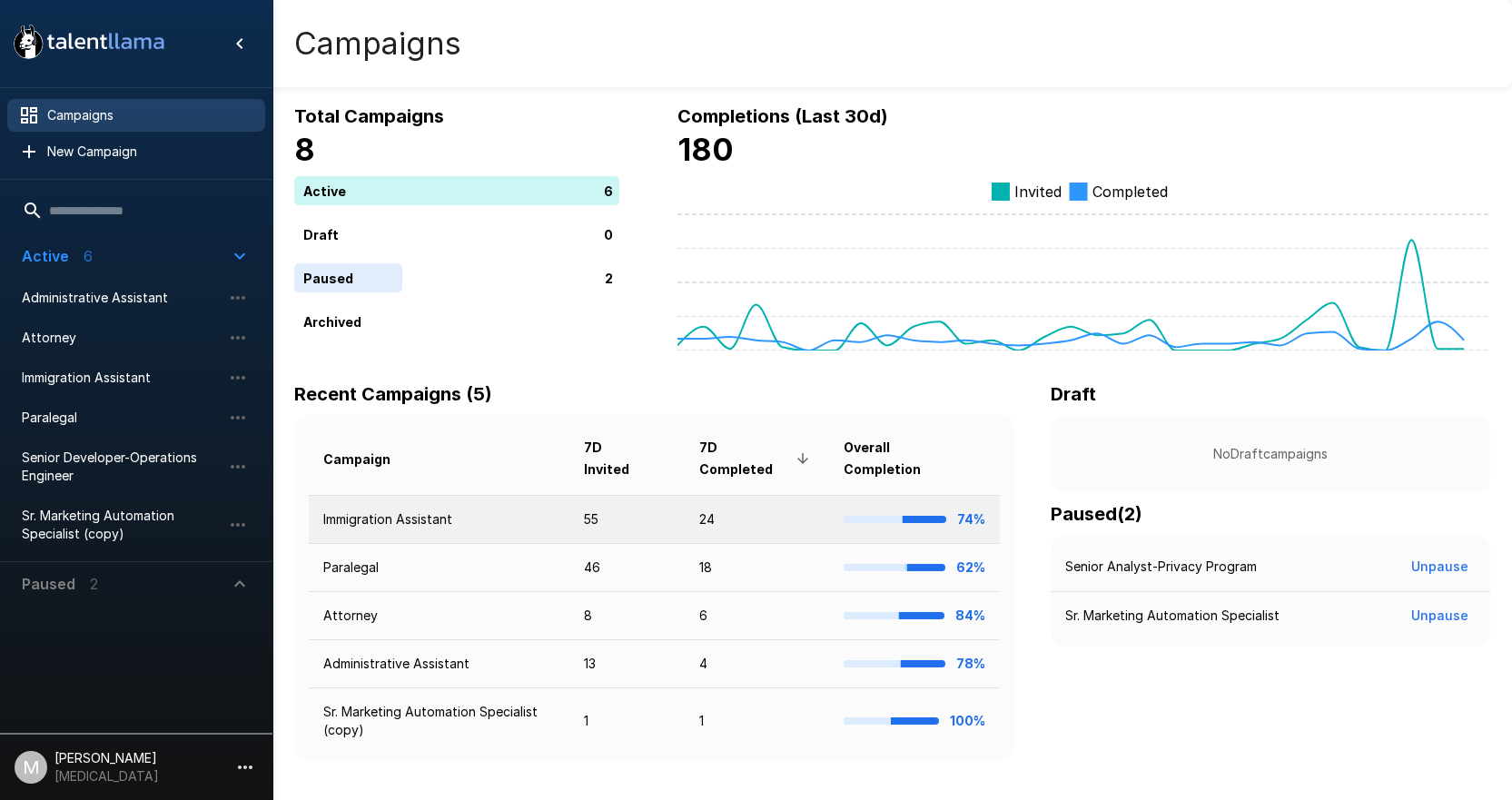
click at [436, 521] on td "Immigration Assistant" at bounding box center [439, 519] width 261 height 48
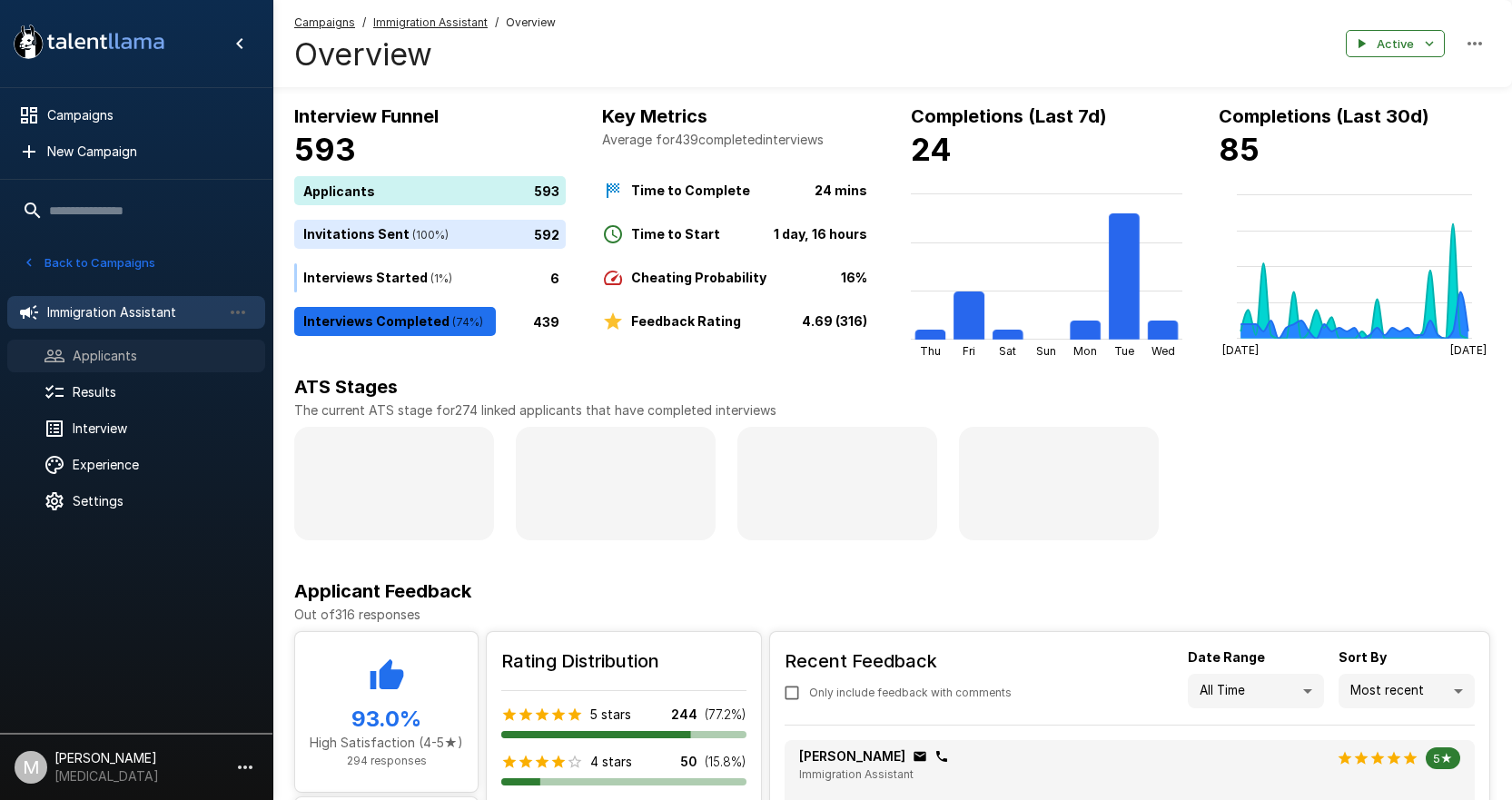
drag, startPoint x: 97, startPoint y: 361, endPoint x: 118, endPoint y: 357, distance: 21.4
click at [97, 360] on span "Applicants" at bounding box center [162, 356] width 178 height 18
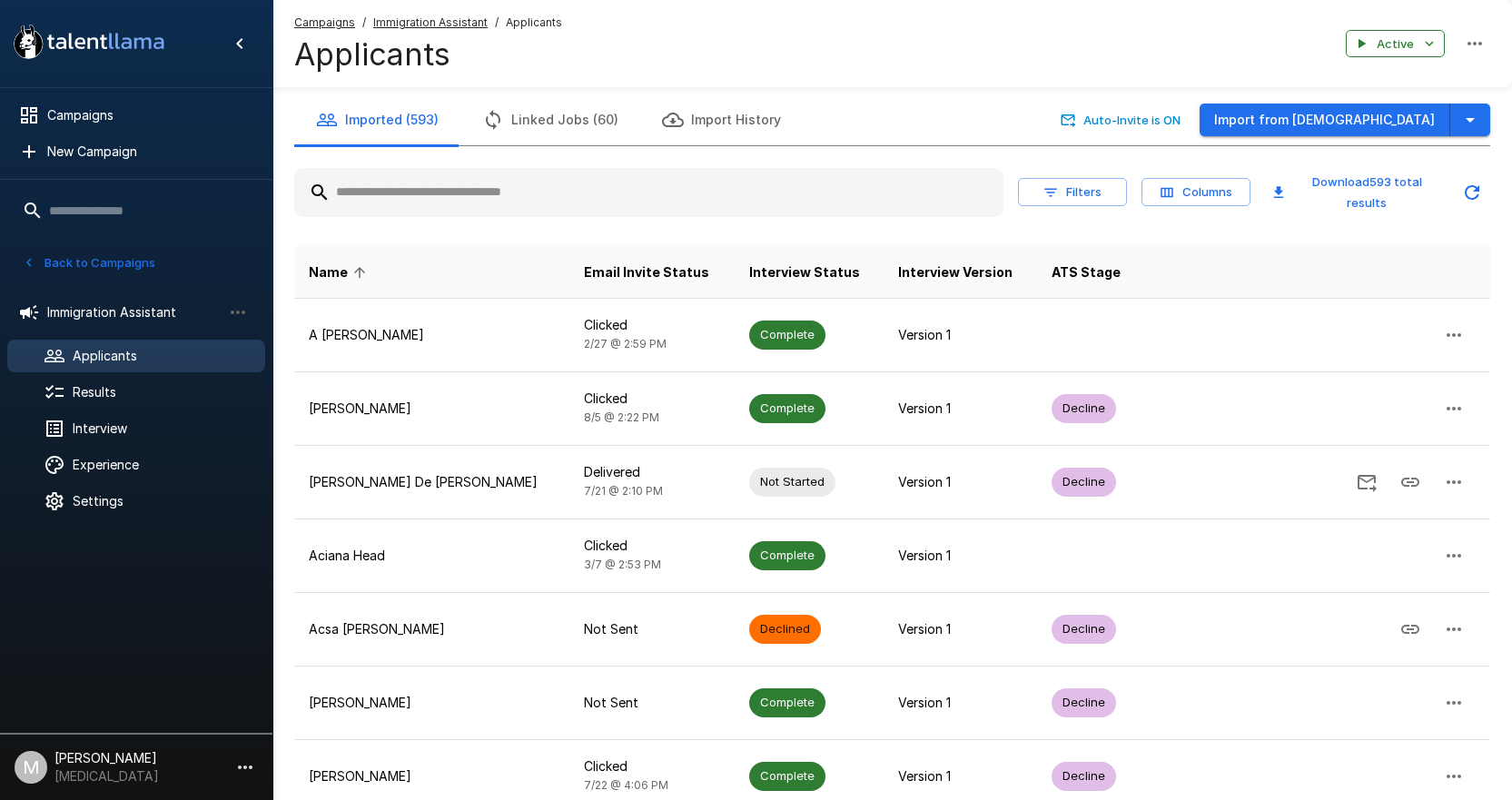
click at [423, 204] on input "text" at bounding box center [649, 192] width 709 height 32
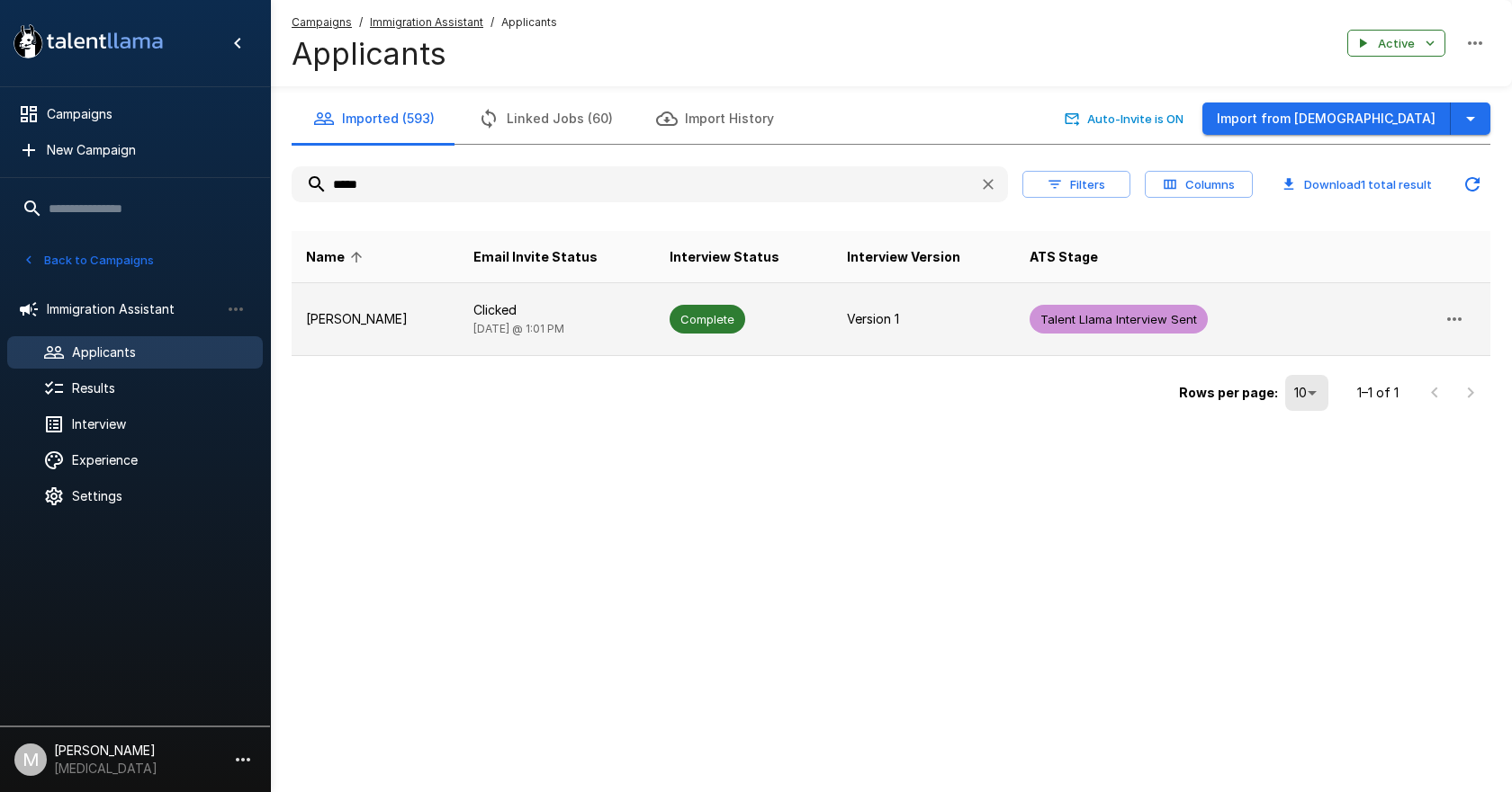
type input "*****"
click at [438, 302] on td "[PERSON_NAME]" at bounding box center [375, 319] width 168 height 73
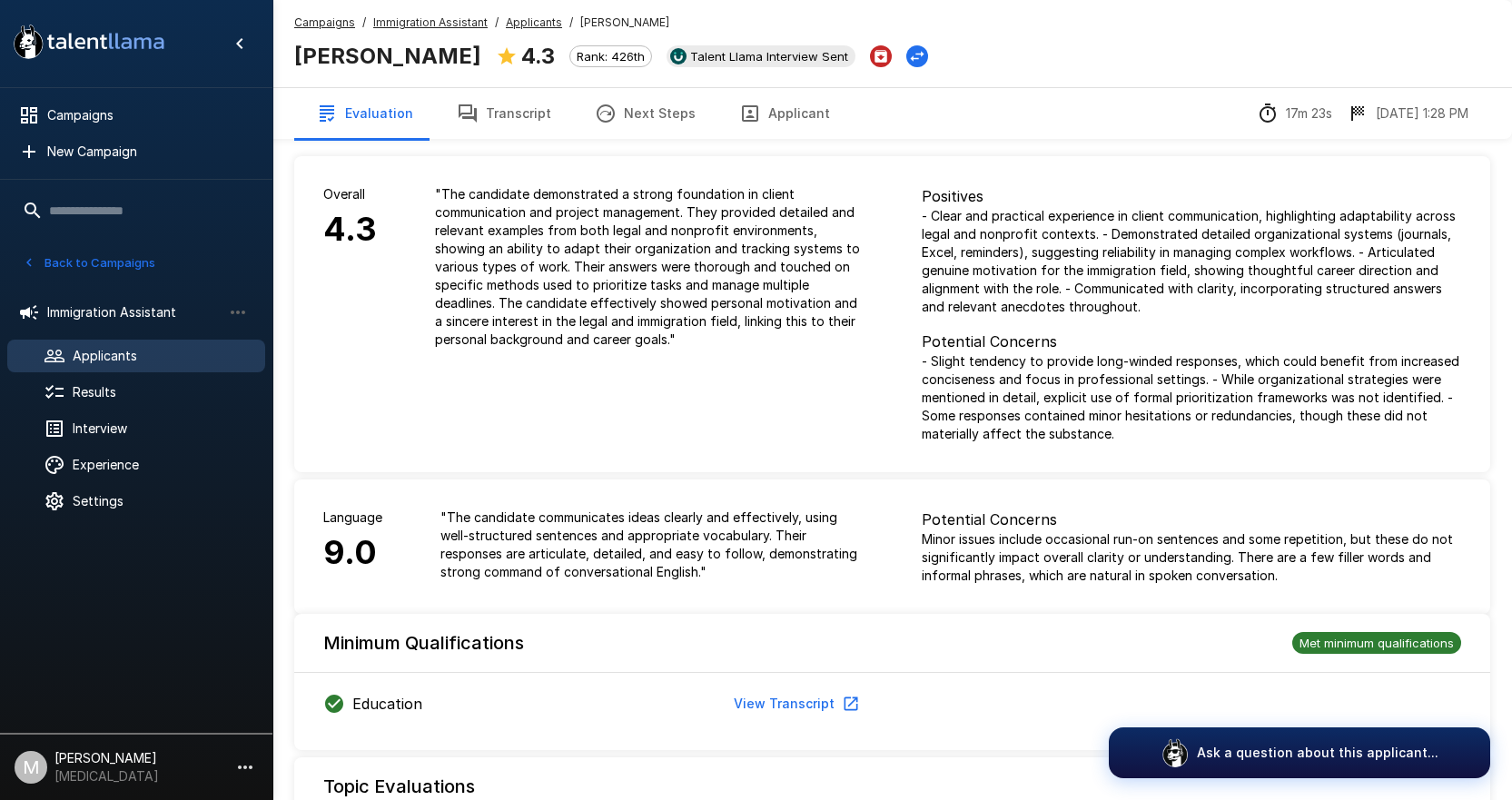
click at [1160, 168] on div "Positives - Clear and practical experience in client communication, highlightin…" at bounding box center [1192, 314] width 598 height 316
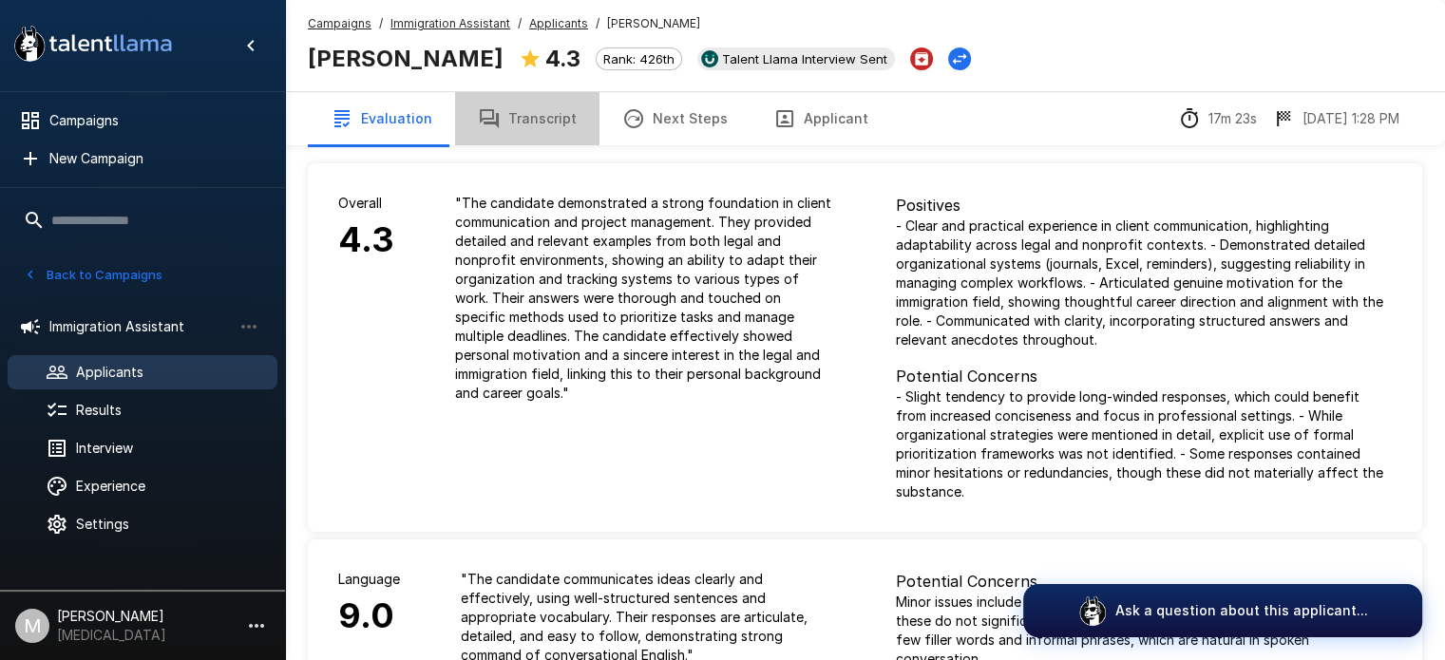
click at [525, 128] on button "Transcript" at bounding box center [527, 118] width 144 height 53
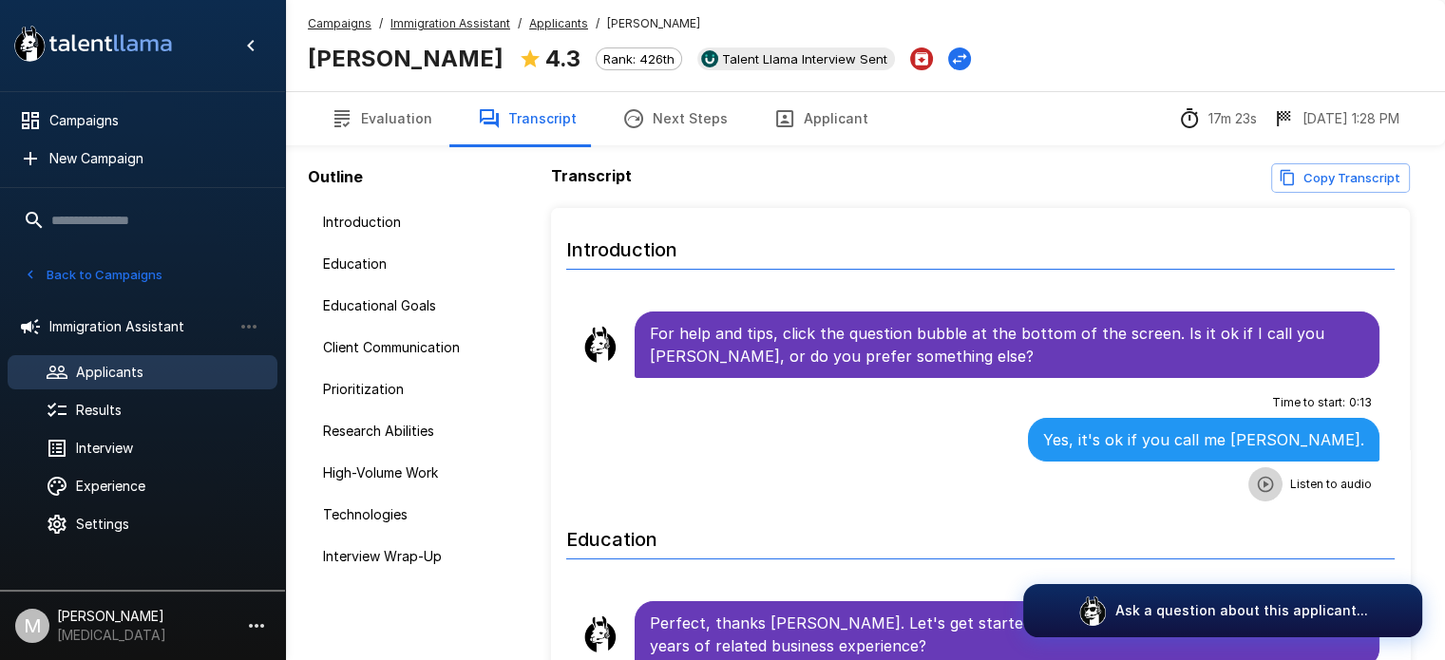
click at [1258, 482] on icon "button" at bounding box center [1266, 484] width 16 height 16
click at [827, 120] on button "Applicant" at bounding box center [821, 118] width 141 height 53
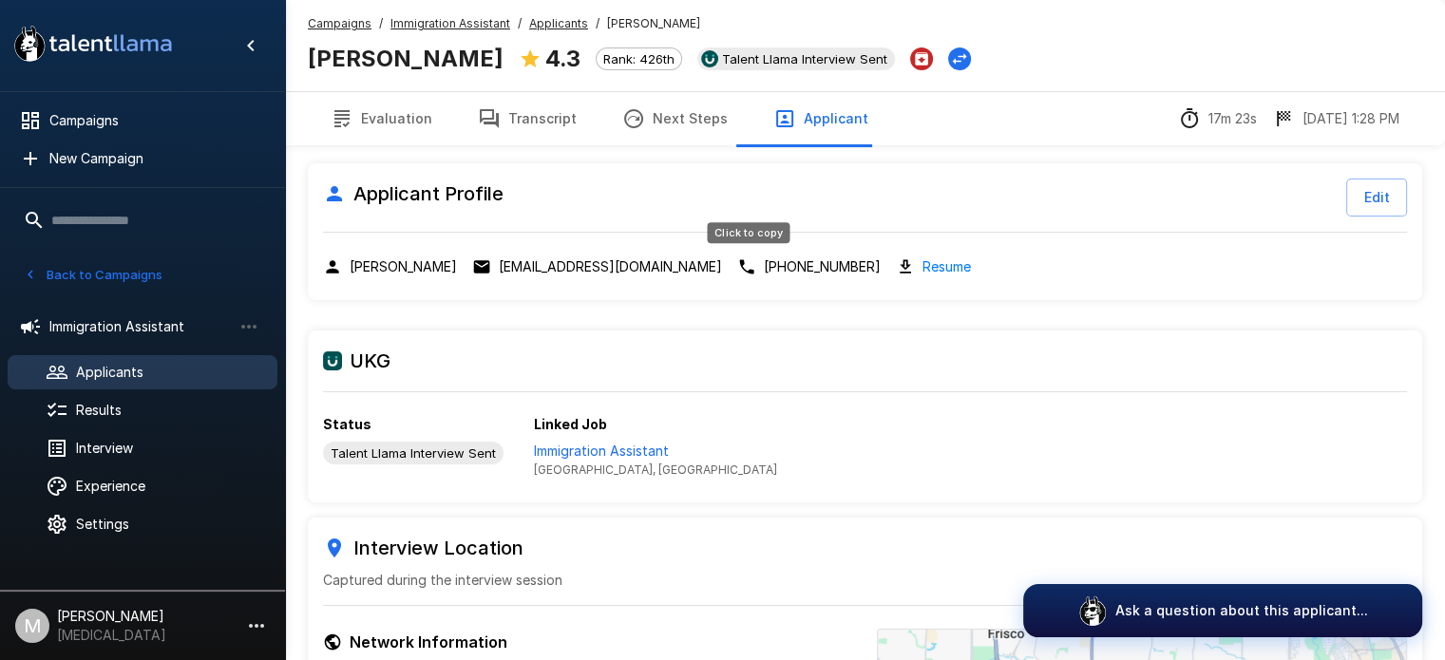
click at [772, 257] on div "Click to copy" at bounding box center [748, 238] width 86 height 36
click at [783, 263] on p "[PHONE_NUMBER]" at bounding box center [822, 267] width 117 height 19
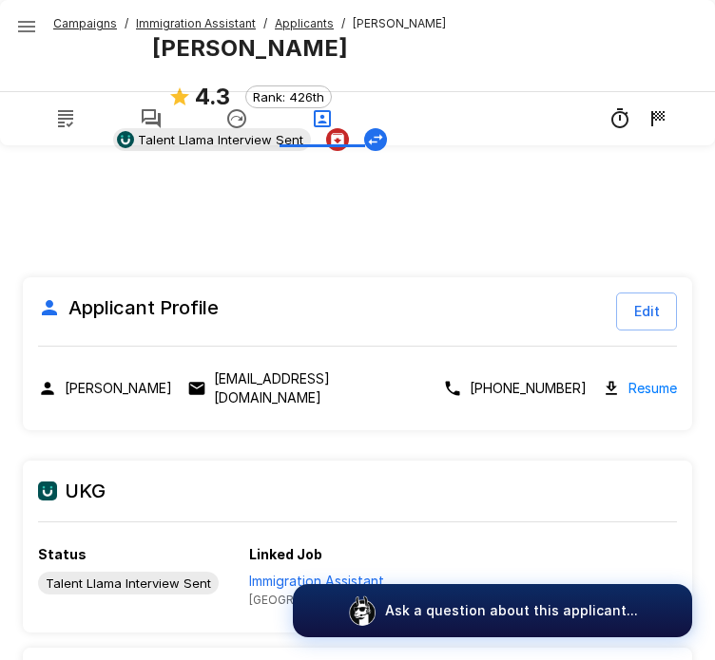
scroll to position [116, 0]
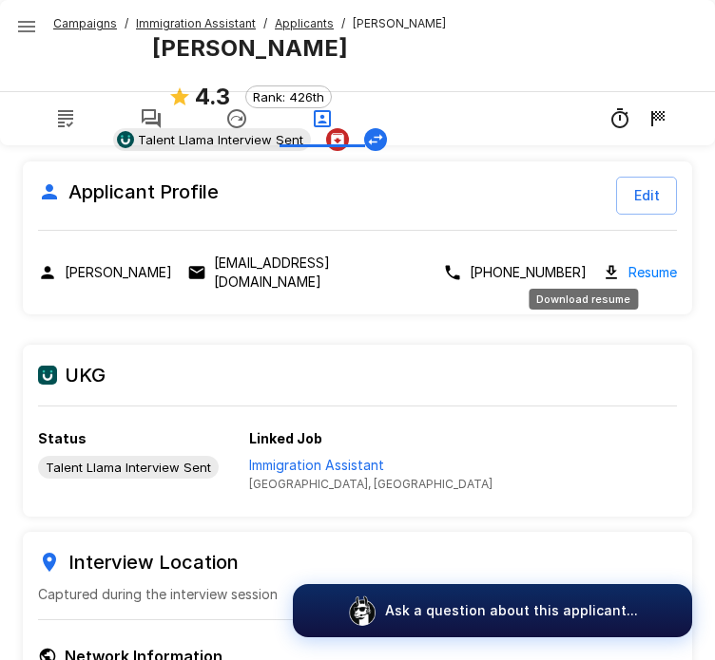
click at [628, 261] on link "Resume" at bounding box center [652, 272] width 48 height 22
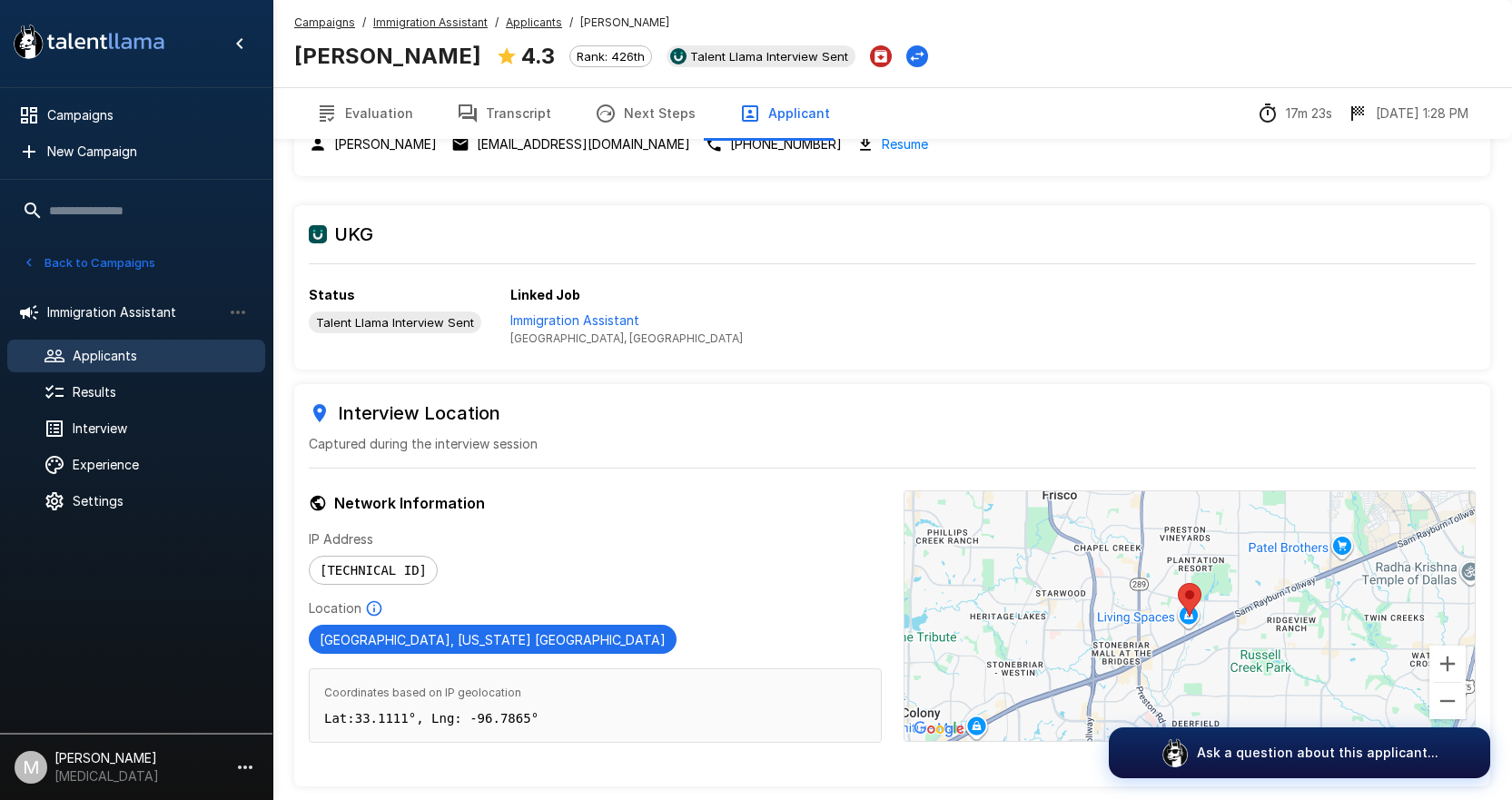
click at [399, 28] on u "Immigration Assistant" at bounding box center [431, 22] width 115 height 13
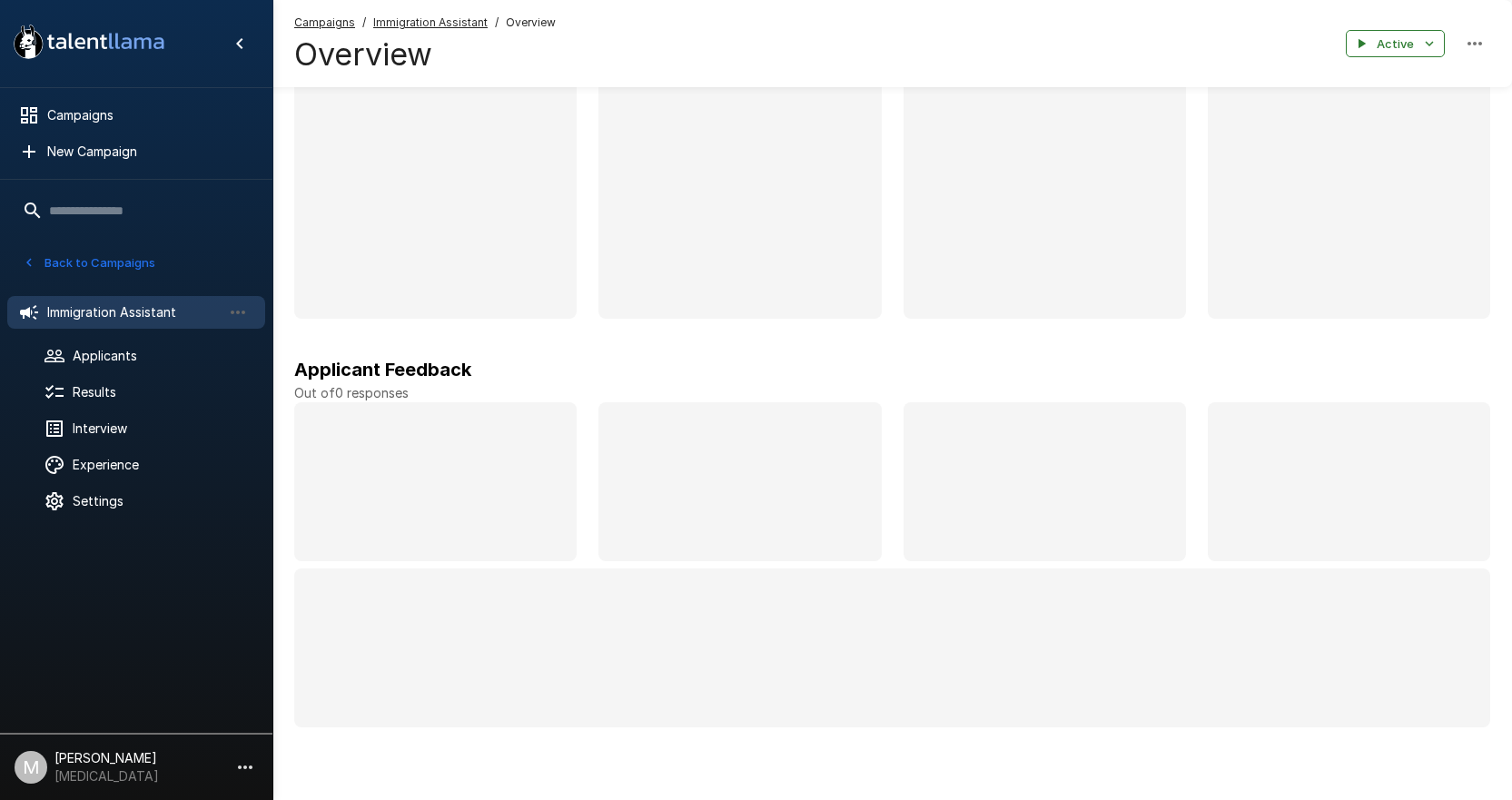
scroll to position [39, 0]
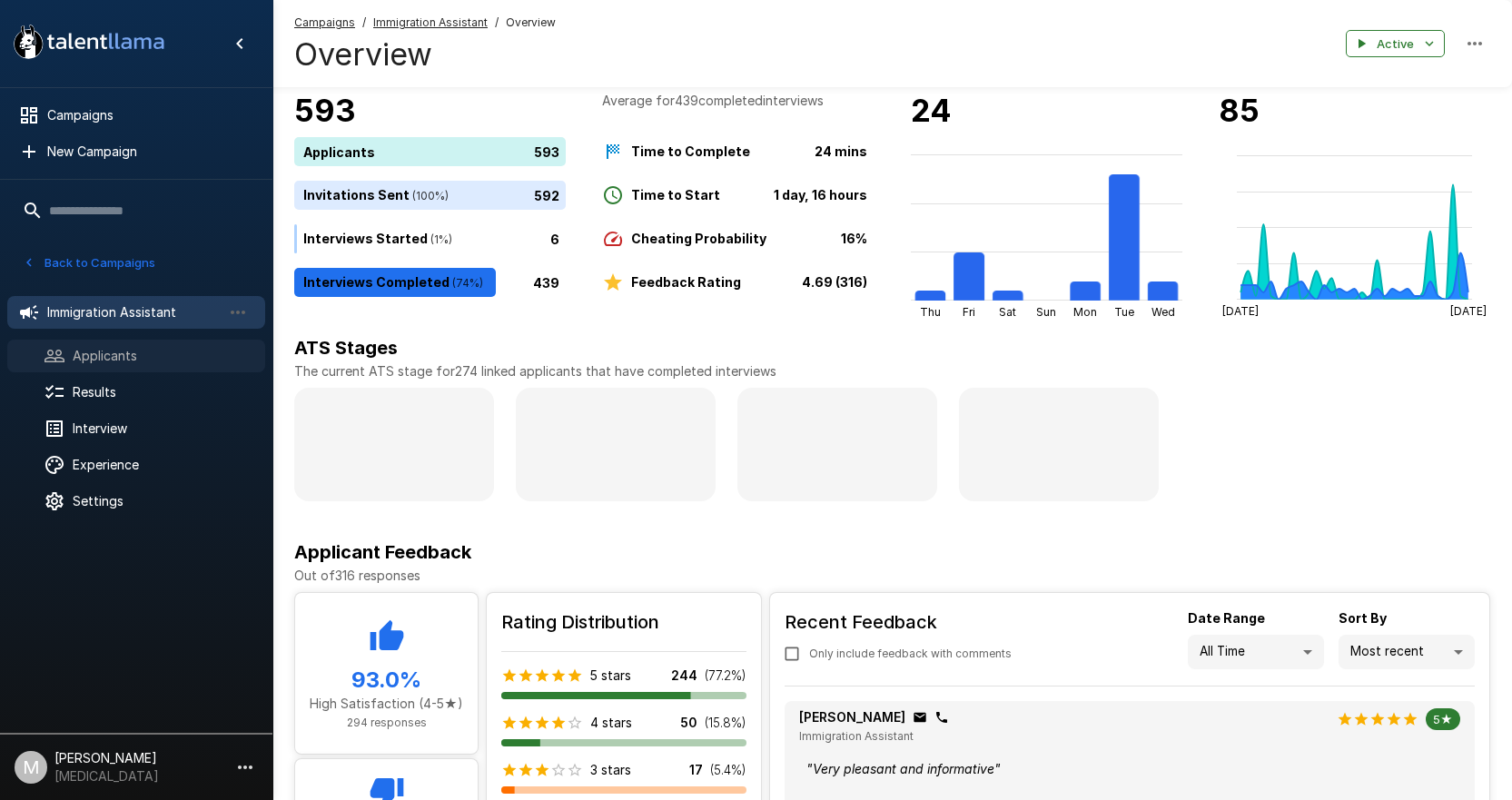
click at [104, 358] on span "Applicants" at bounding box center [162, 356] width 178 height 18
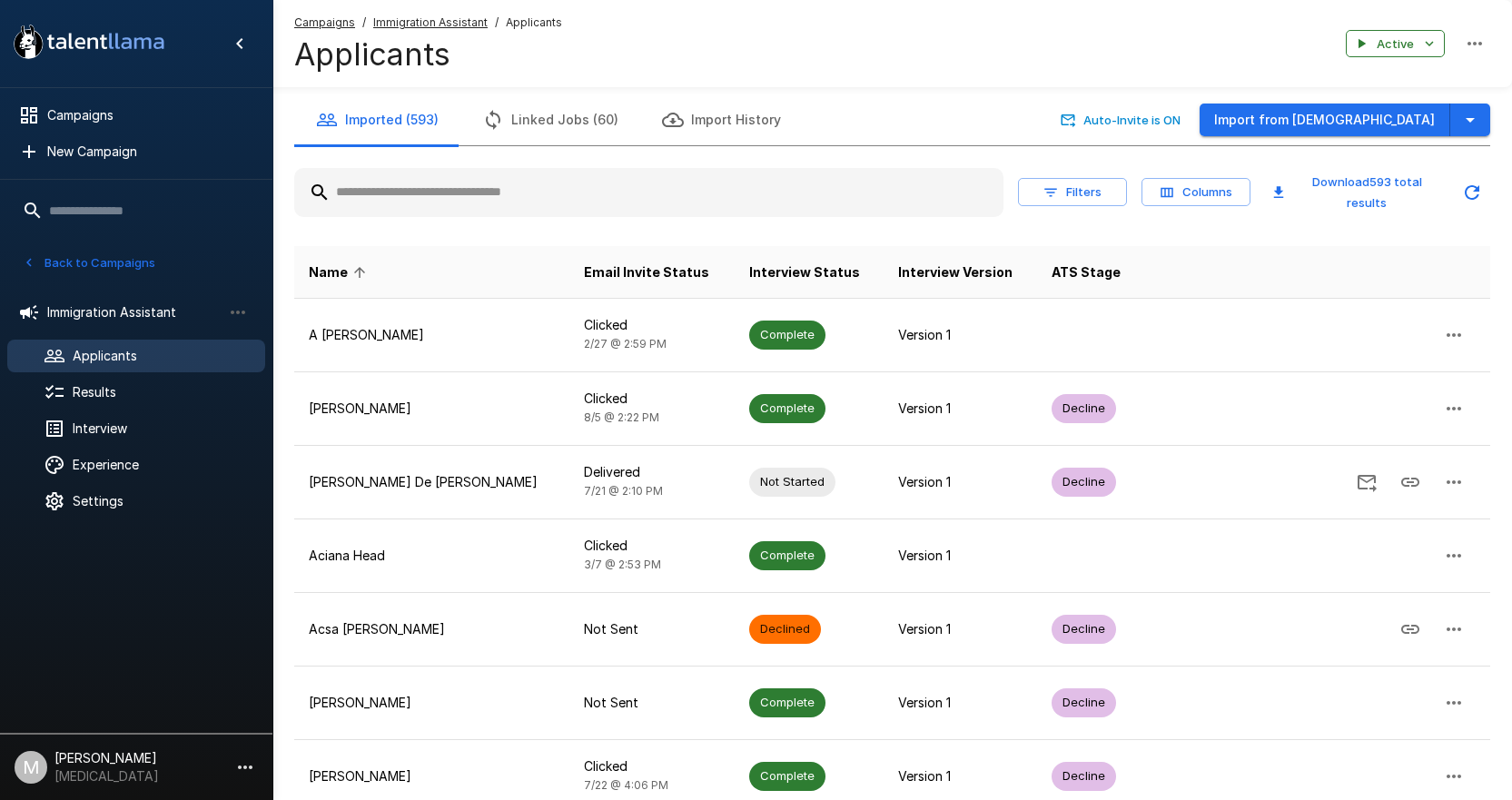
click at [464, 173] on div at bounding box center [649, 192] width 709 height 49
